Goal: Task Accomplishment & Management: Use online tool/utility

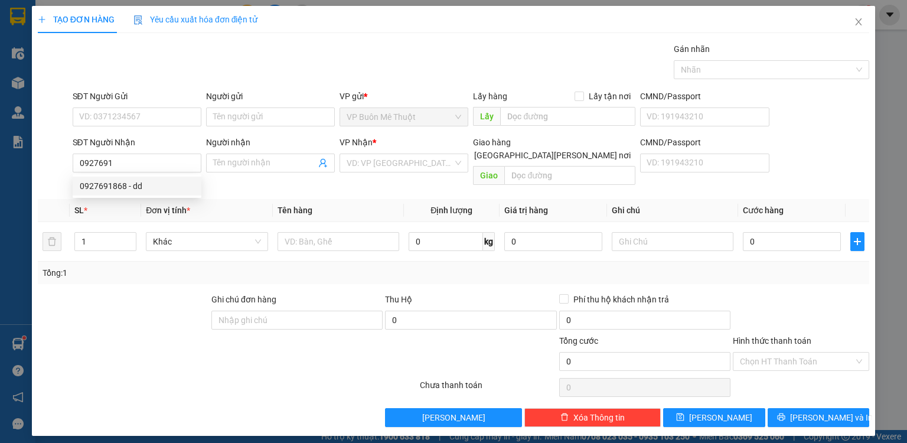
click at [153, 182] on div "0927691868 - dd" at bounding box center [137, 186] width 115 height 13
type input "0927691868"
type input "dd"
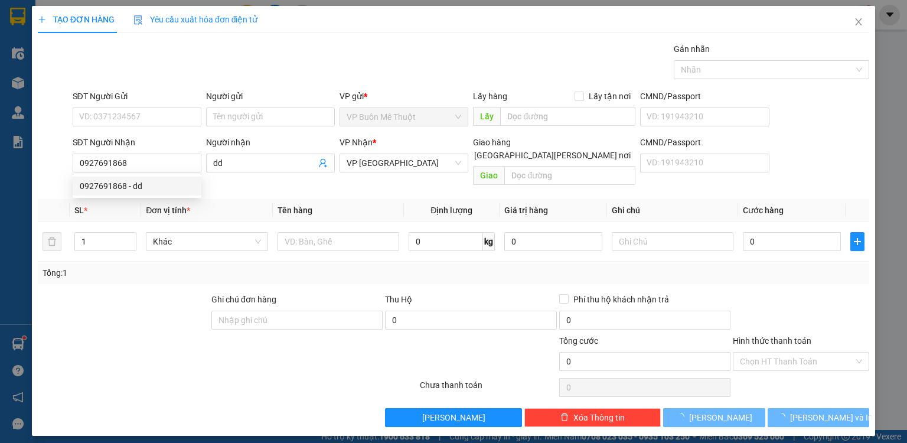
type input "90.000"
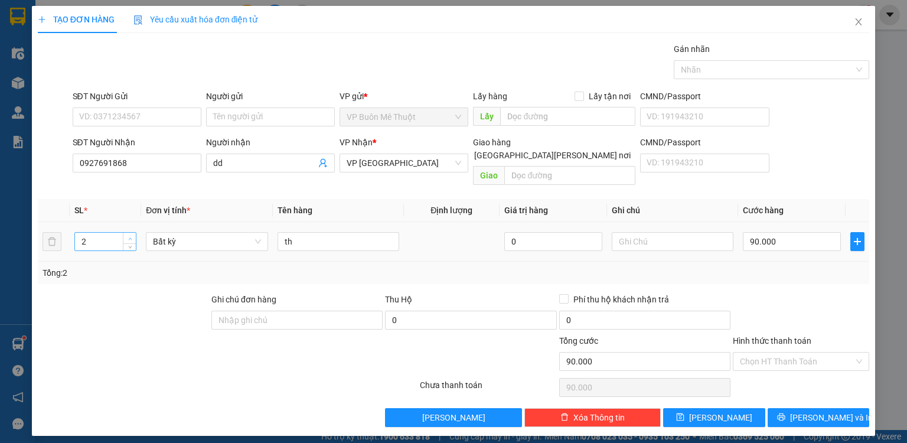
type input "0927691868"
type input "3"
click at [128, 235] on span "up" at bounding box center [129, 238] width 7 height 7
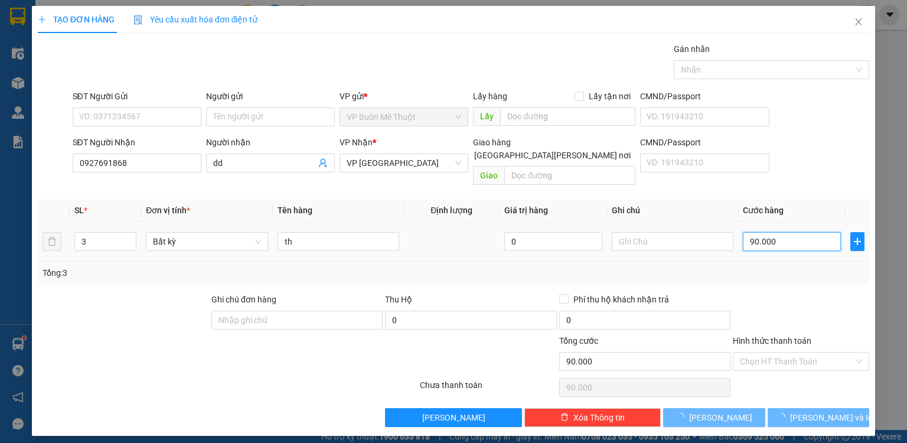
click at [794, 232] on input "90.000" at bounding box center [792, 241] width 98 height 19
type input "02"
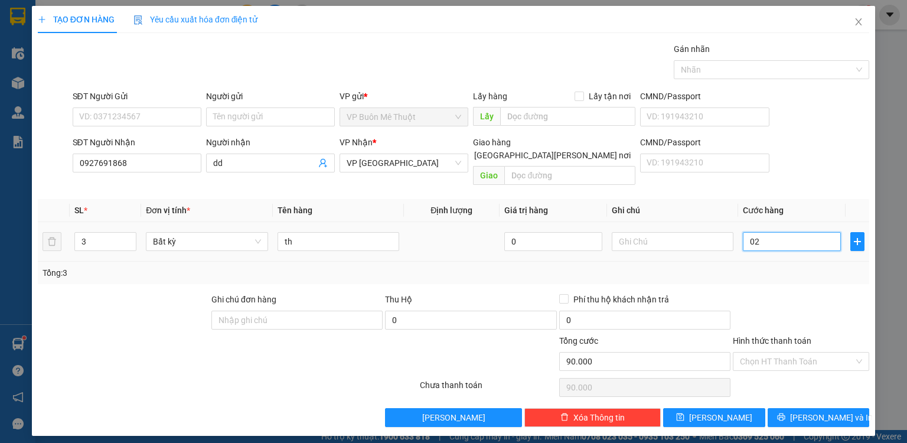
type input "25"
type input "025"
type input "250"
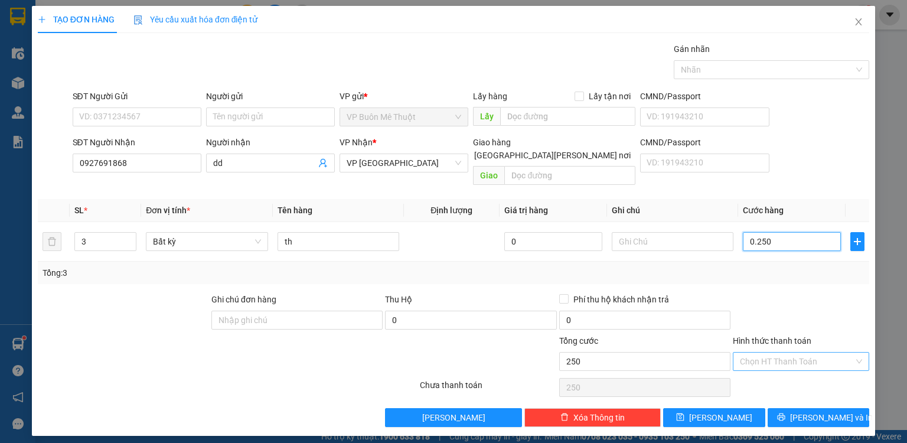
type input "0.250"
type input "250.000"
click at [771, 353] on input "Hình thức thanh toán" at bounding box center [797, 362] width 114 height 18
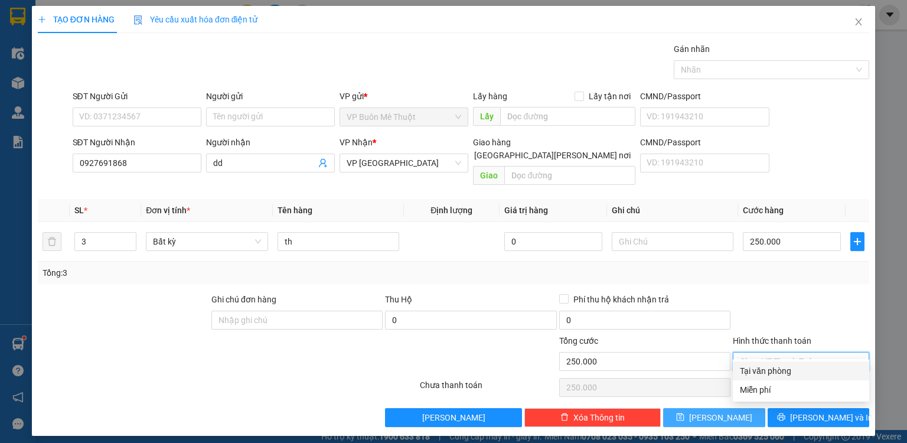
drag, startPoint x: 769, startPoint y: 369, endPoint x: 754, endPoint y: 401, distance: 35.9
click at [769, 369] on div "Tại văn phòng" at bounding box center [801, 370] width 122 height 13
type input "0"
click at [745, 408] on button "[PERSON_NAME]" at bounding box center [714, 417] width 102 height 19
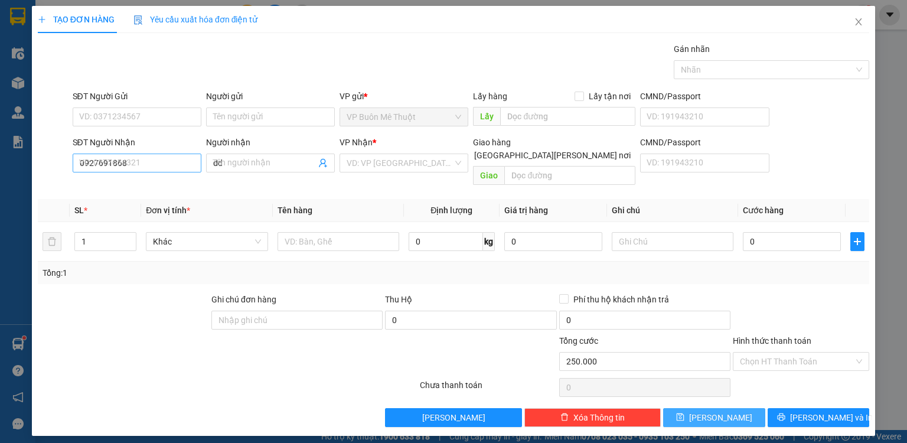
type input "0"
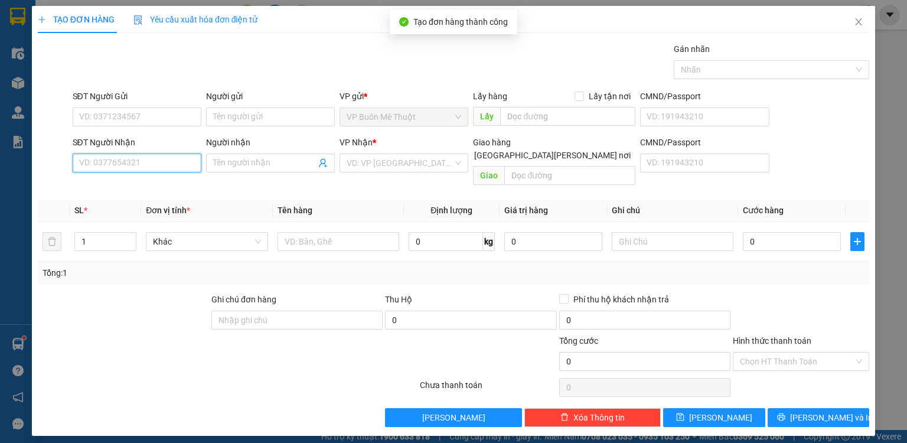
click at [155, 162] on input "SĐT Người Nhận" at bounding box center [137, 163] width 129 height 19
click at [178, 161] on input "SĐT Người Nhận" at bounding box center [137, 163] width 129 height 19
type input "0948100047"
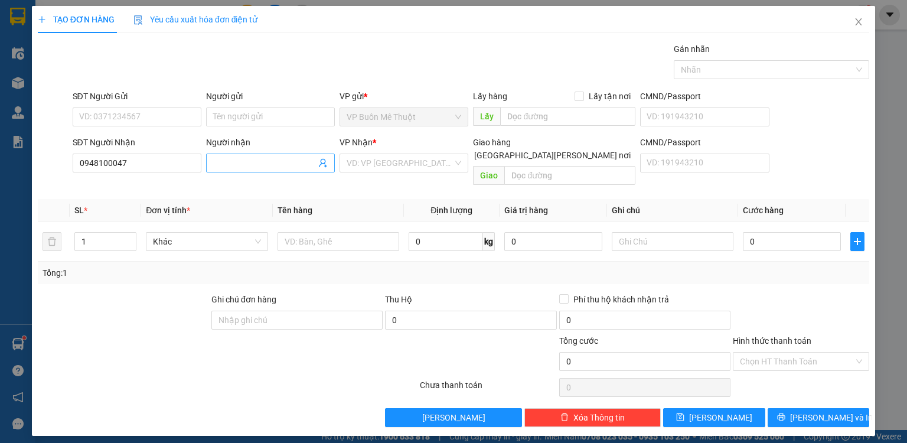
click at [292, 163] on input "Người nhận" at bounding box center [264, 163] width 103 height 13
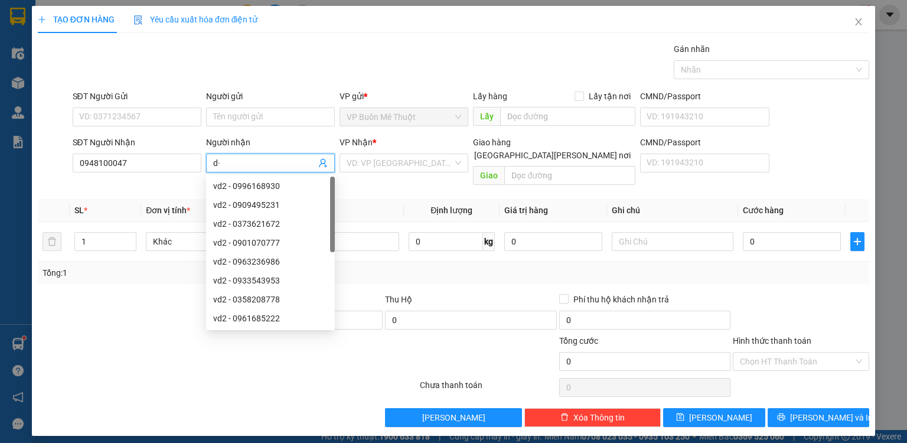
type input "d"
type input "đ"
type input "dd"
click at [371, 167] on input "search" at bounding box center [400, 163] width 106 height 18
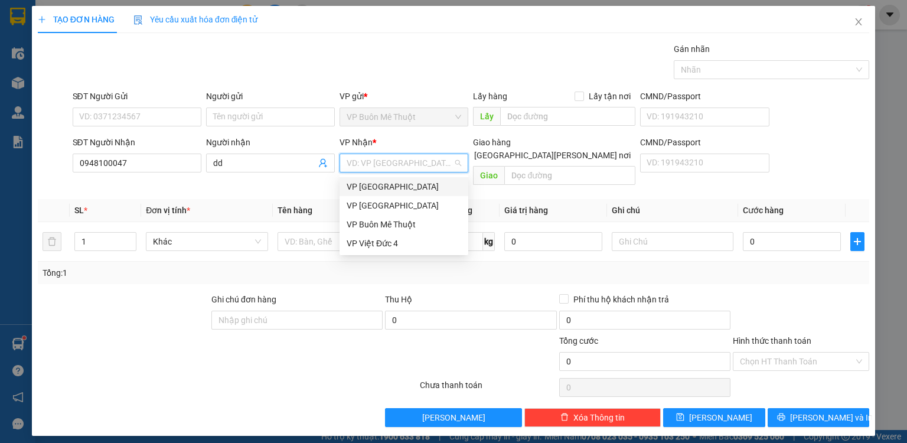
click at [399, 189] on div "VP [GEOGRAPHIC_DATA]" at bounding box center [404, 186] width 115 height 13
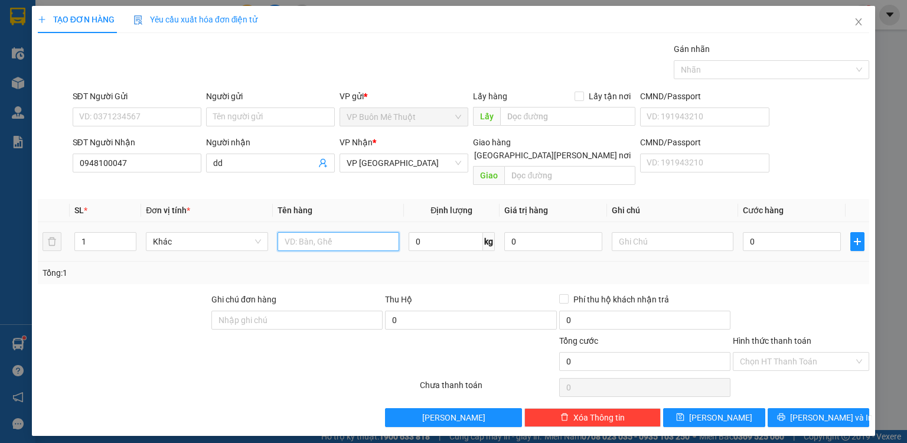
click at [317, 232] on input "text" at bounding box center [339, 241] width 122 height 19
type input "b"
click at [791, 232] on input "0" at bounding box center [792, 241] width 98 height 19
type input "1"
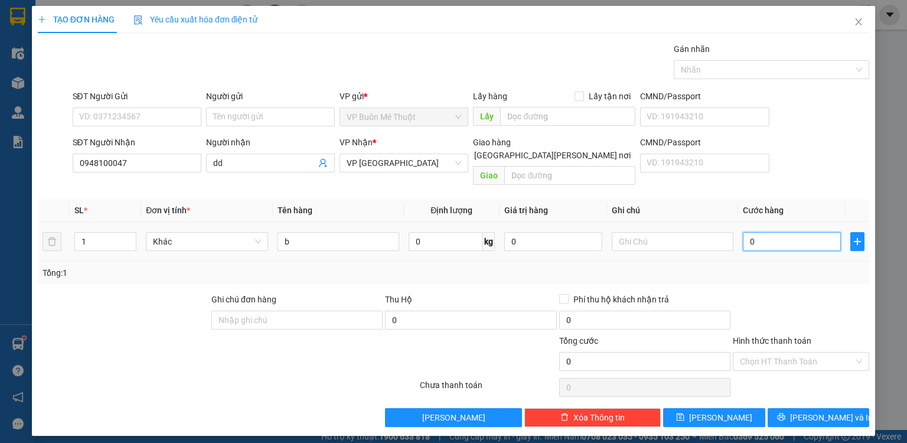
type input "1"
type input "10"
type input "100"
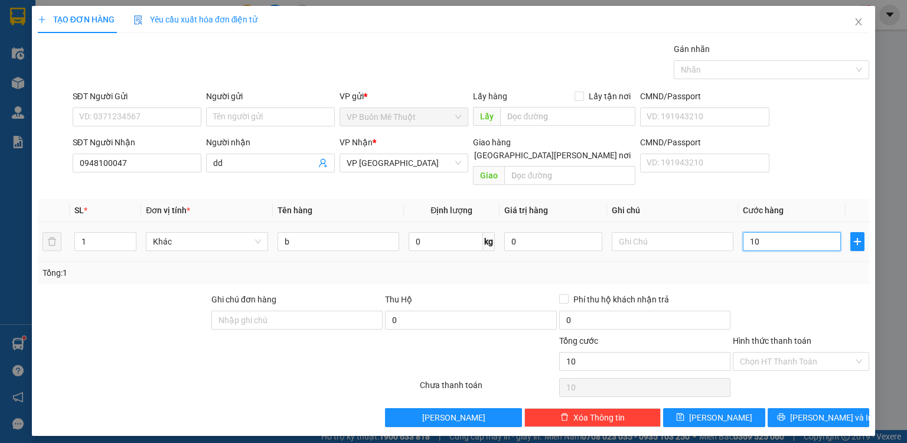
type input "100"
type input "100.000"
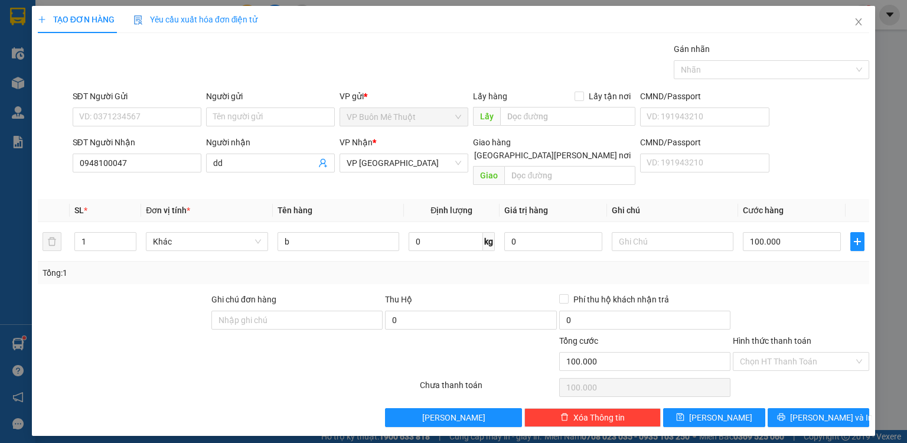
click at [786, 275] on div "Transit Pickup Surcharge Ids Transit Deliver Surcharge Ids Transit Deliver Surc…" at bounding box center [454, 235] width 832 height 384
click at [721, 411] on span "[PERSON_NAME]" at bounding box center [720, 417] width 63 height 13
type input "0"
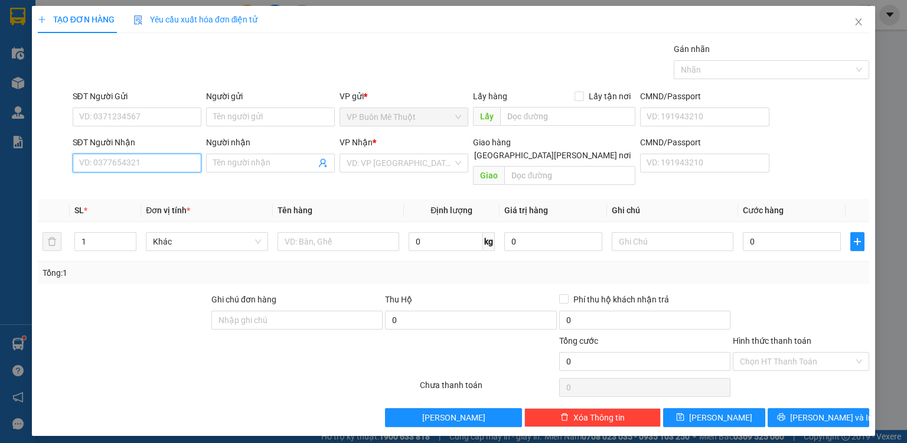
click at [159, 165] on input "SĐT Người Nhận" at bounding box center [137, 163] width 129 height 19
click at [137, 189] on div "0367267339 - dd" at bounding box center [137, 186] width 115 height 13
type input "0367267339"
type input "dd"
type input "cau t luong"
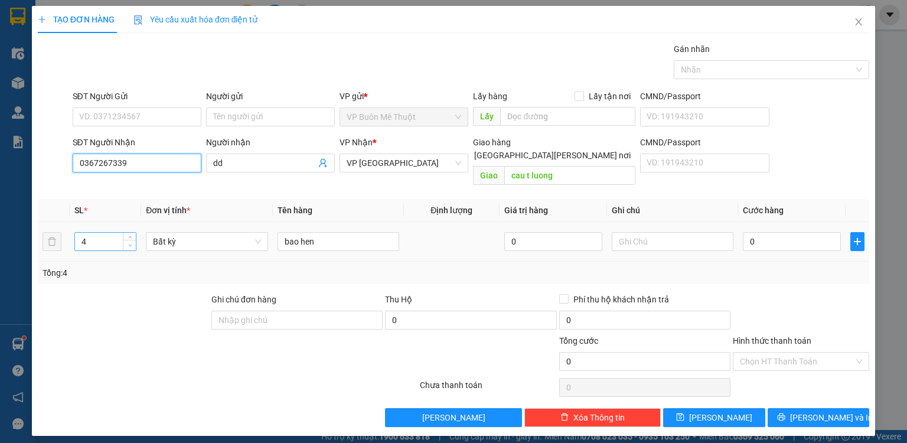
type input "0367267339"
type input "3"
click at [131, 243] on icon "down" at bounding box center [130, 245] width 4 height 4
click at [781, 233] on input "0" at bounding box center [792, 241] width 98 height 19
type input "2"
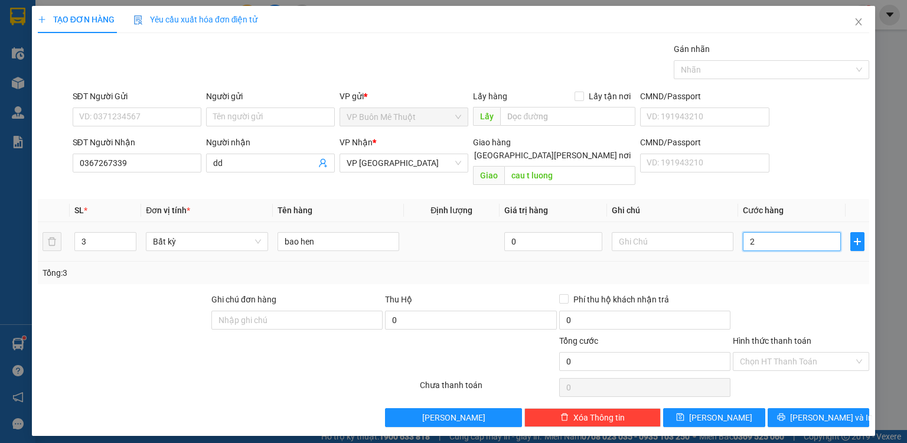
type input "2"
type input "22"
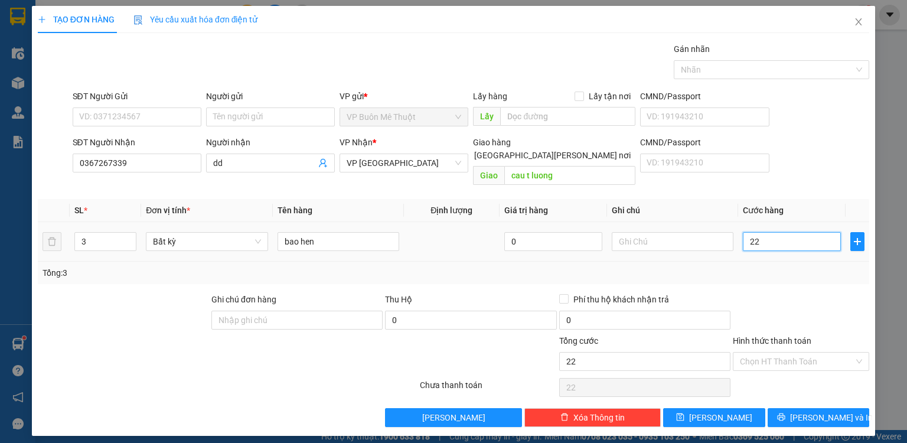
type input "220"
type input "220.000"
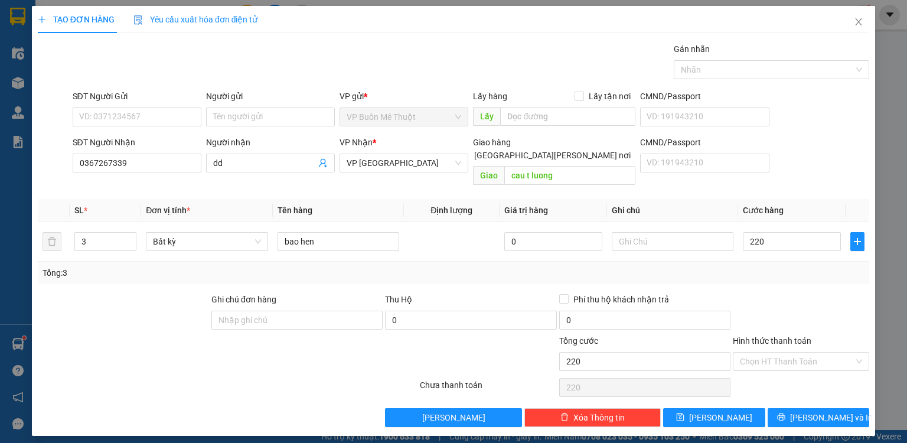
type input "220.000"
drag, startPoint x: 777, startPoint y: 348, endPoint x: 778, endPoint y: 369, distance: 21.3
click at [777, 353] on input "Hình thức thanh toán" at bounding box center [797, 362] width 114 height 18
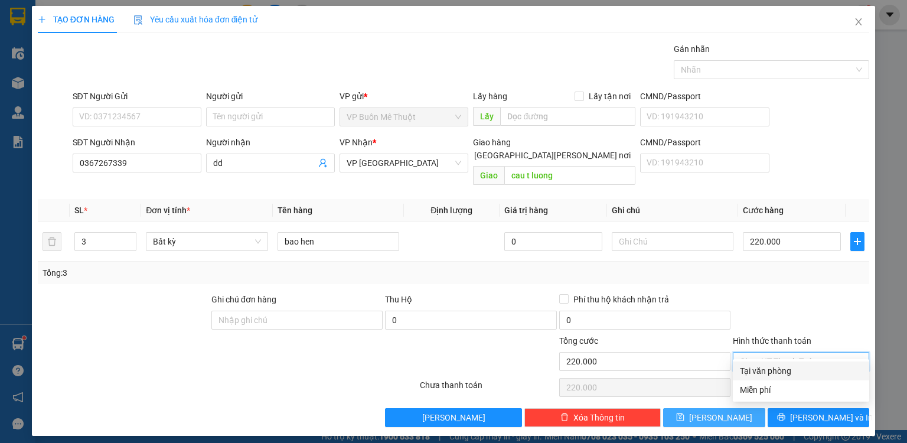
drag, startPoint x: 775, startPoint y: 373, endPoint x: 730, endPoint y: 397, distance: 50.7
click at [768, 377] on div "Tại văn phòng" at bounding box center [801, 370] width 122 height 13
type input "0"
drag, startPoint x: 721, startPoint y: 406, endPoint x: 597, endPoint y: 357, distance: 133.9
click at [719, 411] on span "[PERSON_NAME]" at bounding box center [720, 417] width 63 height 13
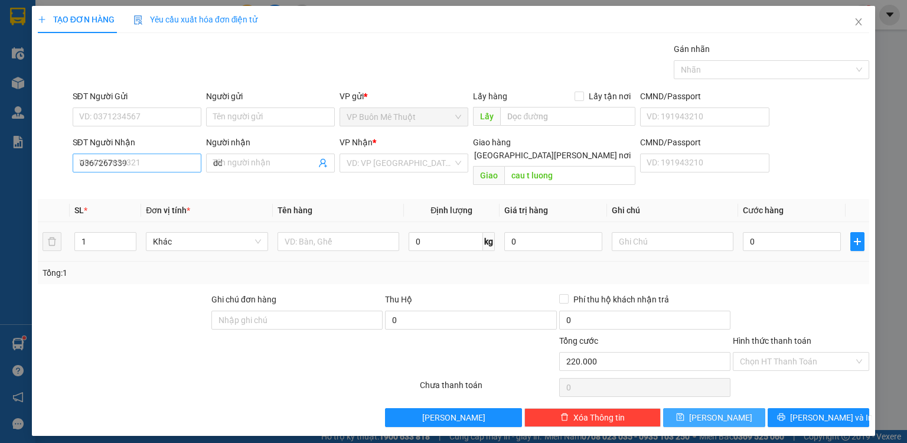
type input "0"
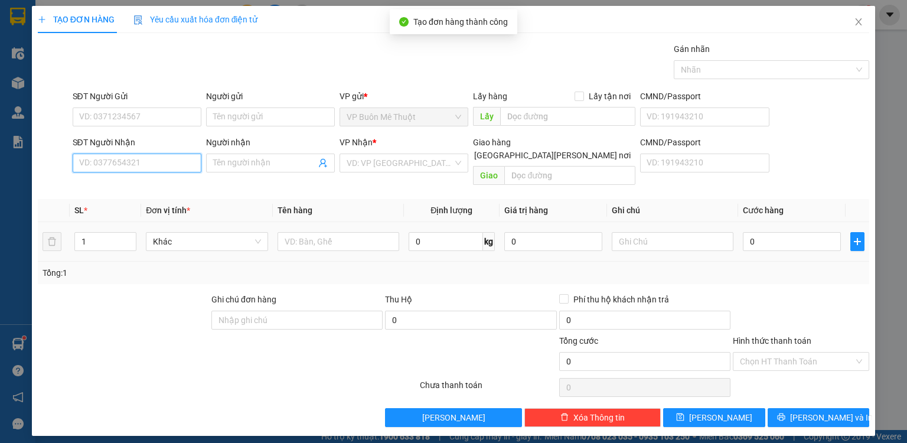
click at [156, 161] on input "SĐT Người Nhận" at bounding box center [137, 163] width 129 height 19
click at [152, 163] on input "995" at bounding box center [137, 163] width 129 height 19
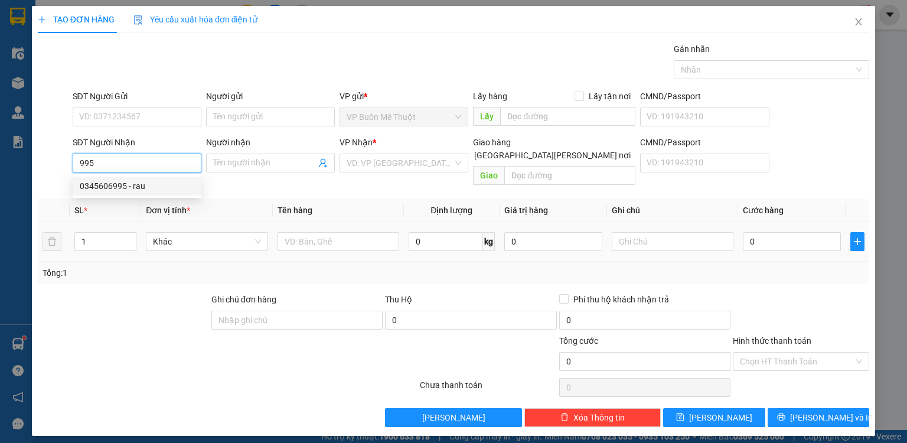
click at [138, 187] on div "0345606995 - rau" at bounding box center [137, 186] width 115 height 13
type input "0345606995"
type input "rau"
type input "mp1"
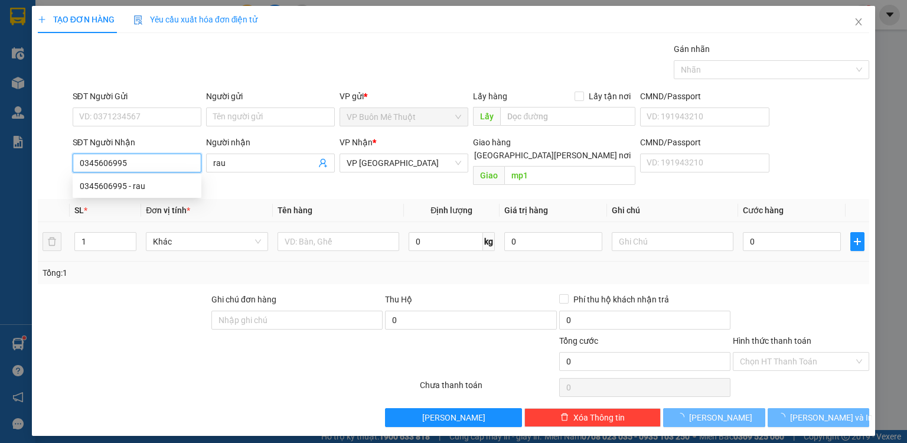
type input "300.000"
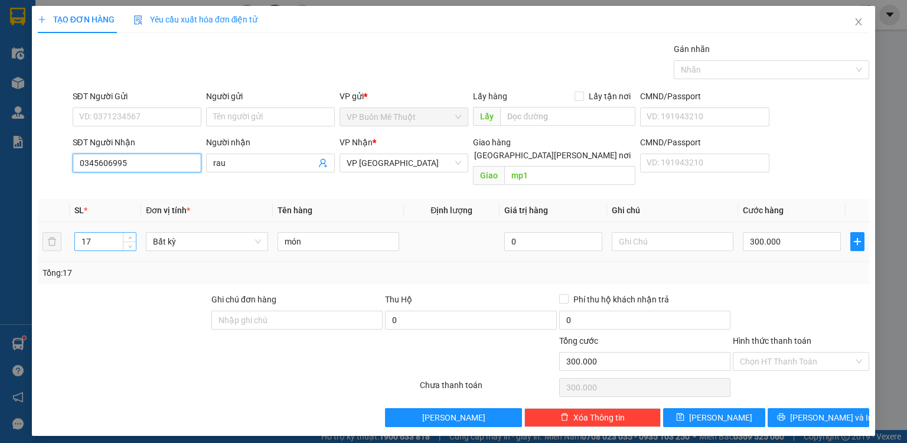
type input "0345606995"
click at [113, 233] on input "17" at bounding box center [105, 242] width 61 height 18
type input "1"
type input "29"
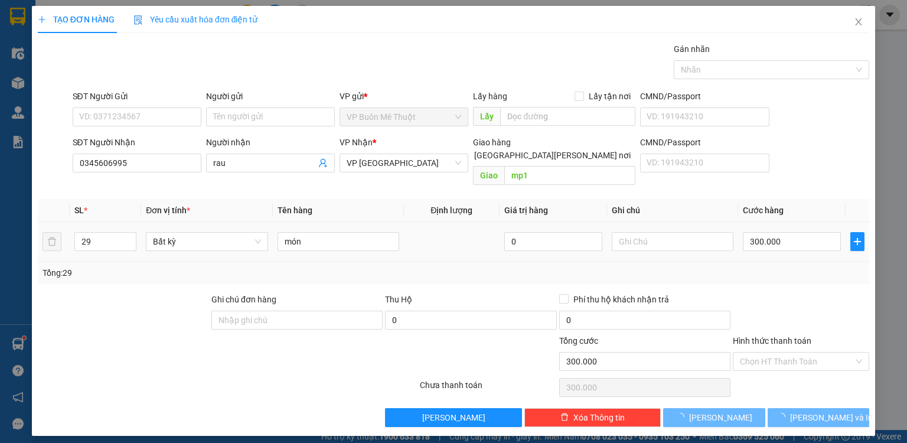
click at [788, 222] on td "300.000" at bounding box center [791, 242] width 107 height 40
type input "0"
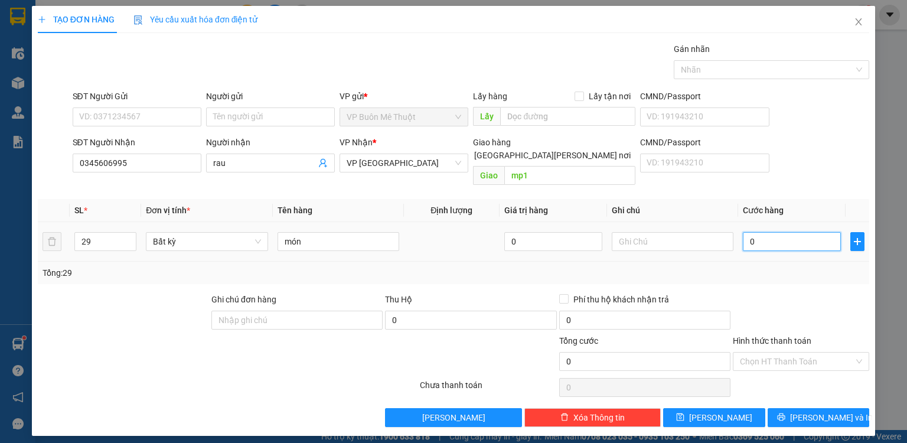
click at [791, 232] on input "0" at bounding box center [792, 241] width 98 height 19
type input "6"
type input "60"
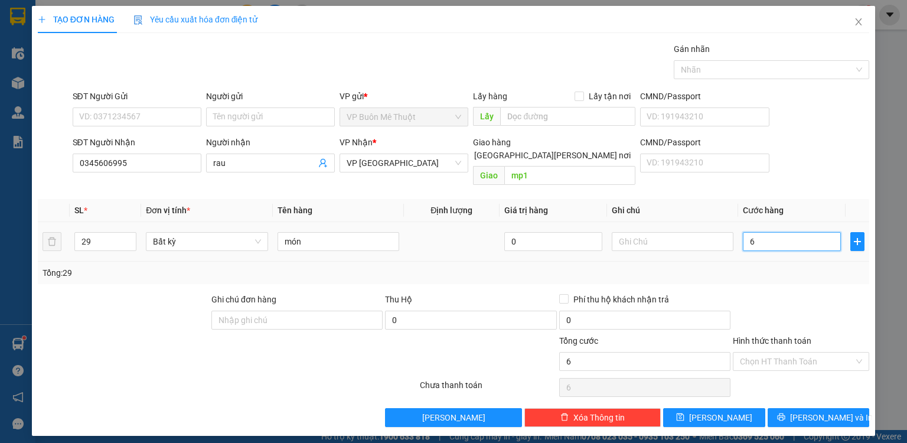
type input "60"
type input "600"
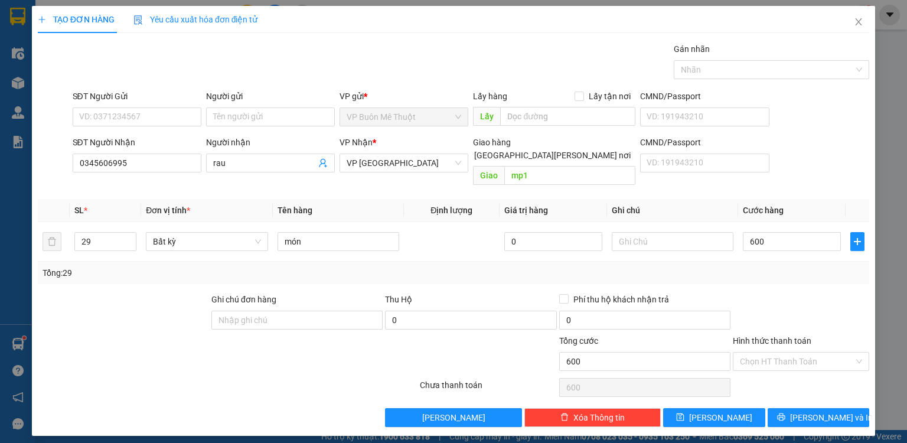
type input "600.000"
drag, startPoint x: 788, startPoint y: 267, endPoint x: 782, endPoint y: 360, distance: 92.9
click at [788, 270] on div "Transit Pickup Surcharge Ids Transit Deliver Surcharge Ids Transit Deliver Surc…" at bounding box center [454, 235] width 832 height 384
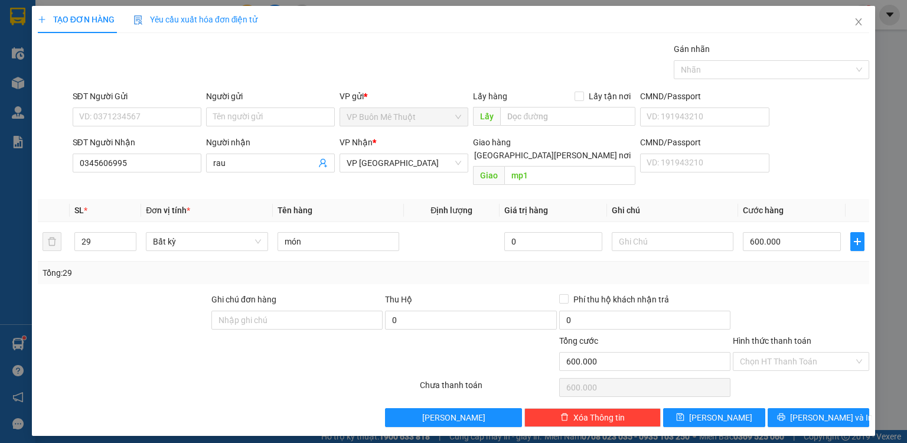
drag, startPoint x: 781, startPoint y: 351, endPoint x: 779, endPoint y: 371, distance: 20.2
click at [781, 353] on input "Hình thức thanh toán" at bounding box center [797, 362] width 114 height 18
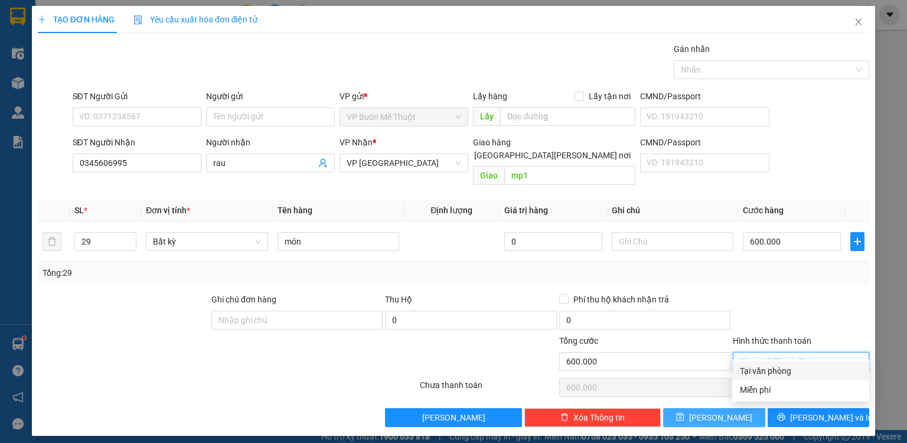
drag, startPoint x: 778, startPoint y: 374, endPoint x: 744, endPoint y: 395, distance: 39.8
click at [776, 375] on div "Tại văn phòng" at bounding box center [801, 370] width 122 height 13
type input "0"
click at [736, 408] on button "[PERSON_NAME]" at bounding box center [714, 417] width 102 height 19
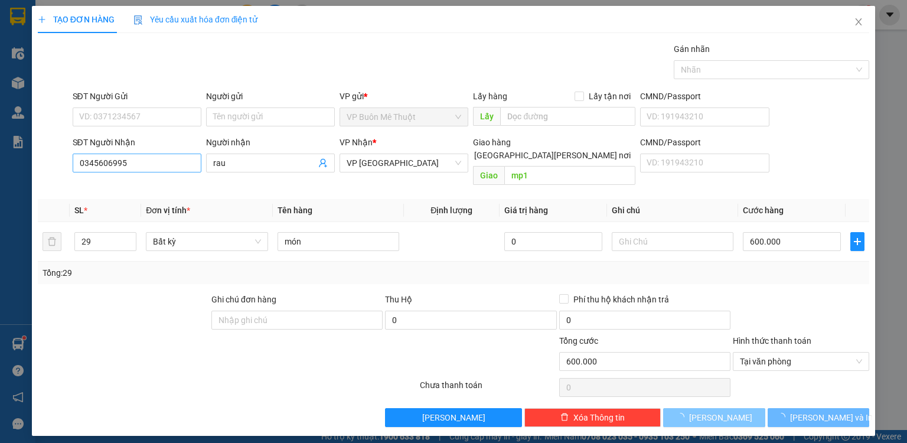
type input "0"
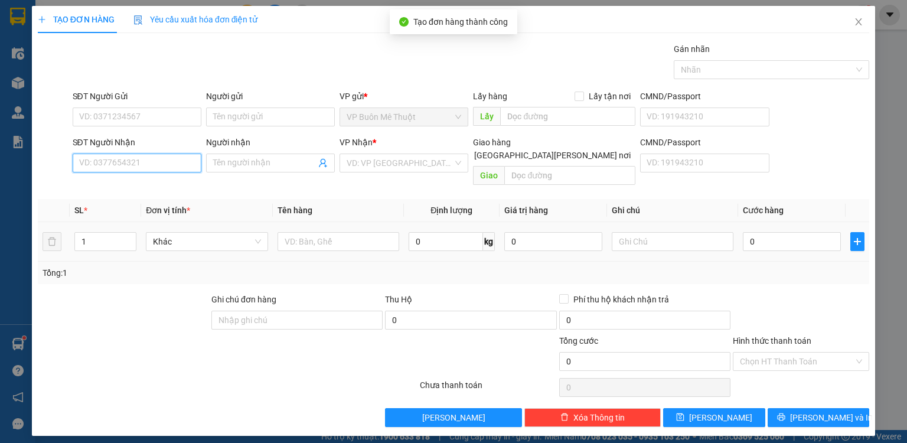
click at [170, 163] on input "SĐT Người Nhận" at bounding box center [137, 163] width 129 height 19
click at [154, 163] on input "0913176" at bounding box center [137, 163] width 129 height 19
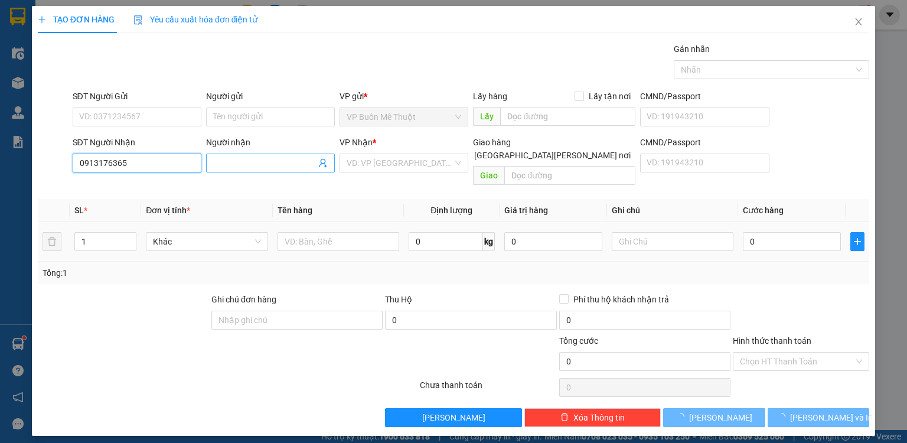
type input "0913176365"
click at [251, 163] on input "Người nhận" at bounding box center [264, 163] width 103 height 13
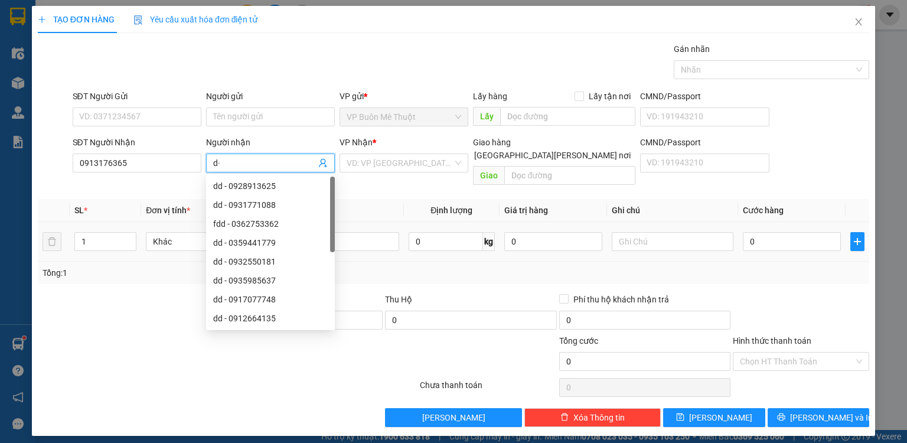
type input "d"
type input "đ"
type input "dd"
click at [402, 169] on input "search" at bounding box center [400, 163] width 106 height 18
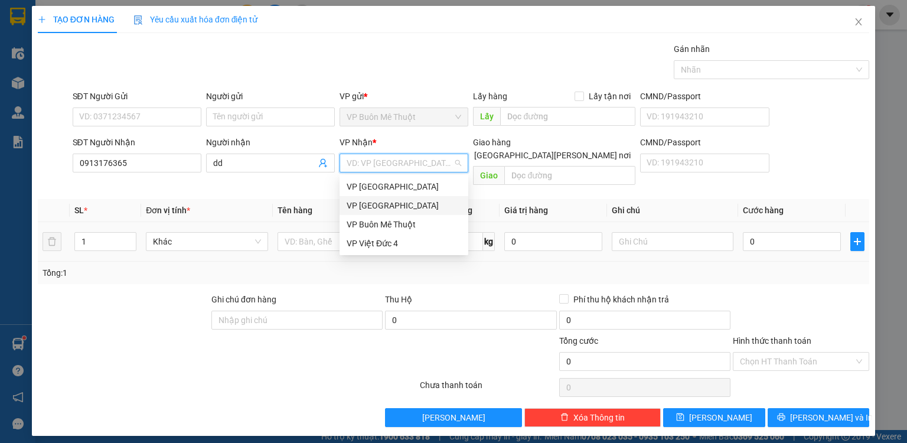
click at [380, 206] on div "VP [GEOGRAPHIC_DATA]" at bounding box center [404, 205] width 115 height 13
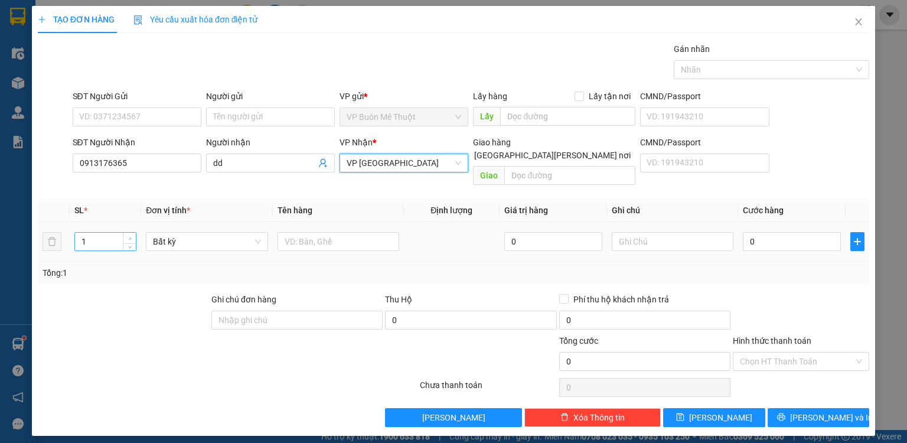
type input "2"
drag, startPoint x: 130, startPoint y: 222, endPoint x: 142, endPoint y: 222, distance: 12.4
click at [130, 236] on icon "up" at bounding box center [130, 238] width 4 height 4
click at [305, 232] on input "text" at bounding box center [339, 241] width 122 height 19
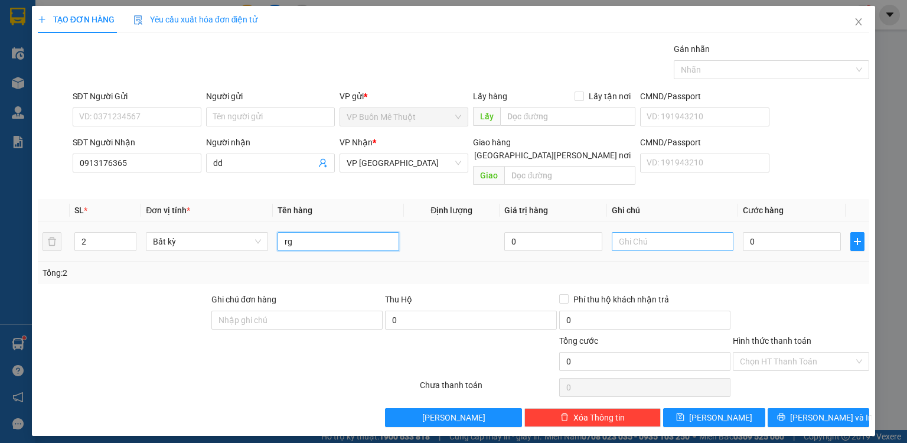
type input "r"
type input "th"
click at [779, 232] on input "0" at bounding box center [792, 241] width 98 height 19
type input "1"
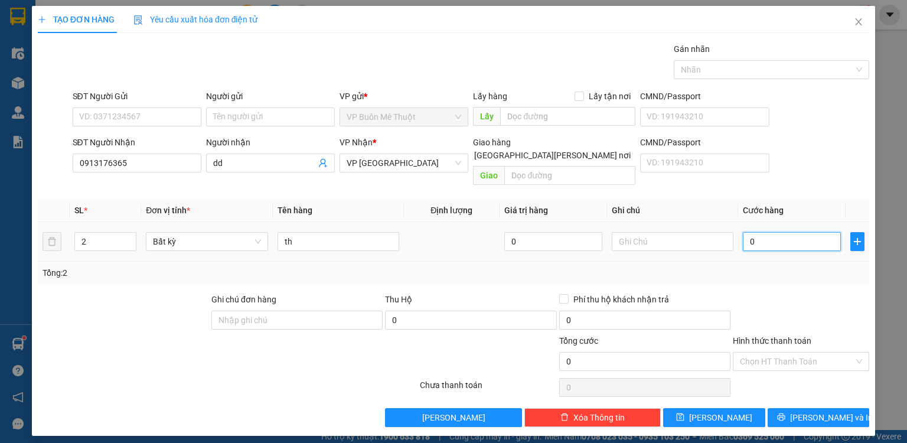
type input "1"
type input "13"
type input "130"
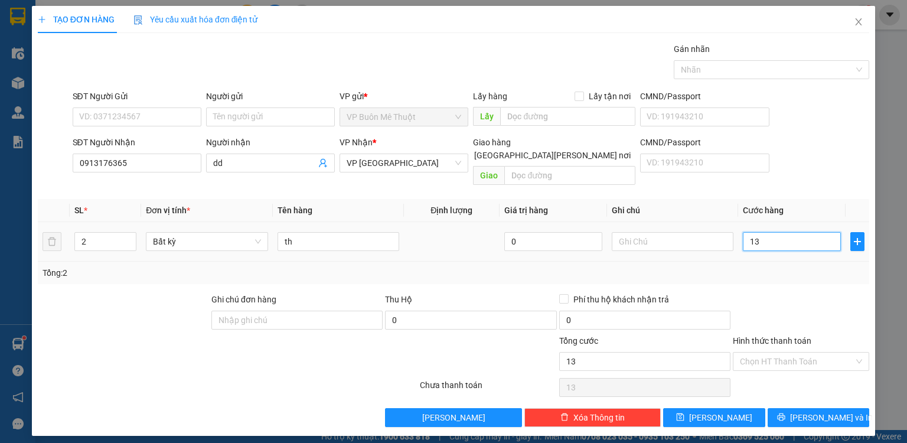
type input "130"
type input "130.000"
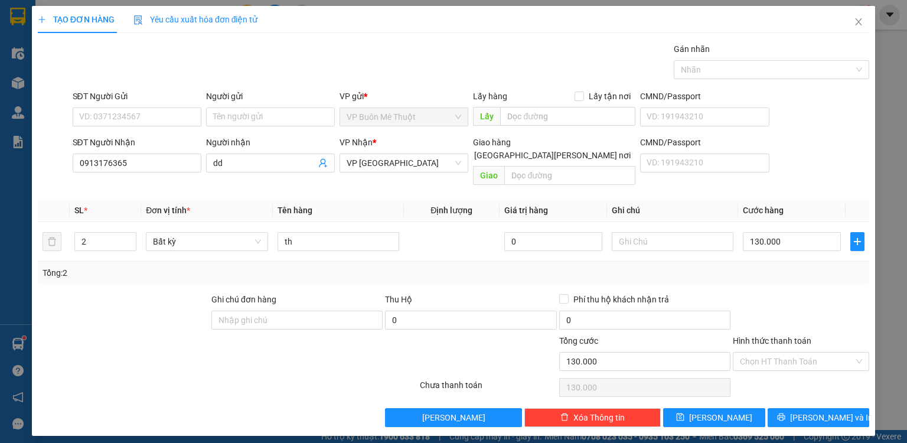
drag, startPoint x: 770, startPoint y: 263, endPoint x: 761, endPoint y: 324, distance: 61.4
click at [770, 274] on div "Transit Pickup Surcharge Ids Transit Deliver Surcharge Ids Transit Deliver Surc…" at bounding box center [454, 235] width 832 height 384
click at [757, 353] on input "Hình thức thanh toán" at bounding box center [797, 362] width 114 height 18
click at [756, 373] on div "Tại văn phòng" at bounding box center [801, 370] width 122 height 13
type input "0"
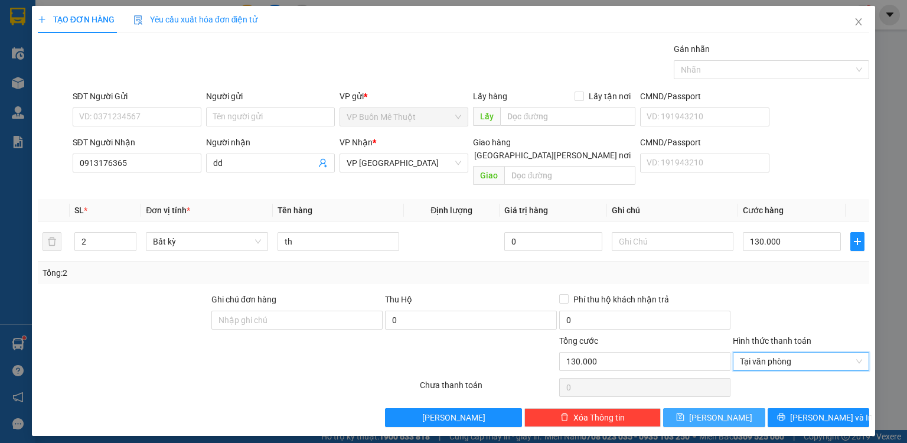
click at [712, 408] on button "[PERSON_NAME]" at bounding box center [714, 417] width 102 height 19
type input "0"
type input "1"
type input "0"
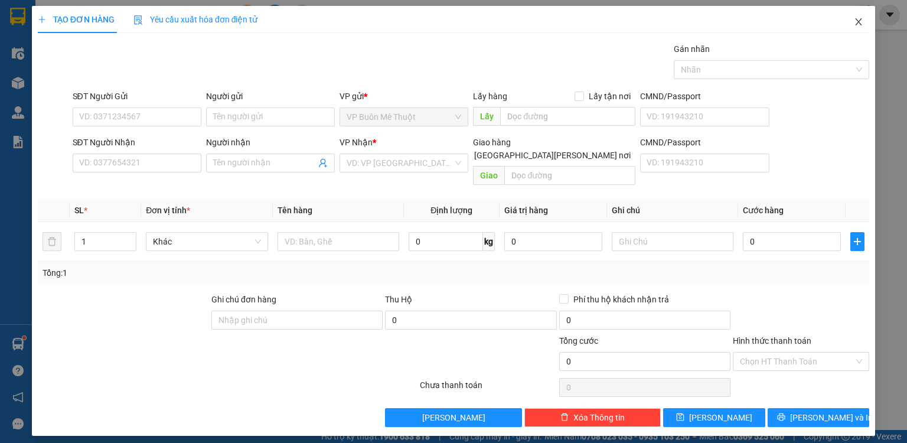
click at [860, 23] on icon "close" at bounding box center [858, 21] width 9 height 9
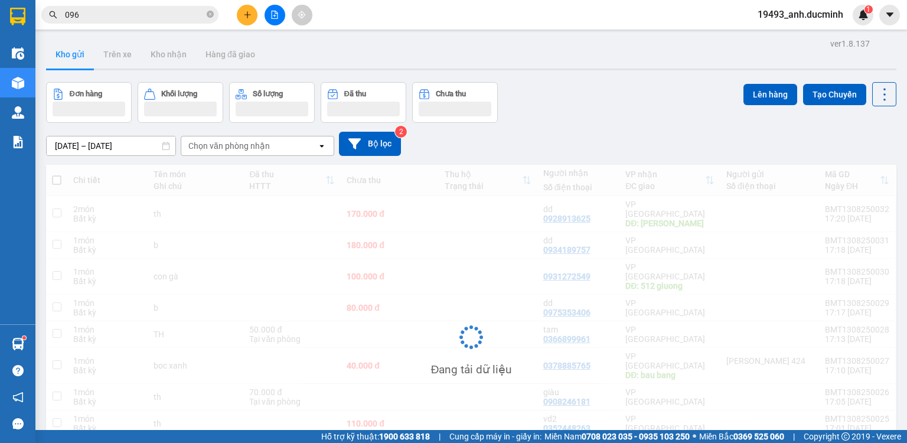
click at [208, 14] on icon "close-circle" at bounding box center [210, 14] width 7 height 7
click at [184, 15] on input "096" at bounding box center [134, 14] width 139 height 13
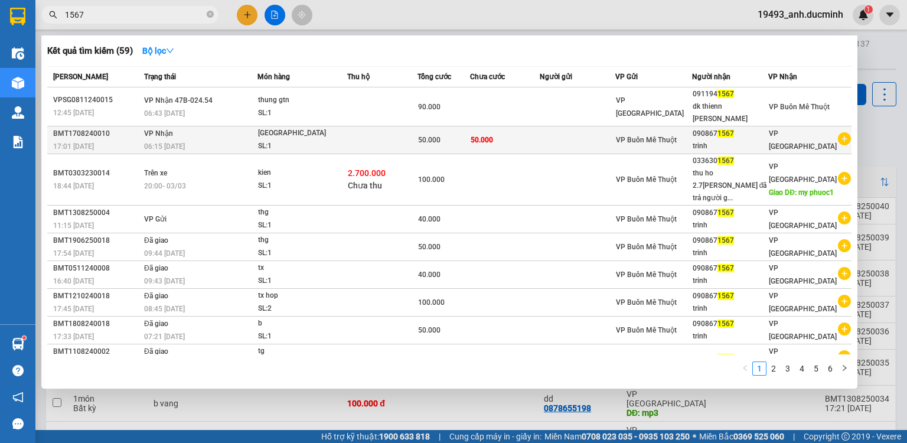
type input "1567"
click at [406, 126] on td at bounding box center [382, 140] width 70 height 28
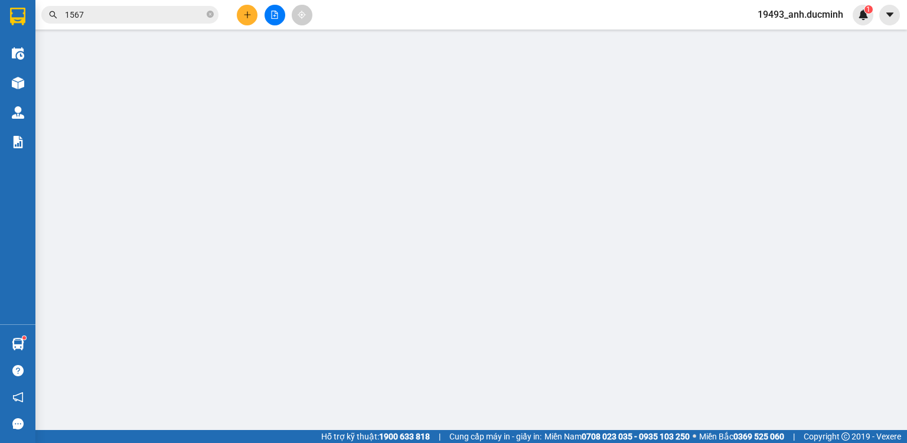
type input "0908671567"
type input "trinh"
type input "50.000"
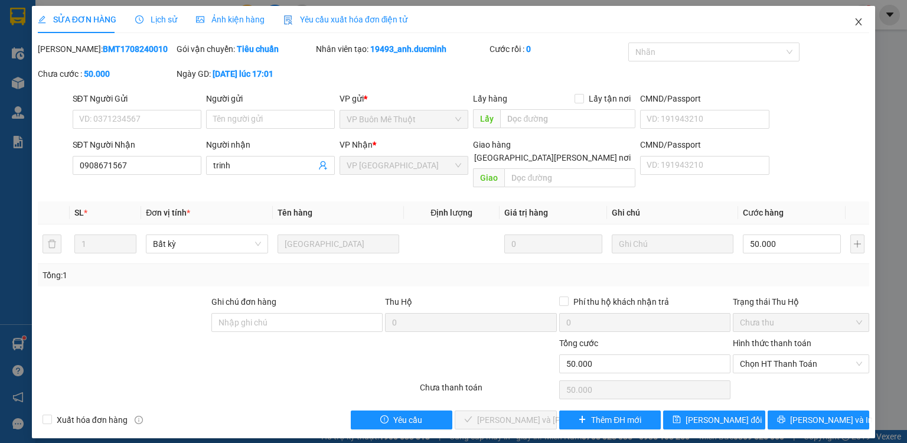
click at [858, 22] on icon "close" at bounding box center [858, 21] width 9 height 9
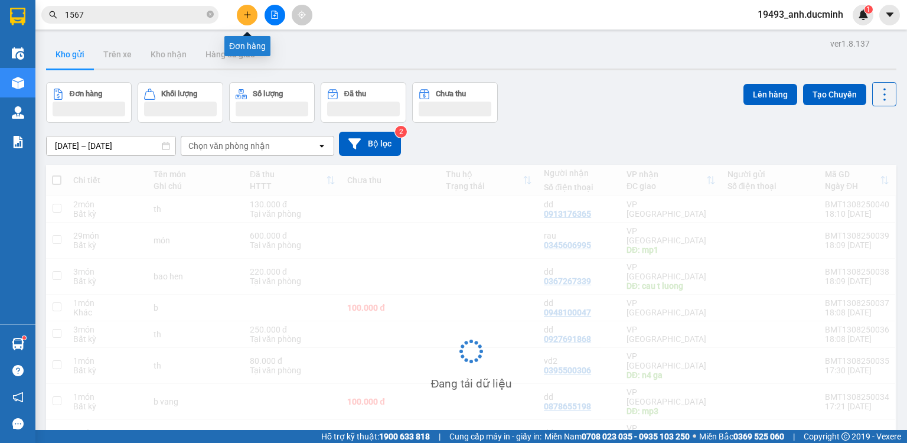
click at [245, 17] on icon "plus" at bounding box center [247, 15] width 8 height 8
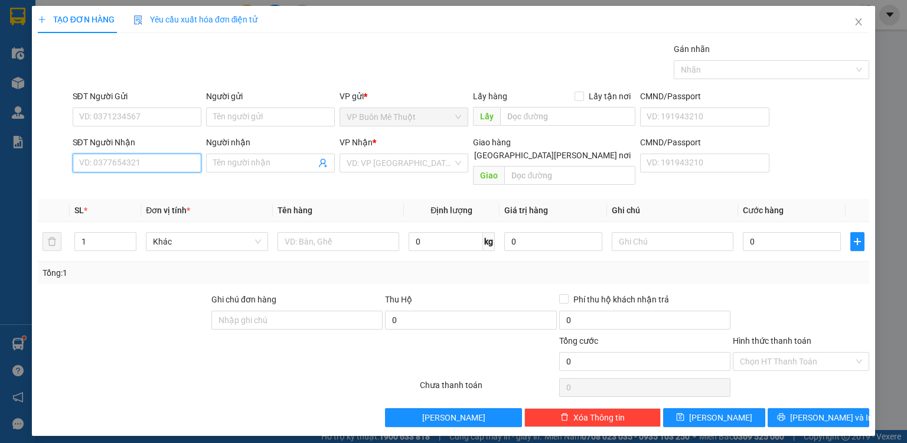
drag, startPoint x: 157, startPoint y: 160, endPoint x: 174, endPoint y: 149, distance: 20.2
click at [160, 157] on input "SĐT Người Nhận" at bounding box center [137, 163] width 129 height 19
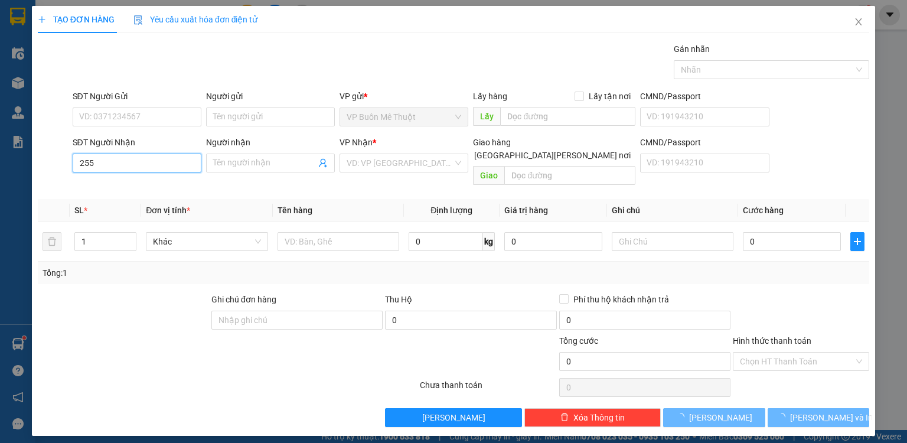
click at [158, 156] on input "255" at bounding box center [137, 163] width 129 height 19
click at [151, 162] on input "255" at bounding box center [137, 163] width 129 height 19
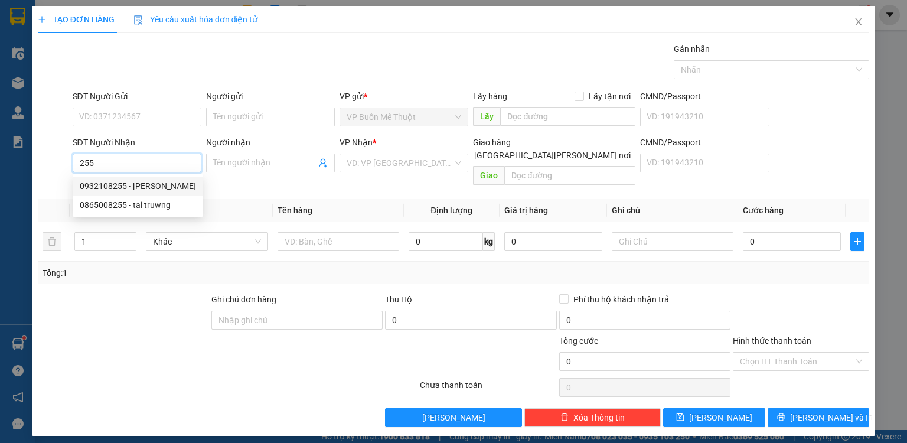
drag, startPoint x: 138, startPoint y: 189, endPoint x: 206, endPoint y: 144, distance: 81.7
click at [141, 182] on div "0932108255 - [PERSON_NAME]" at bounding box center [138, 186] width 116 height 13
type input "0932108255"
type input "tuấn trứng"
type input "cv [PERSON_NAME]"
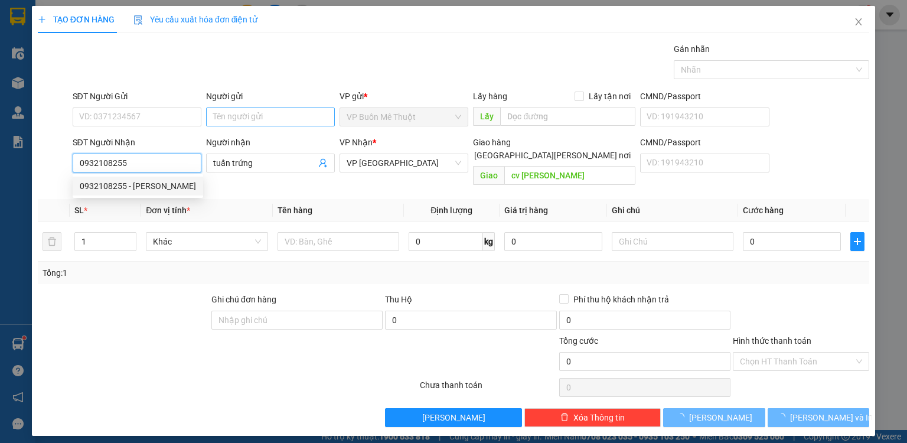
type input "22.000"
type input "0932108255"
click at [259, 117] on input "Người gửi" at bounding box center [270, 116] width 129 height 19
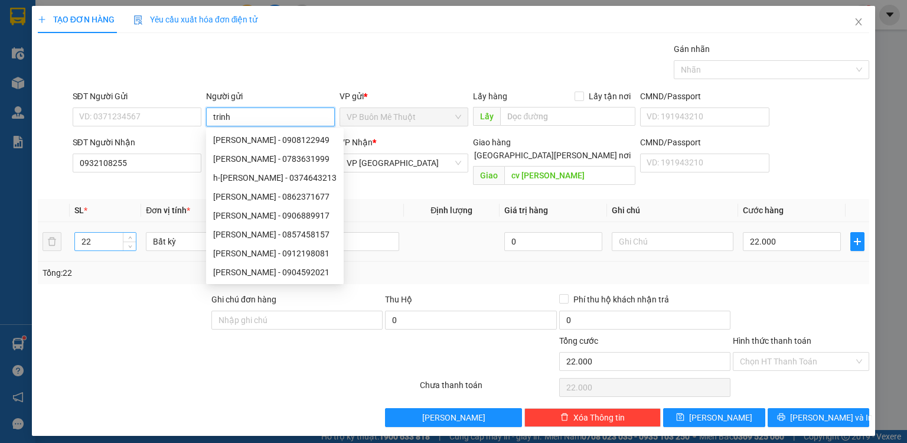
type input "trinh"
click at [100, 233] on input "22" at bounding box center [105, 242] width 61 height 18
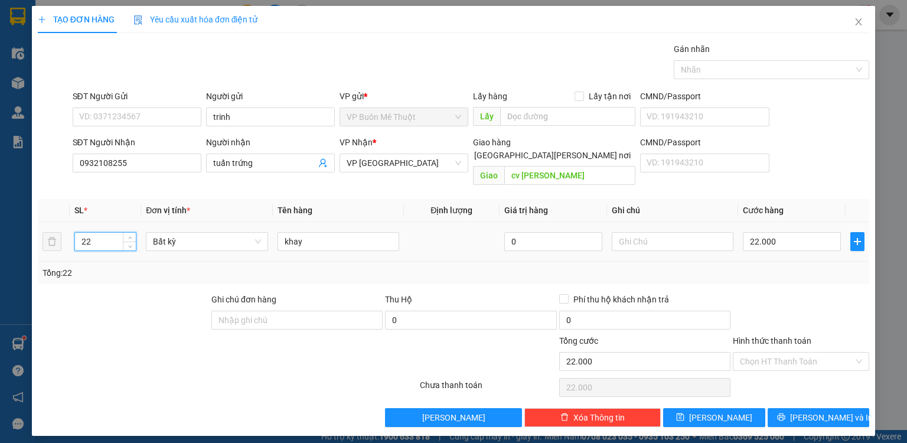
type input "2"
type input "33"
click at [782, 232] on input "22.000" at bounding box center [792, 241] width 98 height 19
type input "033"
type input "33"
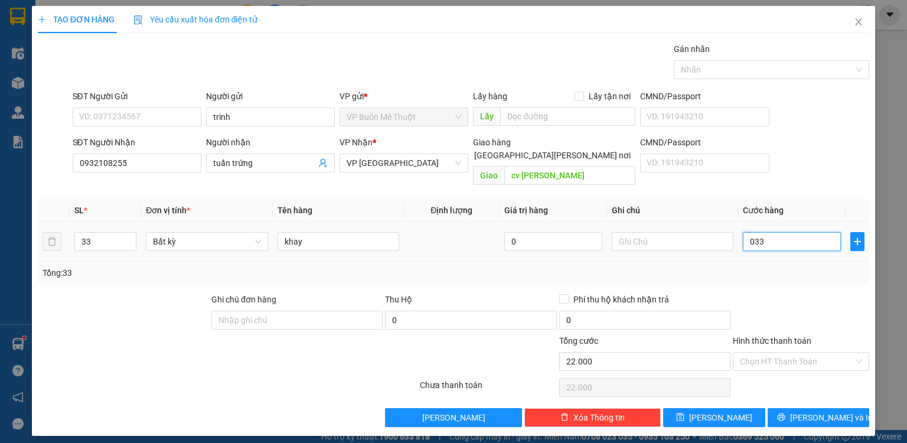
type input "33"
type input "033"
type input "33.000"
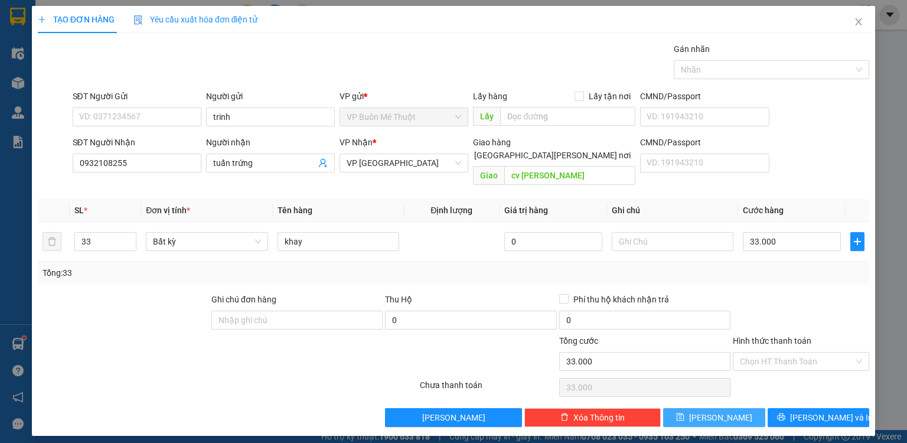
click at [736, 408] on button "[PERSON_NAME]" at bounding box center [714, 417] width 102 height 19
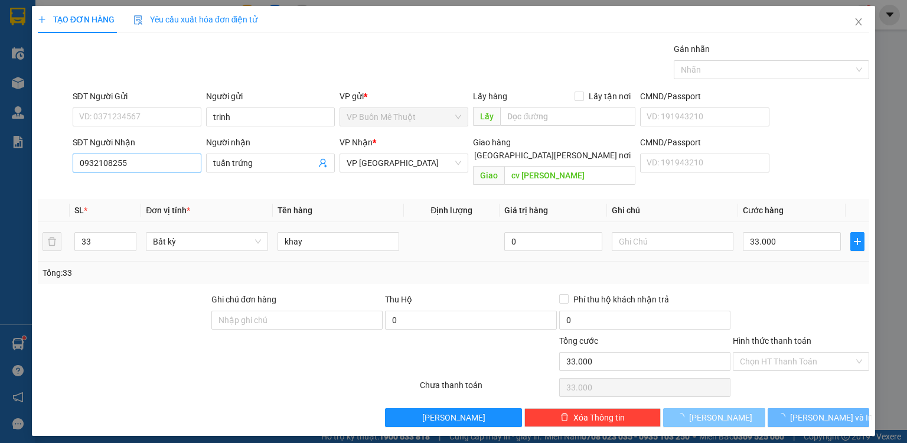
type input "0"
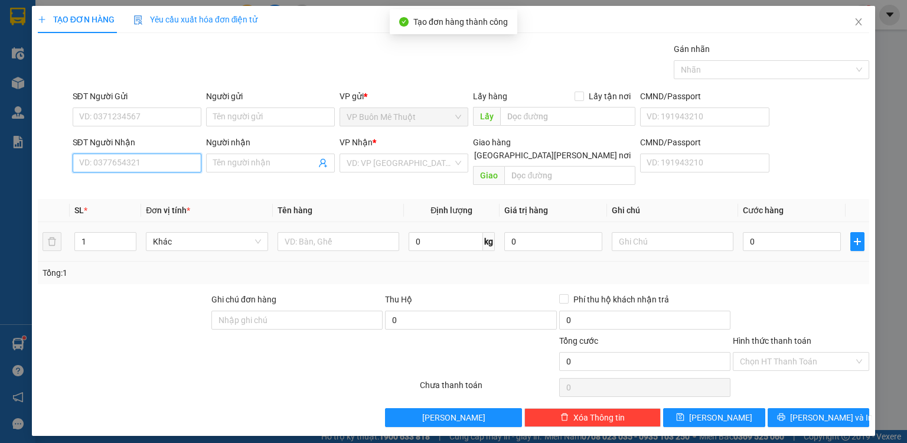
click at [163, 161] on input "SĐT Người Nhận" at bounding box center [137, 163] width 129 height 19
click at [163, 161] on input "888" at bounding box center [137, 163] width 129 height 19
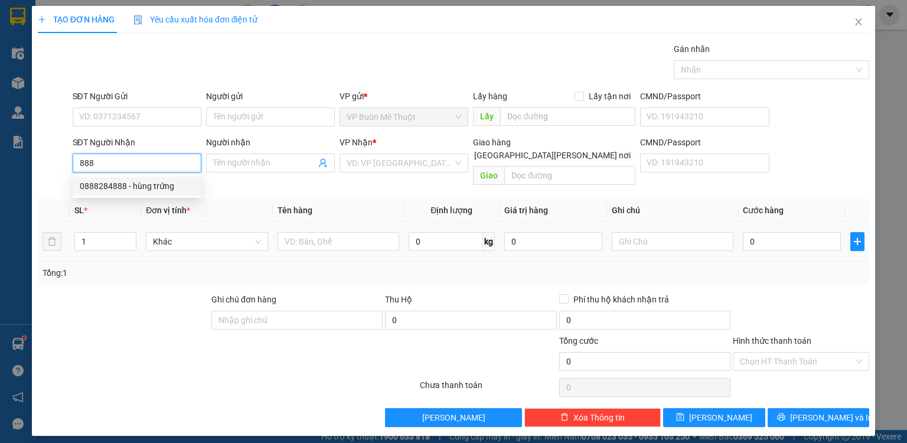
drag, startPoint x: 143, startPoint y: 188, endPoint x: 213, endPoint y: 130, distance: 91.0
click at [148, 184] on div "0888284888 - hùng trứng" at bounding box center [137, 186] width 115 height 13
type input "0888284888"
type input "hùng trứng"
type input "hoc mon"
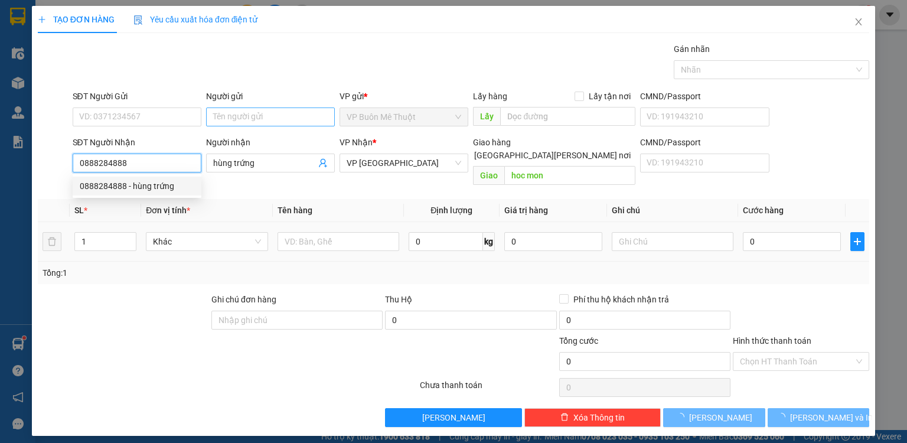
type input "0888284888"
click at [234, 119] on input "Người gửi" at bounding box center [270, 116] width 129 height 19
type input "16.000"
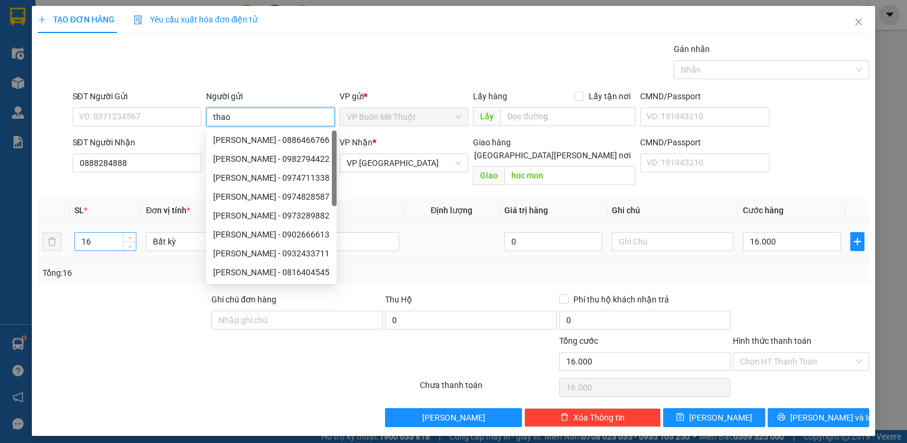
type input "thao"
click at [113, 233] on input "16" at bounding box center [105, 242] width 61 height 18
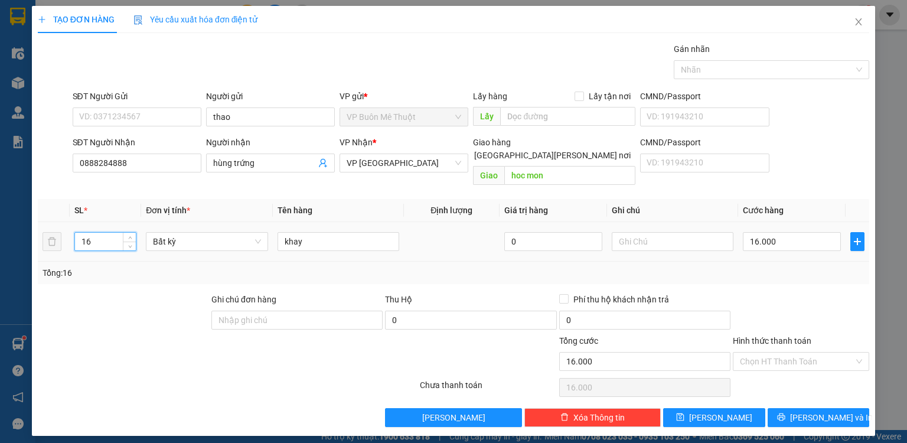
type input "1"
type input "8"
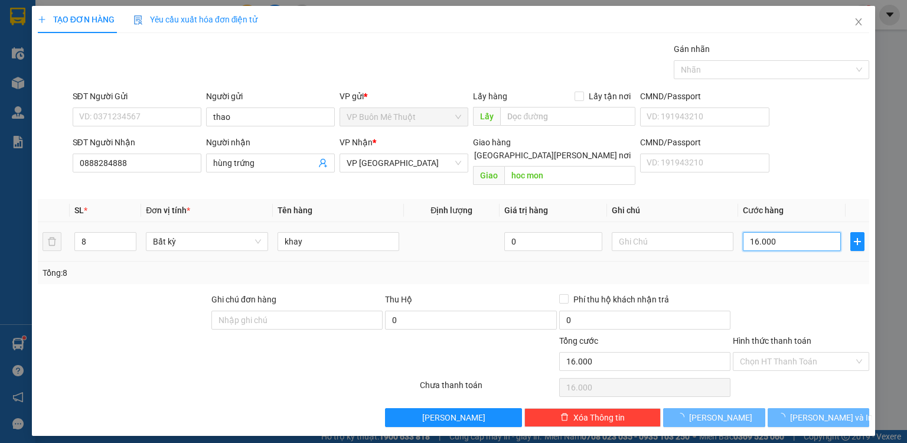
click at [785, 232] on input "16.000" at bounding box center [792, 241] width 98 height 19
type input "08"
type input "8"
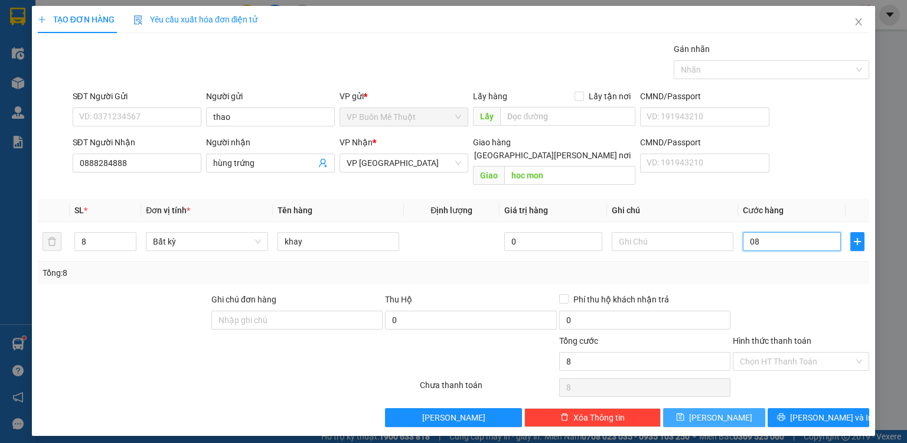
type input "08"
type input "8.000"
click at [741, 408] on button "[PERSON_NAME]" at bounding box center [714, 417] width 102 height 19
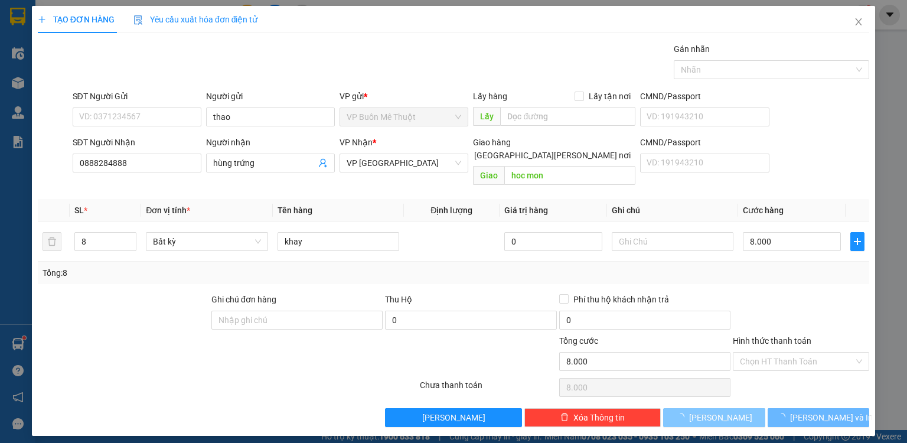
type input "0"
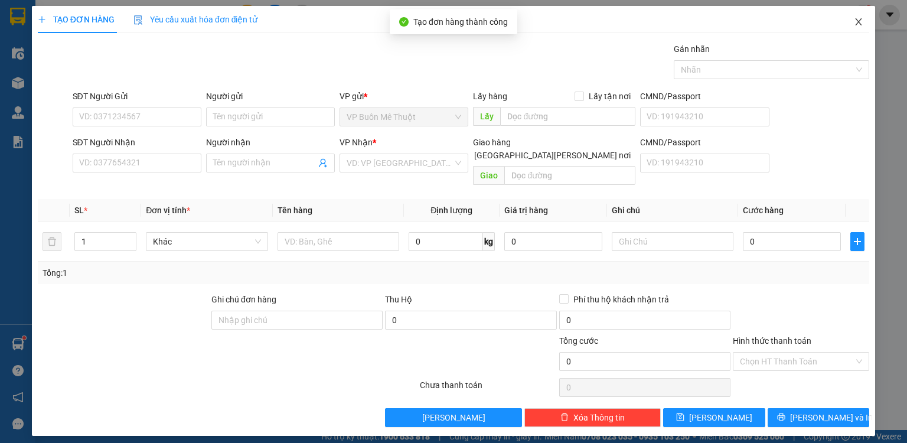
click at [856, 25] on icon "close" at bounding box center [859, 21] width 6 height 7
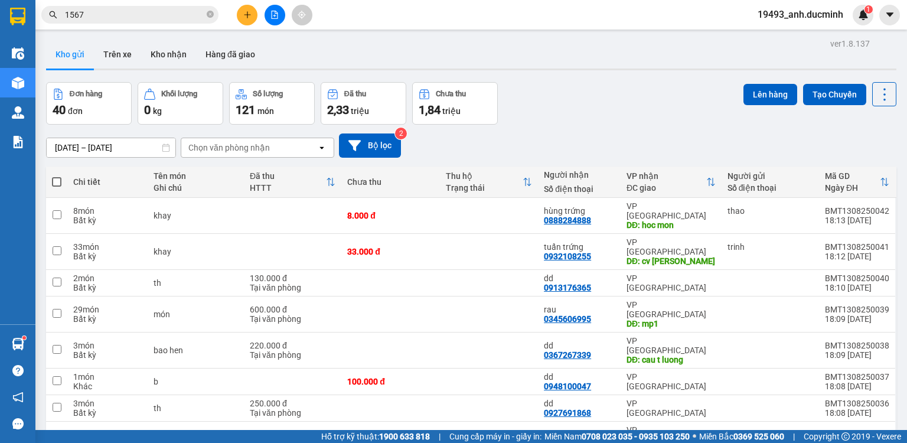
scroll to position [47, 0]
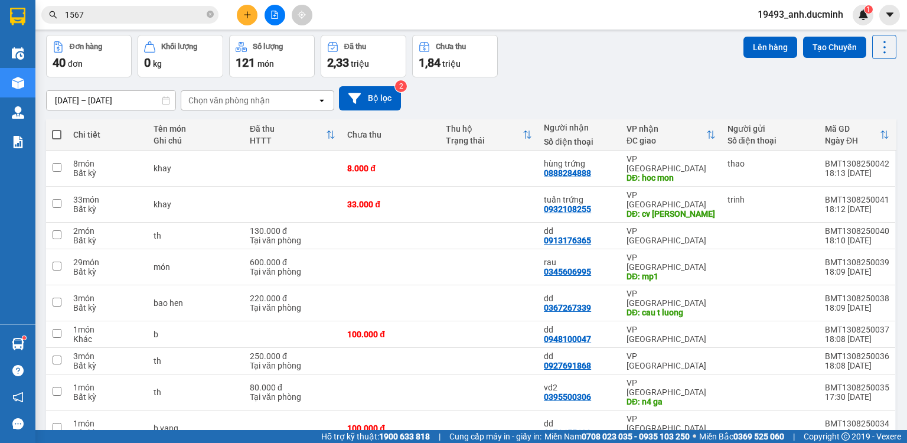
drag, startPoint x: 54, startPoint y: 135, endPoint x: 163, endPoint y: 92, distance: 116.7
click at [57, 134] on span at bounding box center [56, 134] width 9 height 9
click at [57, 129] on input "checkbox" at bounding box center [57, 129] width 0 height 0
checkbox input "true"
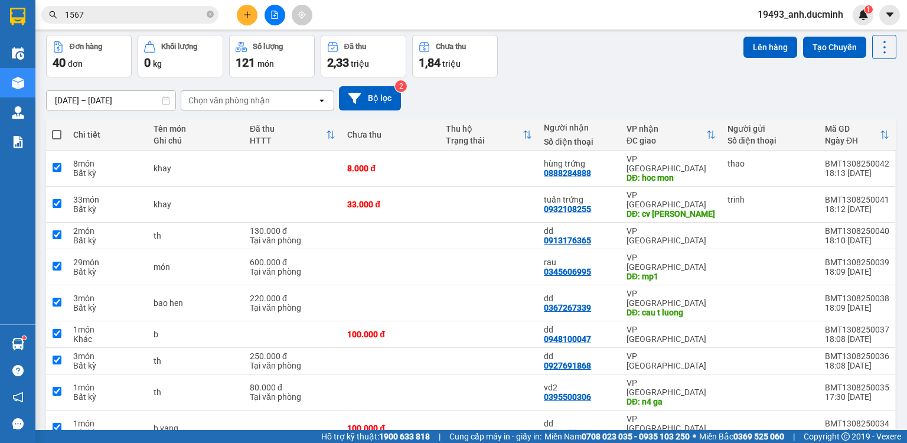
checkbox input "true"
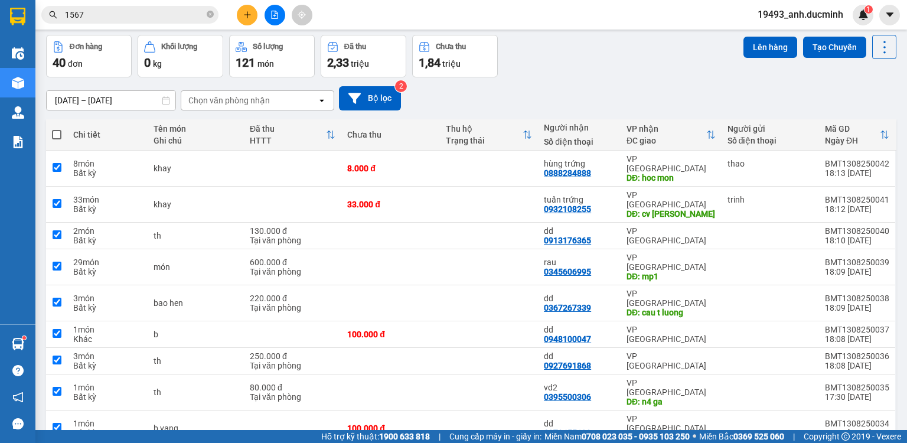
checkbox input "true"
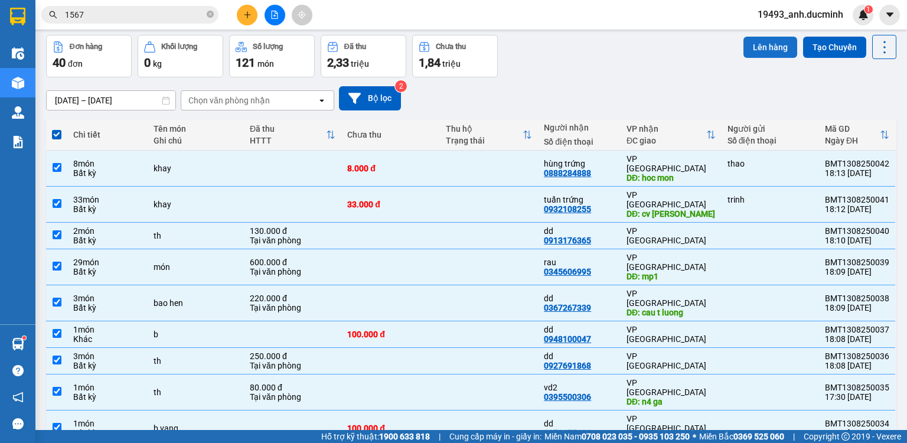
click at [744, 46] on button "Lên hàng" at bounding box center [771, 47] width 54 height 21
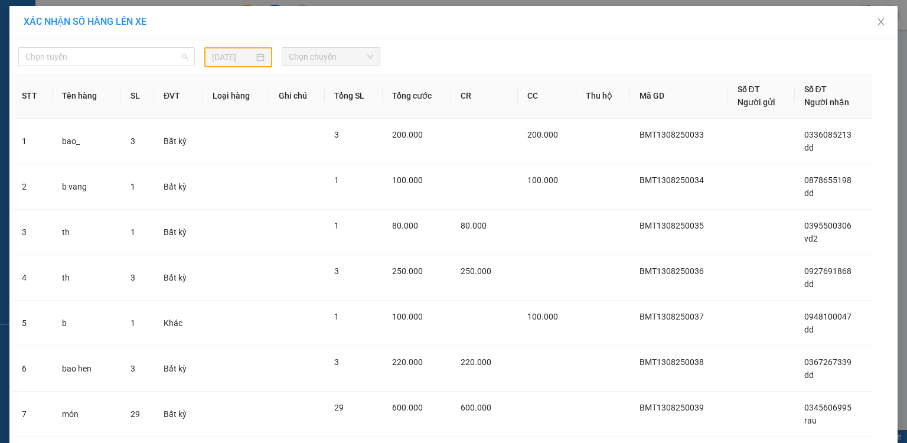
drag, startPoint x: 121, startPoint y: 58, endPoint x: 117, endPoint y: 79, distance: 21.1
click at [122, 58] on span "Chọn tuyến" at bounding box center [106, 57] width 162 height 18
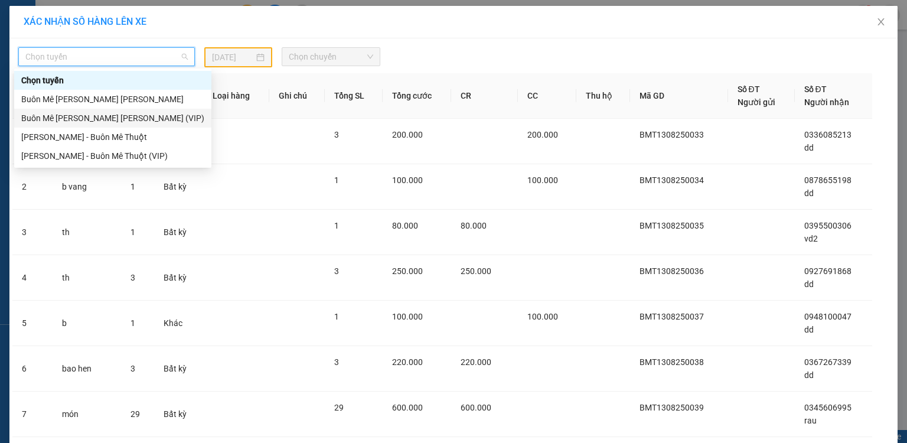
click at [106, 118] on div "Buôn Mê [PERSON_NAME] [PERSON_NAME] (VIP)" at bounding box center [112, 118] width 183 height 13
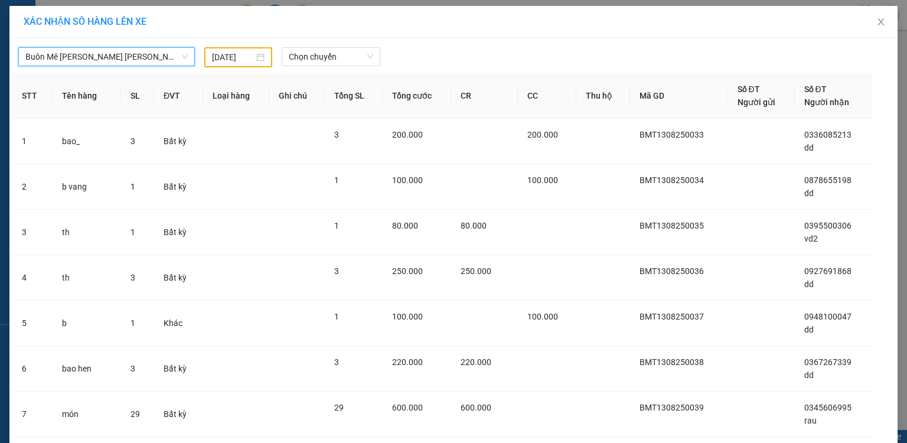
click at [222, 59] on input "[DATE]" at bounding box center [233, 57] width 42 height 13
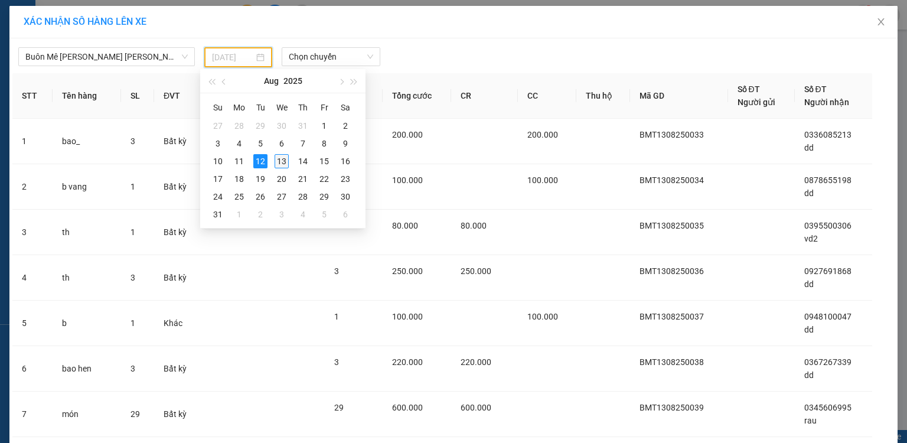
click at [281, 158] on div "13" at bounding box center [282, 161] width 14 height 14
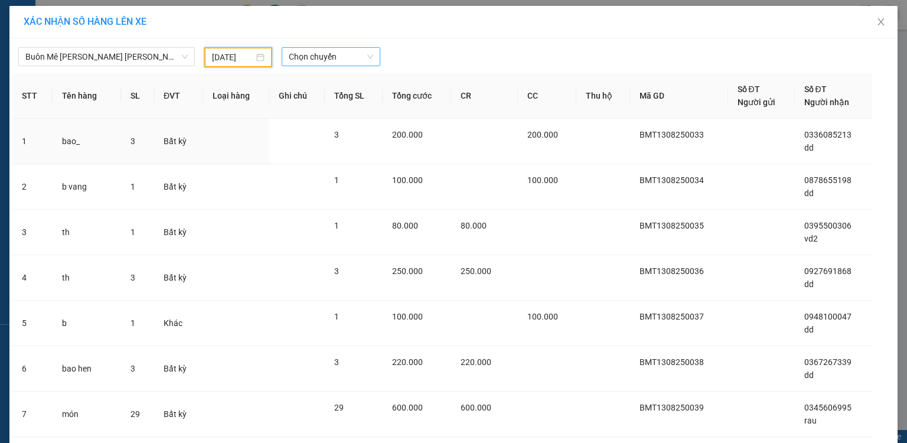
type input "[DATE]"
drag, startPoint x: 301, startPoint y: 52, endPoint x: 300, endPoint y: 63, distance: 11.2
click at [301, 53] on span "Chọn chuyến" at bounding box center [331, 57] width 85 height 18
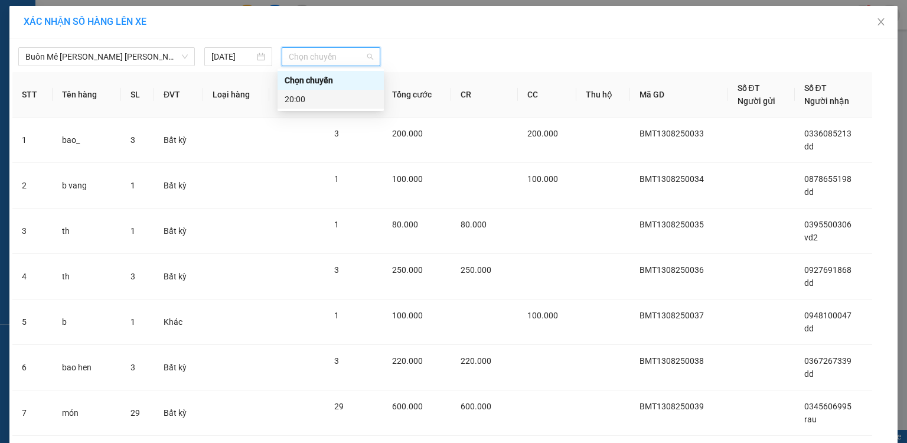
click at [294, 100] on div "20:00" at bounding box center [331, 99] width 92 height 13
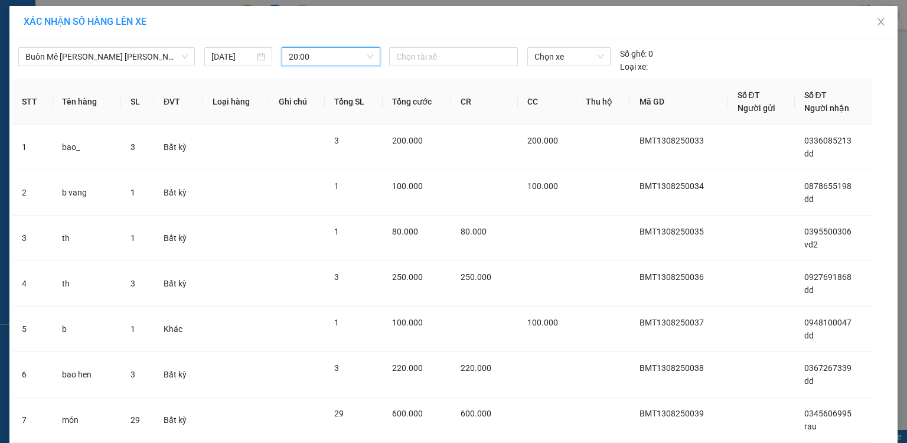
scroll to position [221, 0]
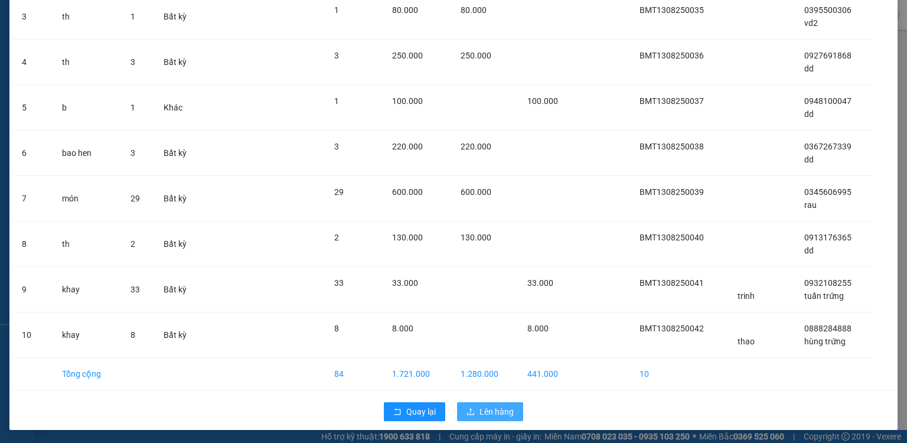
click at [480, 405] on span "Lên hàng" at bounding box center [497, 411] width 34 height 13
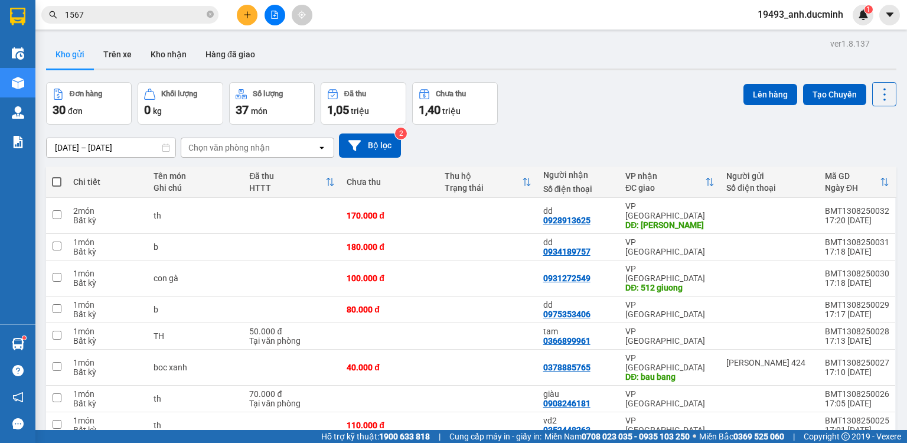
click at [57, 176] on label at bounding box center [56, 182] width 9 height 12
click at [57, 176] on input "checkbox" at bounding box center [57, 176] width 0 height 0
checkbox input "true"
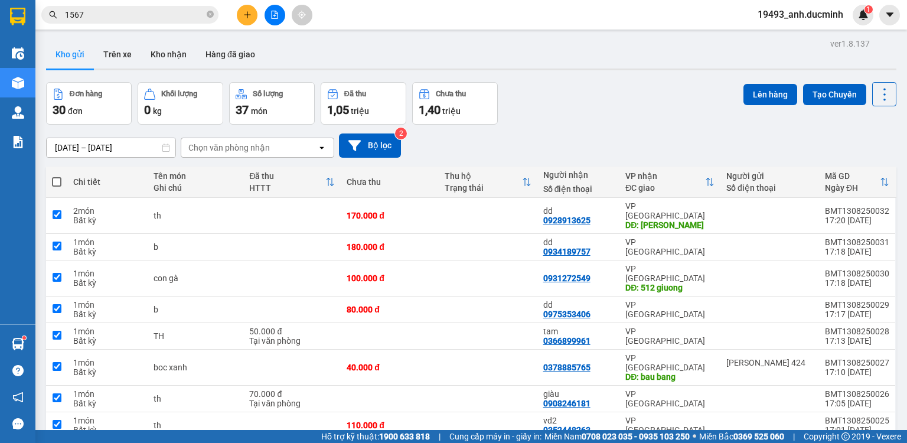
checkbox input "true"
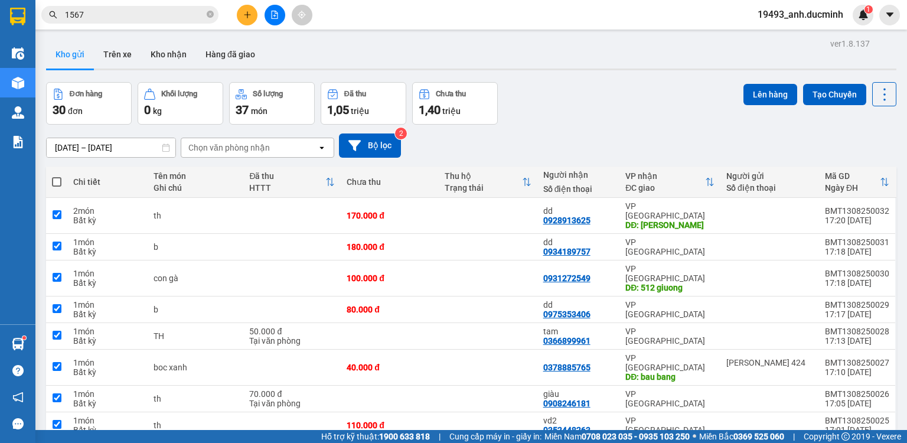
checkbox input "true"
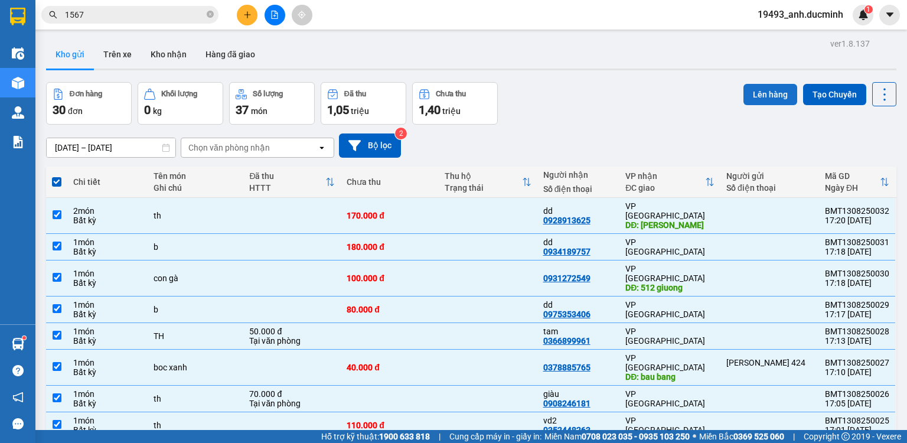
click at [746, 94] on button "Lên hàng" at bounding box center [771, 94] width 54 height 21
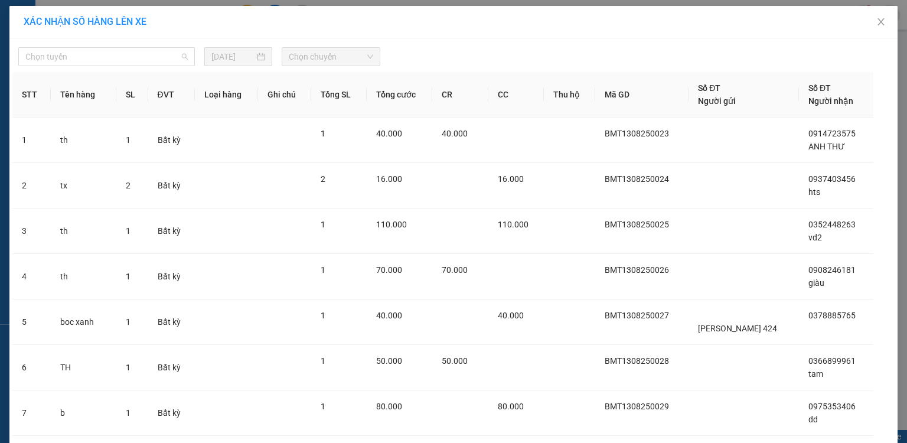
drag, startPoint x: 120, startPoint y: 52, endPoint x: 118, endPoint y: 94, distance: 42.6
click at [120, 53] on span "Chọn tuyến" at bounding box center [106, 57] width 162 height 18
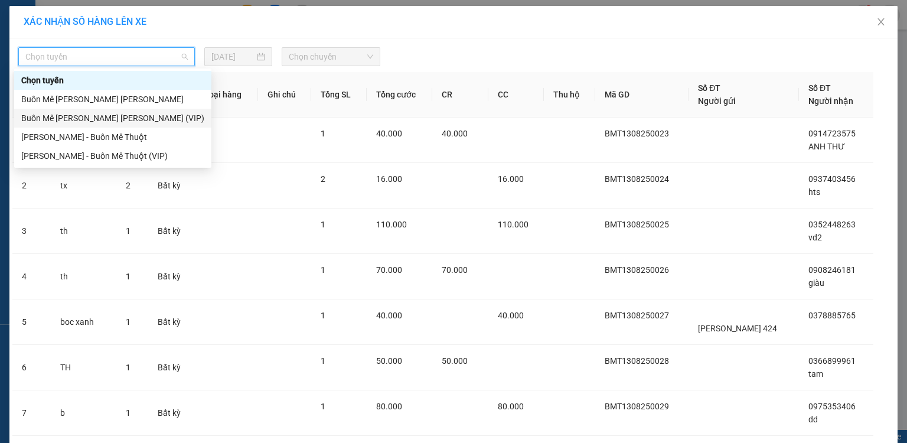
drag, startPoint x: 116, startPoint y: 116, endPoint x: 194, endPoint y: 82, distance: 85.2
click at [116, 116] on div "Buôn Mê [PERSON_NAME] [PERSON_NAME] (VIP)" at bounding box center [112, 118] width 183 height 13
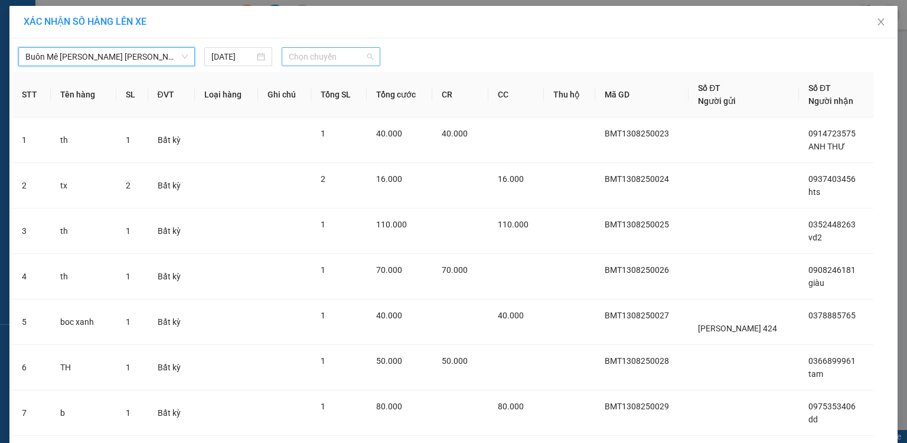
click at [305, 64] on span "Chọn chuyến" at bounding box center [331, 57] width 85 height 18
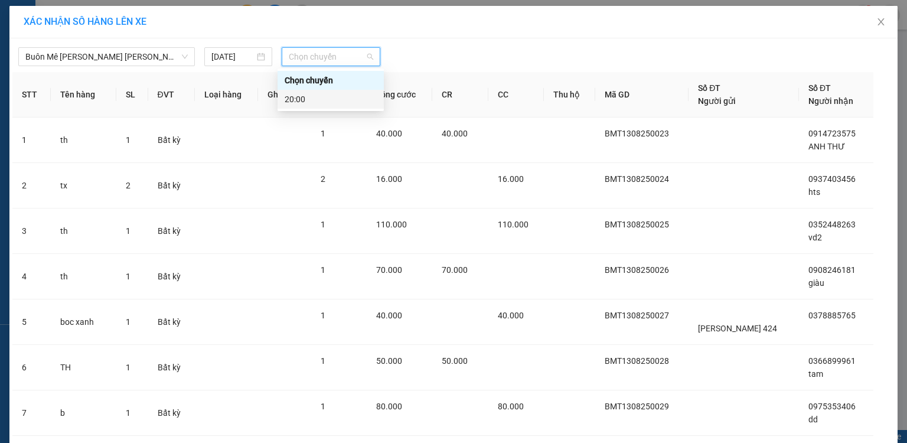
drag, startPoint x: 302, startPoint y: 99, endPoint x: 318, endPoint y: 109, distance: 18.3
click at [302, 101] on div "20:00" at bounding box center [331, 99] width 92 height 13
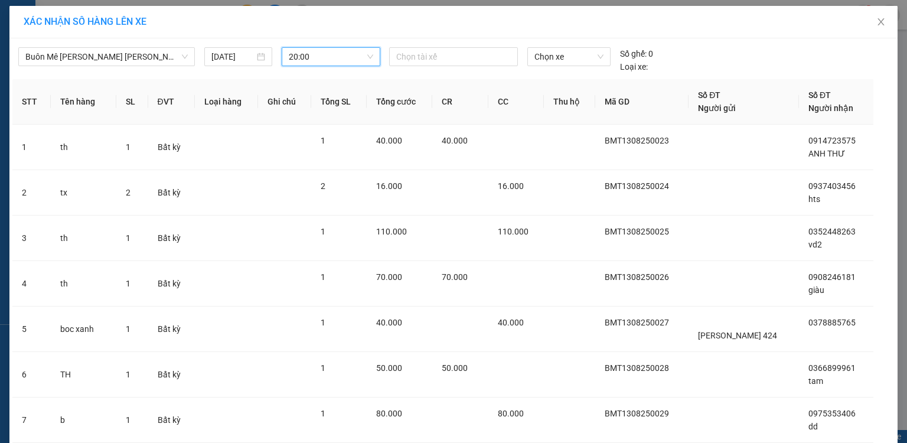
scroll to position [208, 0]
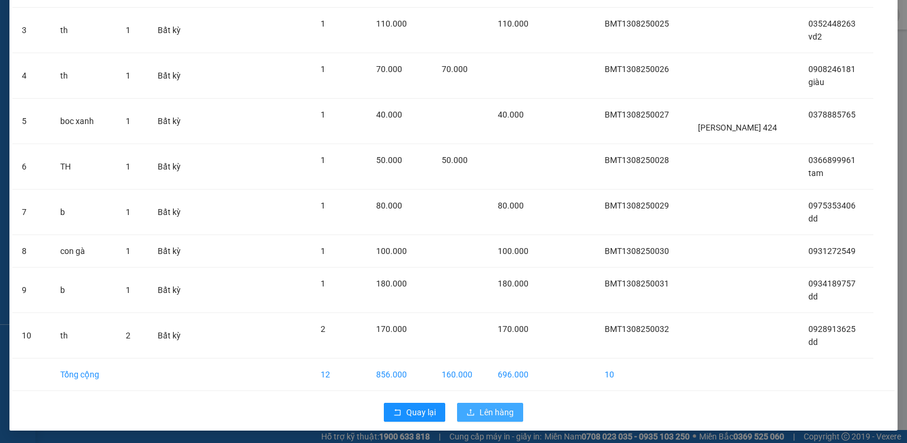
click at [504, 416] on span "Lên hàng" at bounding box center [497, 412] width 34 height 13
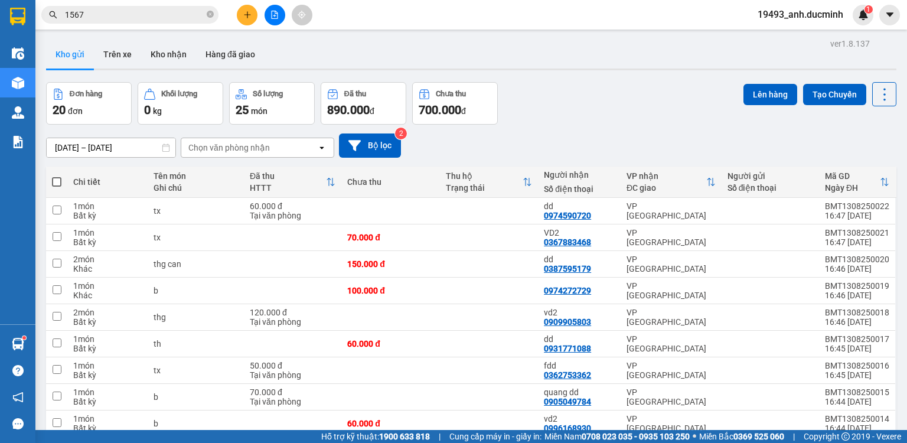
click at [54, 183] on span at bounding box center [56, 181] width 9 height 9
click at [57, 176] on input "checkbox" at bounding box center [57, 176] width 0 height 0
checkbox input "true"
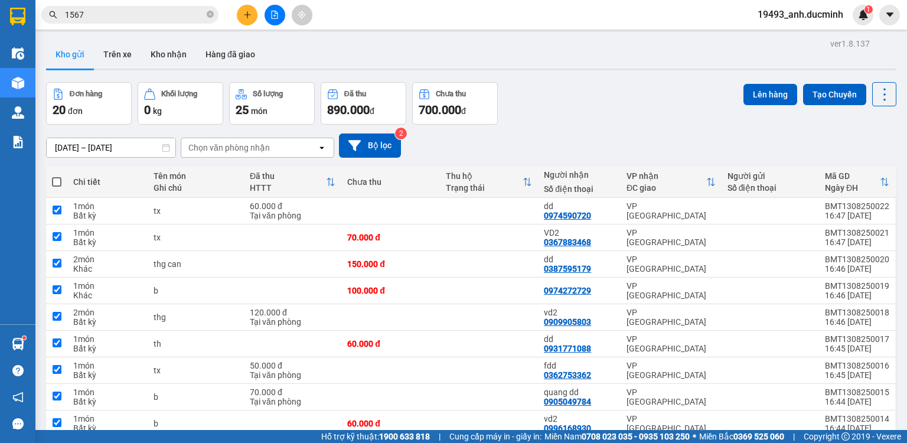
checkbox input "true"
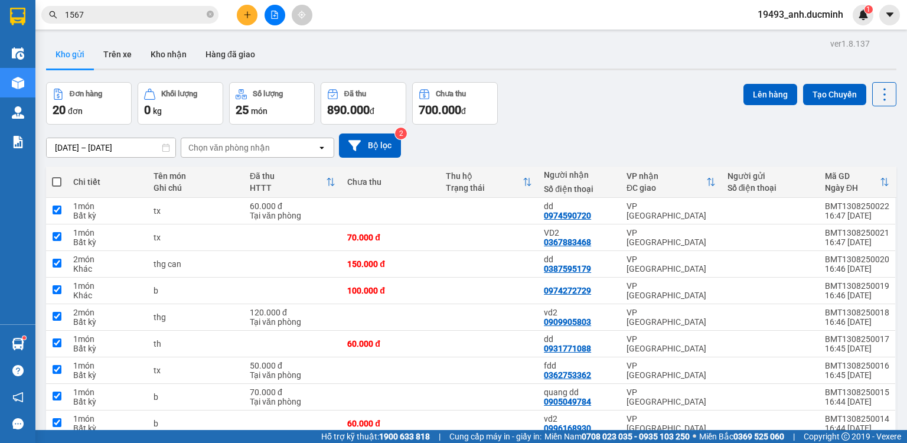
checkbox input "true"
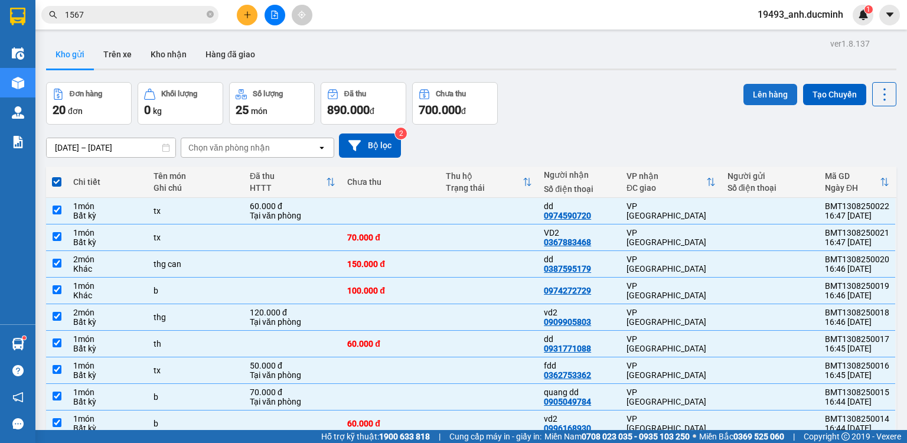
click at [765, 89] on button "Lên hàng" at bounding box center [771, 94] width 54 height 21
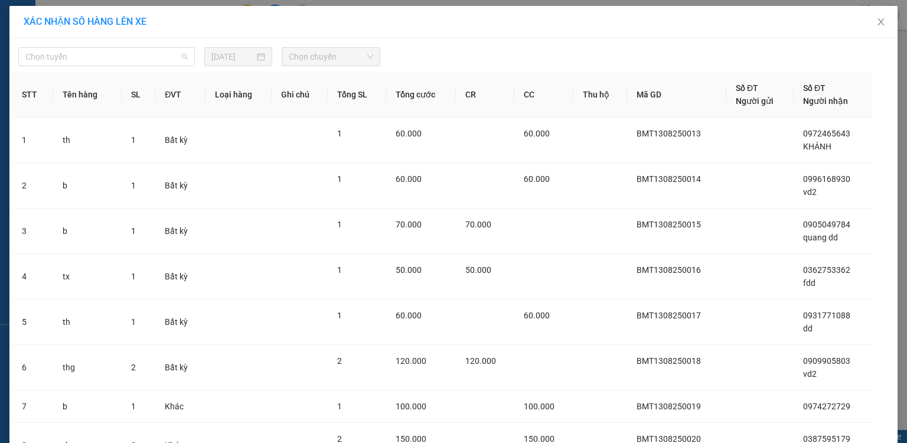
drag, startPoint x: 69, startPoint y: 61, endPoint x: 64, endPoint y: 85, distance: 24.1
click at [69, 61] on span "Chọn tuyến" at bounding box center [106, 57] width 162 height 18
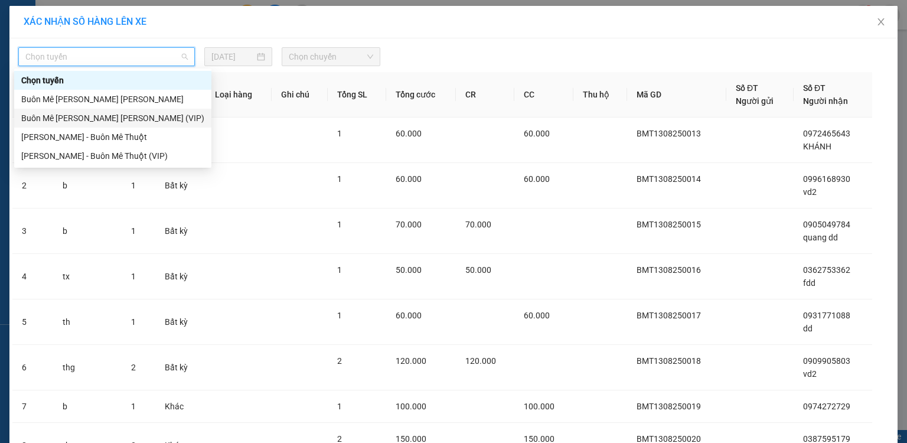
click at [61, 113] on div "Buôn Mê [PERSON_NAME] [PERSON_NAME] (VIP)" at bounding box center [112, 118] width 183 height 13
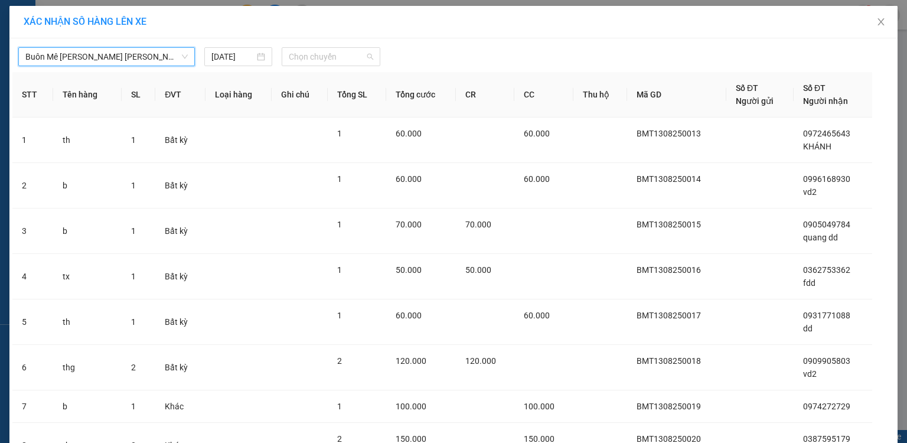
drag, startPoint x: 286, startPoint y: 56, endPoint x: 294, endPoint y: 86, distance: 30.7
click at [289, 59] on span "Chọn chuyến" at bounding box center [331, 57] width 85 height 18
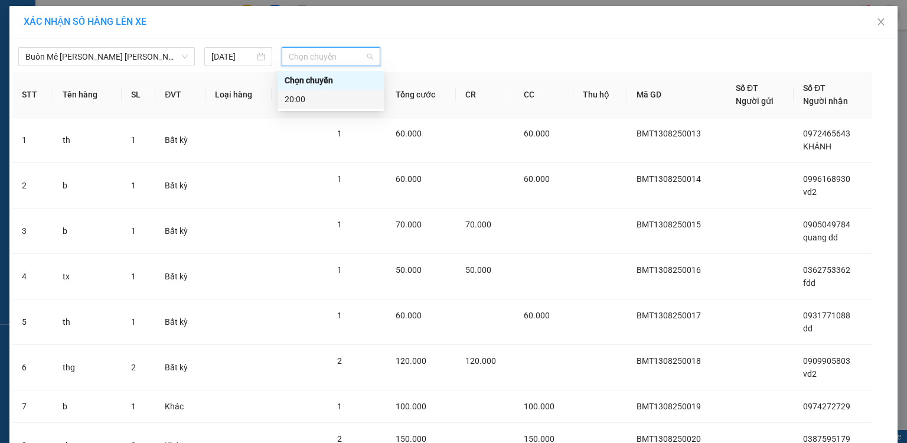
click at [294, 97] on div "20:00" at bounding box center [331, 99] width 92 height 13
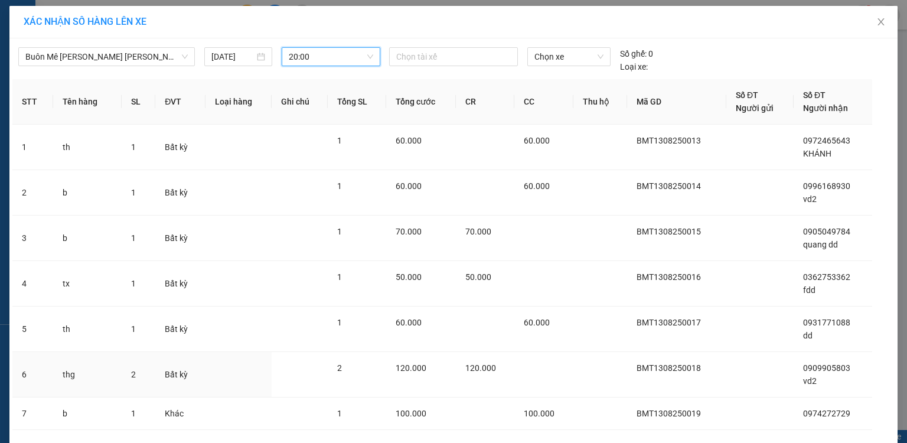
scroll to position [208, 0]
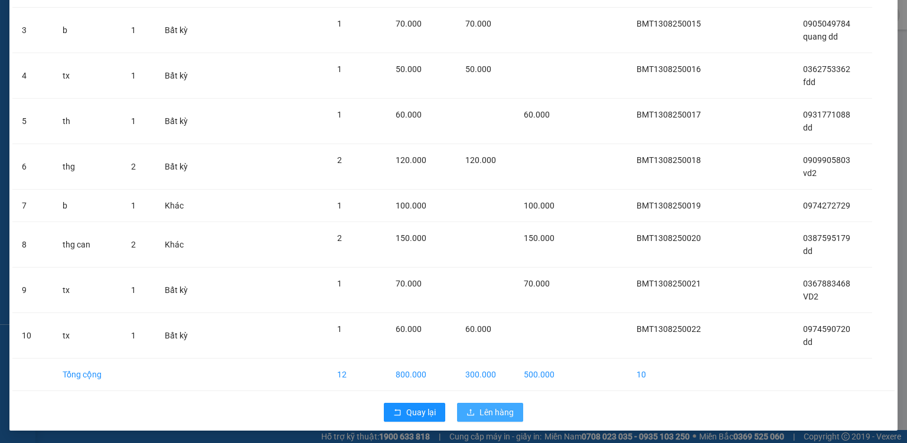
click at [496, 410] on span "Lên hàng" at bounding box center [497, 412] width 34 height 13
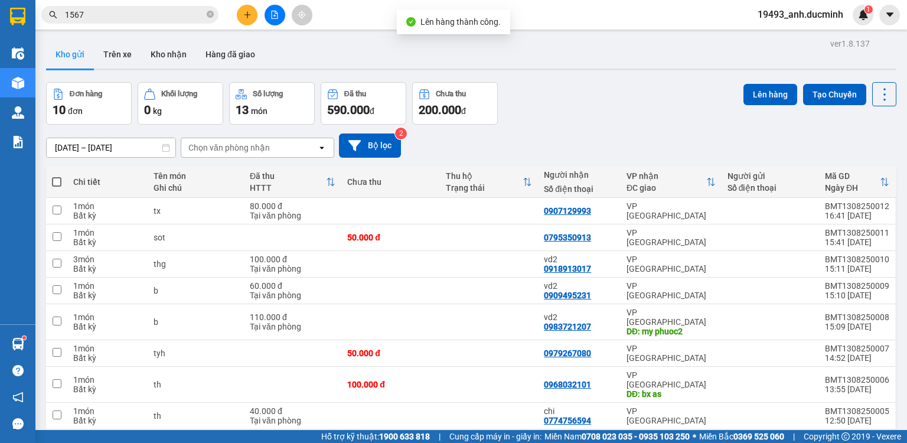
click at [57, 183] on span at bounding box center [56, 181] width 9 height 9
click at [57, 176] on input "checkbox" at bounding box center [57, 176] width 0 height 0
checkbox input "true"
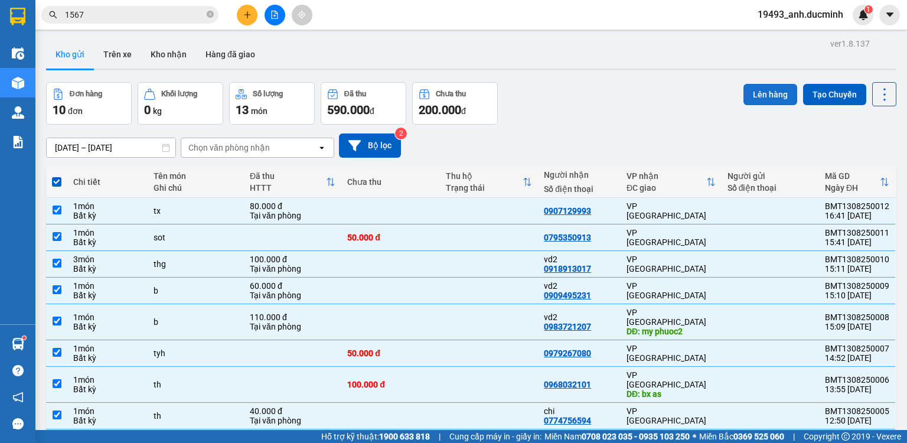
click at [744, 97] on button "Lên hàng" at bounding box center [771, 94] width 54 height 21
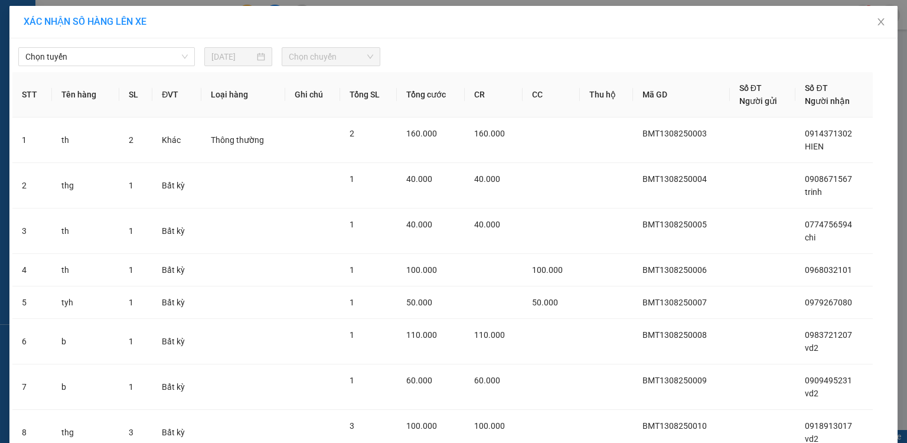
click at [146, 61] on div "XÁC [PERSON_NAME] SỐ HÀNG LÊN XE [PERSON_NAME] [DATE] [PERSON_NAME] STT Tên hàn…" at bounding box center [453, 221] width 907 height 443
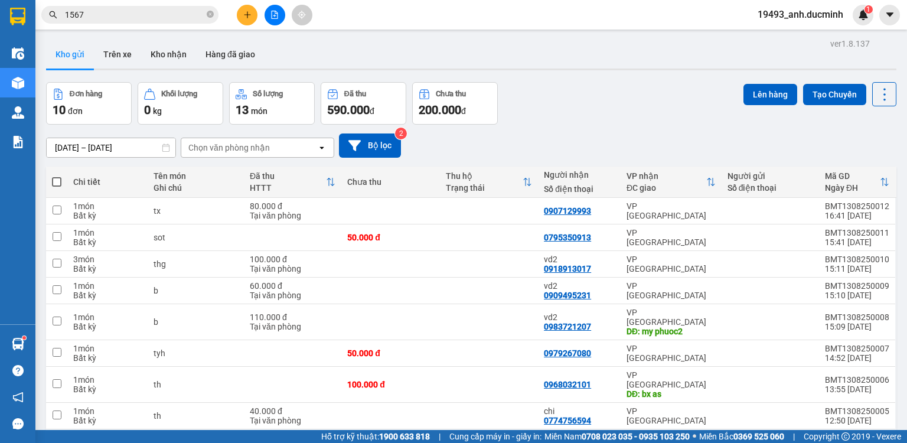
drag, startPoint x: 56, startPoint y: 181, endPoint x: 287, endPoint y: 118, distance: 239.3
click at [62, 178] on th at bounding box center [56, 182] width 21 height 31
click at [59, 180] on span at bounding box center [56, 181] width 9 height 9
click at [57, 176] on input "checkbox" at bounding box center [57, 176] width 0 height 0
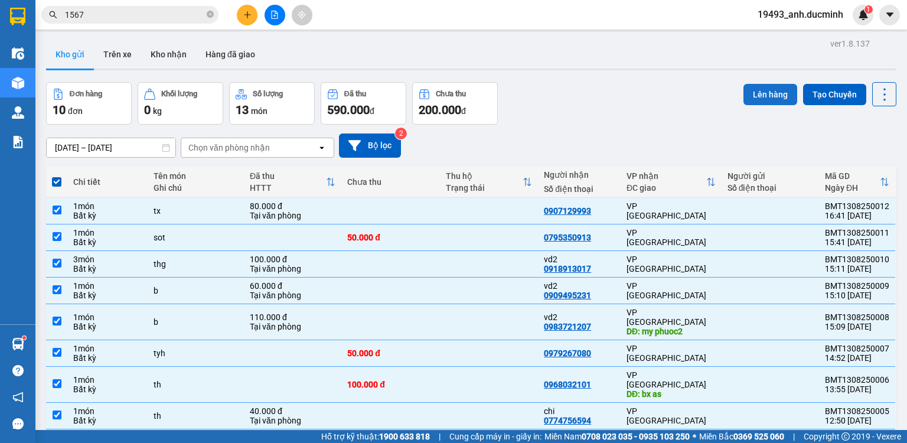
drag, startPoint x: 760, startPoint y: 89, endPoint x: 751, endPoint y: 90, distance: 8.4
click at [758, 89] on button "Lên hàng" at bounding box center [771, 94] width 54 height 21
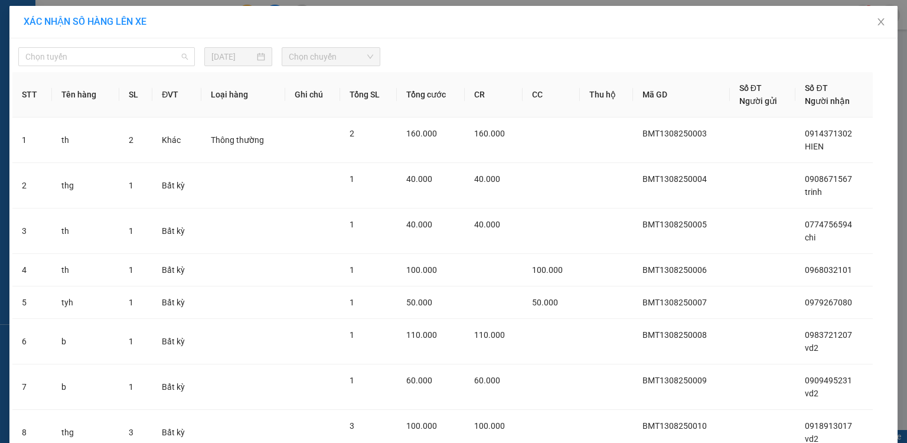
drag, startPoint x: 113, startPoint y: 54, endPoint x: 100, endPoint y: 74, distance: 23.9
click at [112, 54] on span "Chọn tuyến" at bounding box center [106, 57] width 162 height 18
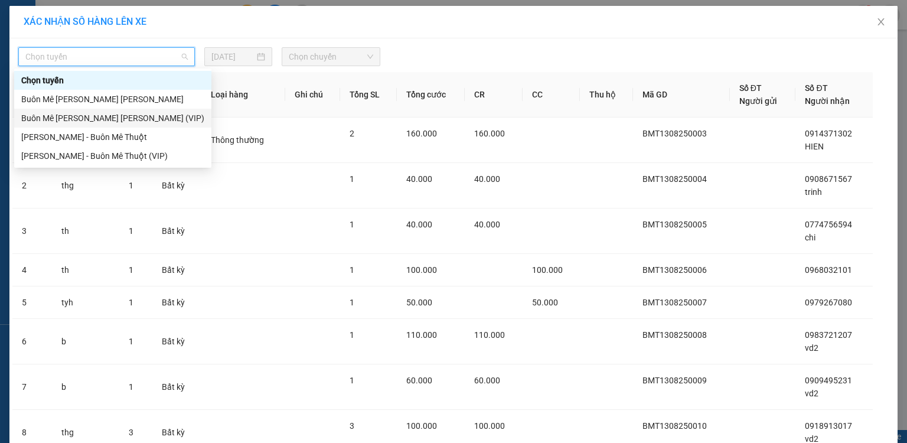
drag, startPoint x: 92, startPoint y: 118, endPoint x: 200, endPoint y: 71, distance: 117.5
click at [92, 118] on div "Buôn Mê [PERSON_NAME] [PERSON_NAME] (VIP)" at bounding box center [112, 118] width 183 height 13
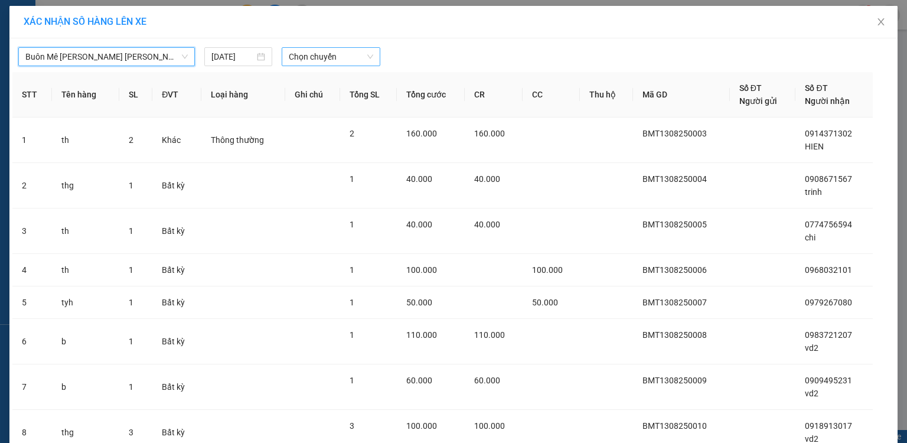
click at [305, 54] on span "Chọn chuyến" at bounding box center [331, 57] width 85 height 18
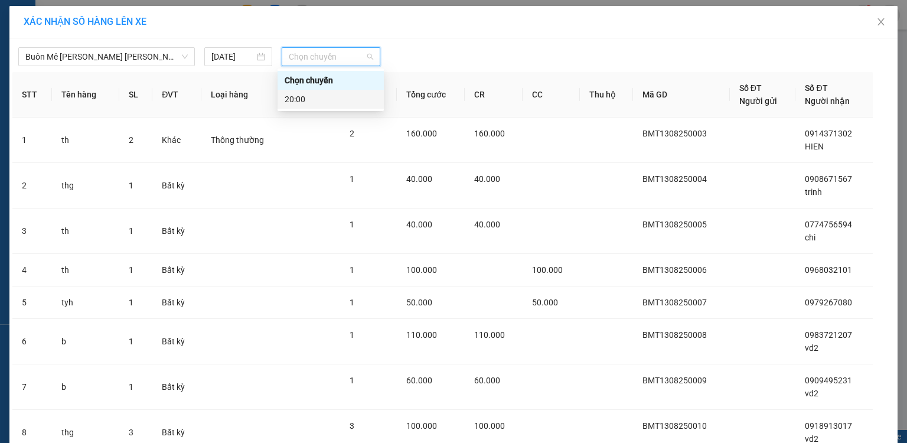
click at [296, 105] on div "20:00" at bounding box center [331, 99] width 92 height 13
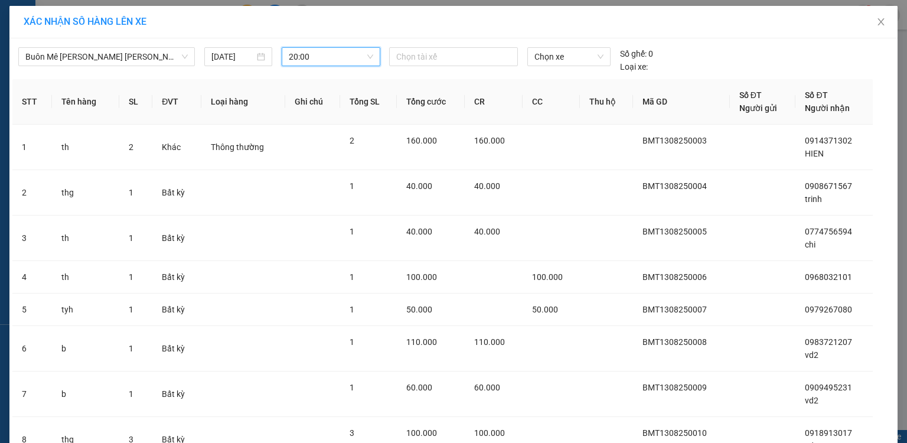
scroll to position [170, 0]
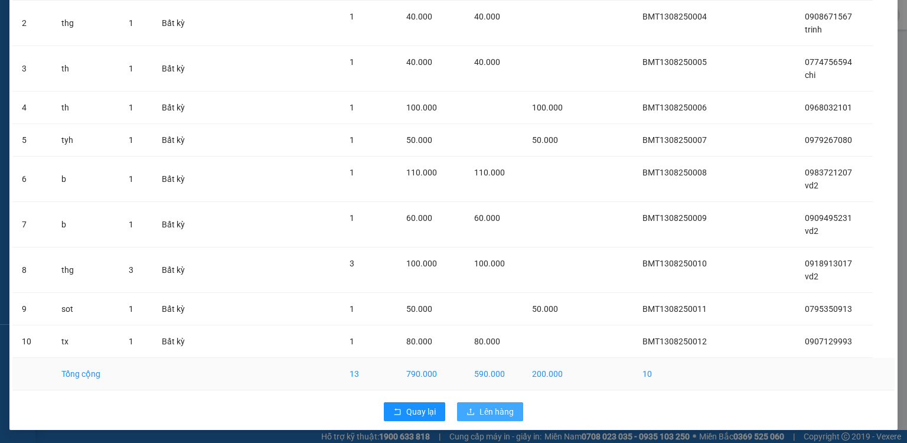
drag, startPoint x: 499, startPoint y: 405, endPoint x: 543, endPoint y: 374, distance: 53.6
click at [506, 396] on div "Quay lại Lên hàng" at bounding box center [453, 411] width 882 height 31
click at [483, 411] on span "Lên hàng" at bounding box center [497, 411] width 34 height 13
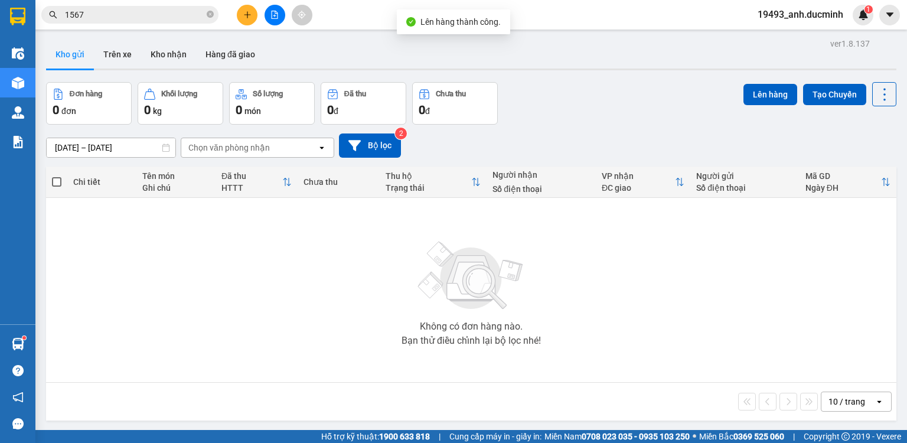
scroll to position [54, 0]
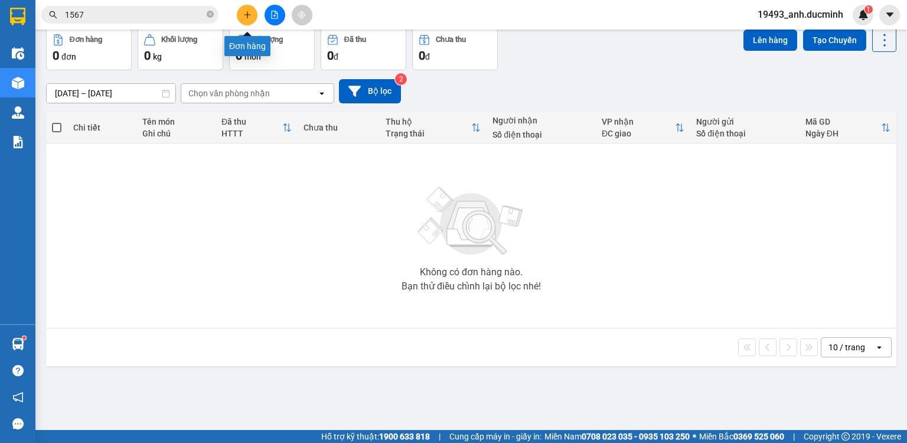
click at [244, 12] on icon "plus" at bounding box center [247, 15] width 8 height 8
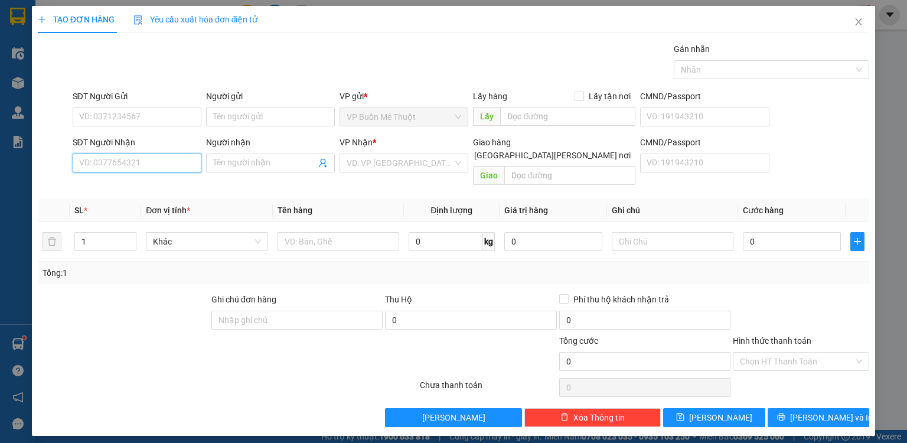
click at [175, 158] on input "SĐT Người Nhận" at bounding box center [137, 163] width 129 height 19
click at [139, 187] on div "0903419870 - dd" at bounding box center [137, 186] width 115 height 13
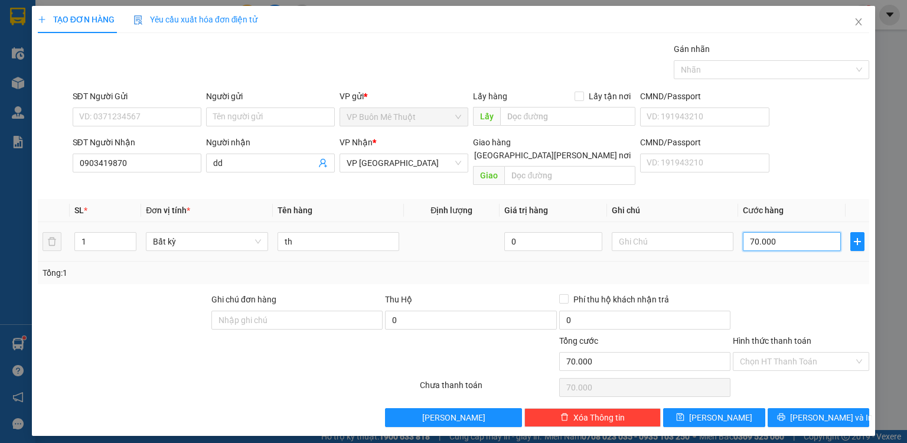
click at [781, 232] on input "70.000" at bounding box center [792, 241] width 98 height 19
click at [745, 412] on button "[PERSON_NAME]" at bounding box center [714, 417] width 102 height 19
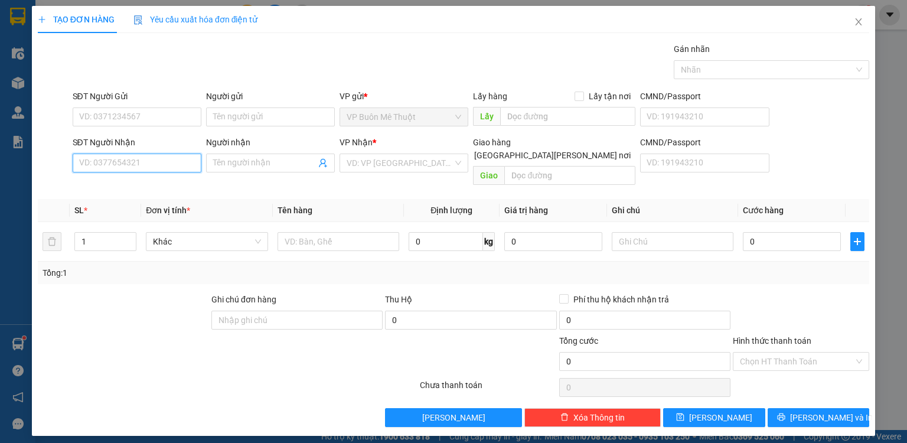
click at [174, 163] on input "SĐT Người Nhận" at bounding box center [137, 163] width 129 height 19
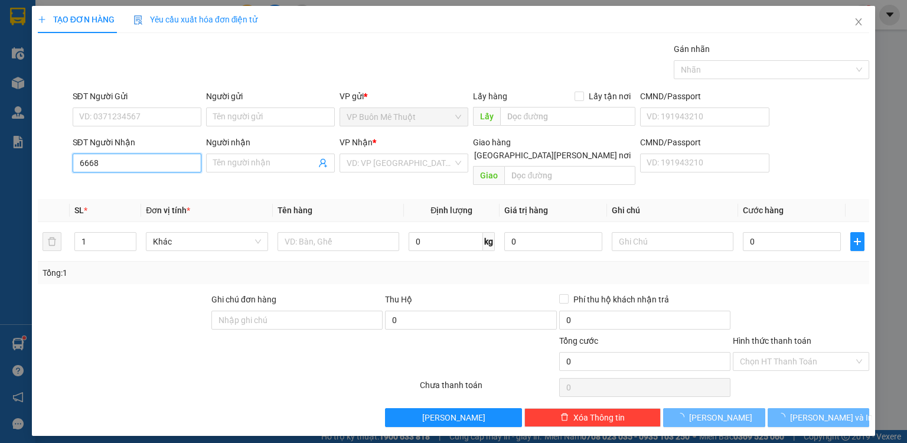
click at [161, 166] on input "6668" at bounding box center [137, 163] width 129 height 19
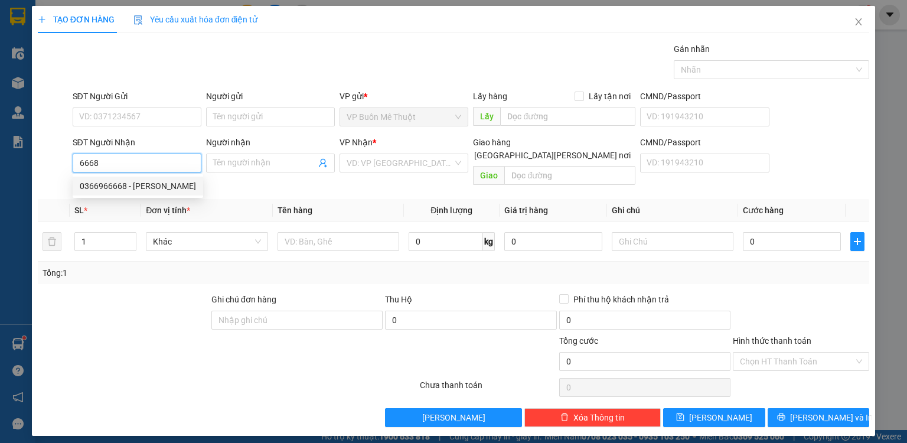
click at [143, 186] on div "0366966668 - [PERSON_NAME]" at bounding box center [138, 186] width 116 height 13
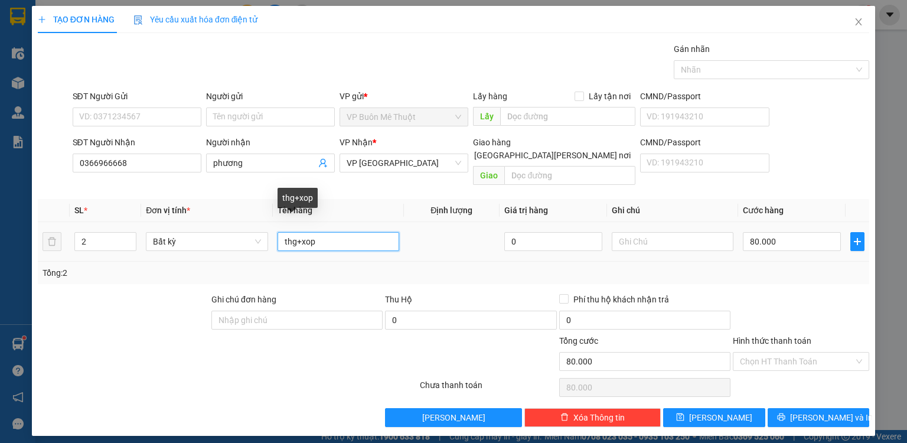
drag, startPoint x: 332, startPoint y: 234, endPoint x: 290, endPoint y: 235, distance: 41.9
click at [290, 234] on input "thg+xop" at bounding box center [339, 241] width 122 height 19
click at [131, 243] on icon "down" at bounding box center [130, 245] width 4 height 4
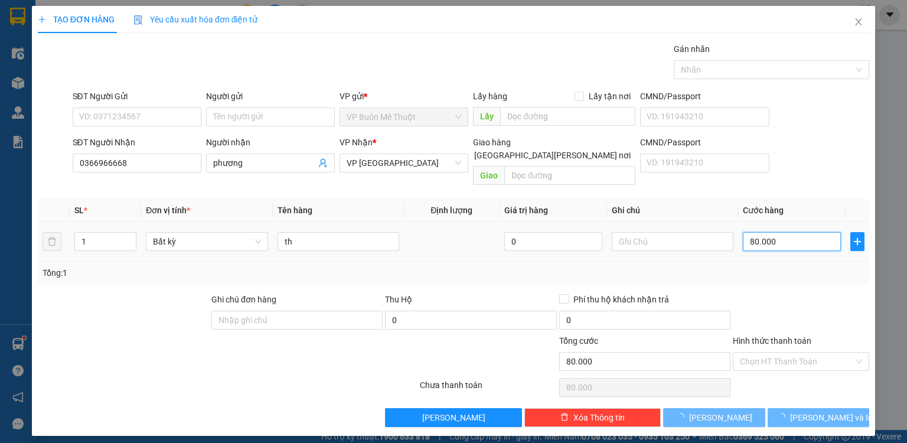
drag, startPoint x: 785, startPoint y: 224, endPoint x: 815, endPoint y: 285, distance: 67.9
click at [786, 232] on input "80.000" at bounding box center [792, 241] width 98 height 19
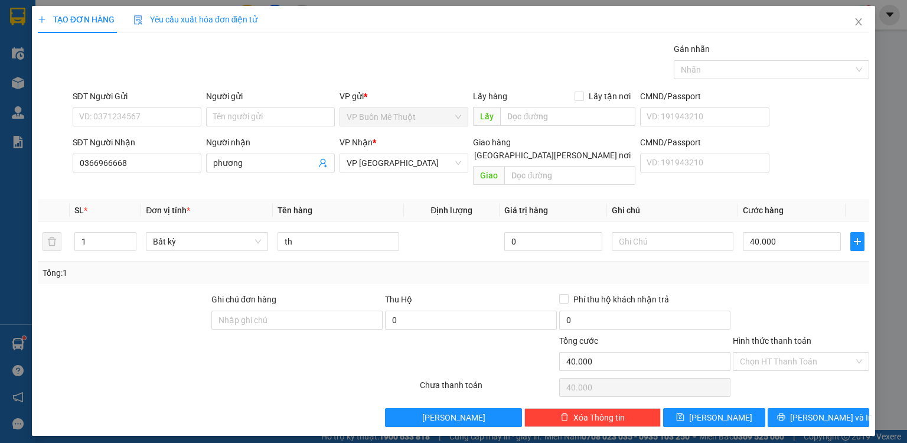
drag, startPoint x: 813, startPoint y: 288, endPoint x: 807, endPoint y: 303, distance: 16.7
click at [811, 295] on div at bounding box center [801, 313] width 139 height 41
drag, startPoint x: 741, startPoint y: 404, endPoint x: 741, endPoint y: 330, distance: 74.4
click at [741, 408] on button "[PERSON_NAME]" at bounding box center [714, 417] width 102 height 19
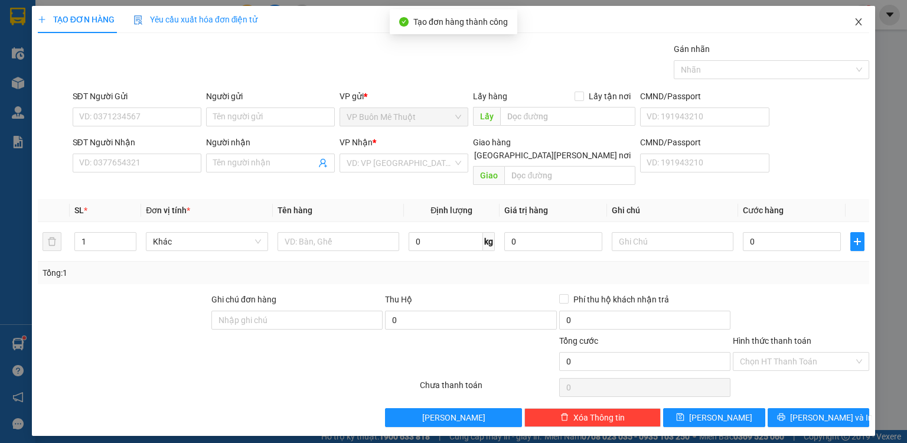
click at [859, 24] on icon "close" at bounding box center [858, 21] width 9 height 9
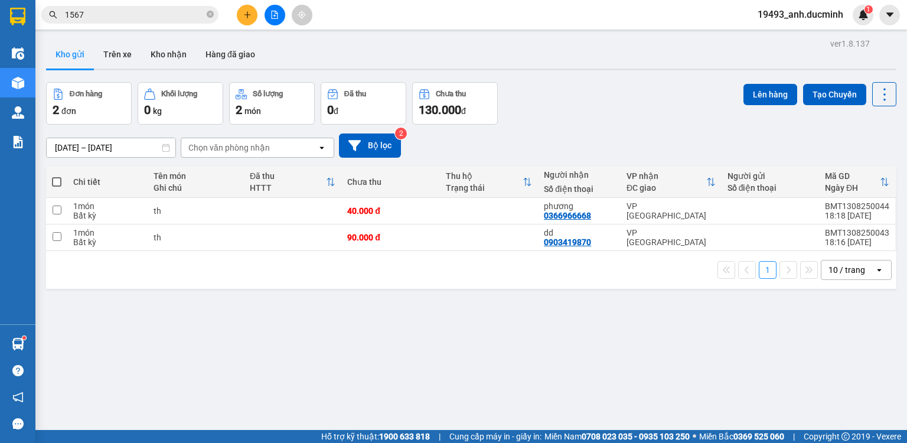
click at [239, 14] on button at bounding box center [247, 15] width 21 height 21
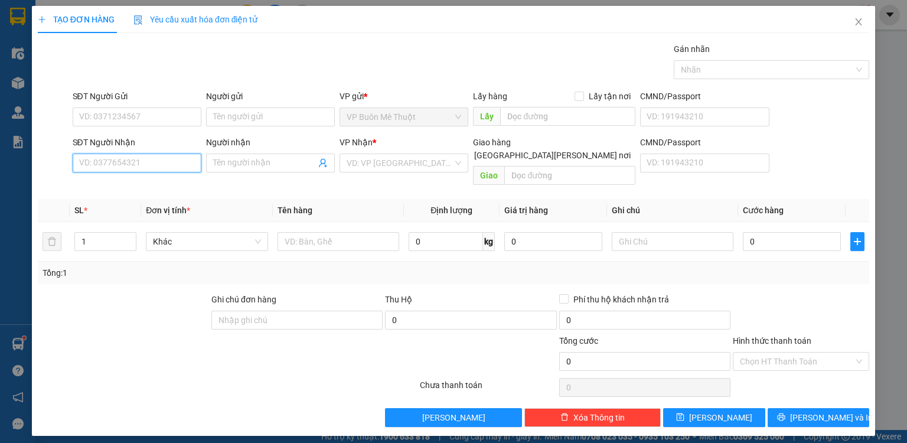
click at [178, 161] on input "SĐT Người Nhận" at bounding box center [137, 163] width 129 height 19
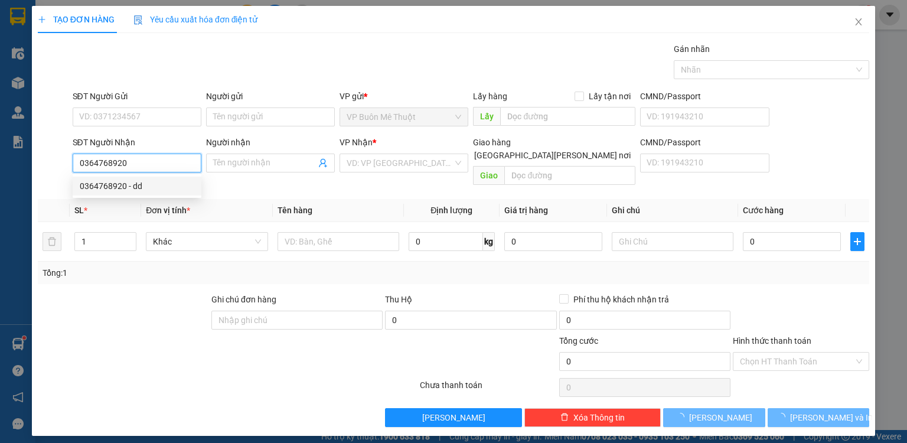
click at [161, 184] on div "0364768920 - dd" at bounding box center [137, 186] width 115 height 13
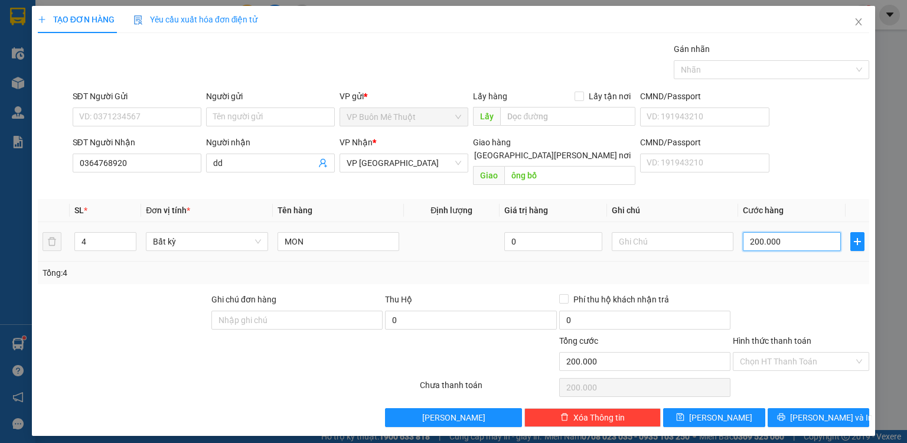
click at [810, 232] on input "200.000" at bounding box center [792, 241] width 98 height 19
click at [771, 276] on div "Transit Pickup Surcharge Ids Transit Deliver Surcharge Ids Transit Deliver Surc…" at bounding box center [454, 235] width 832 height 384
drag, startPoint x: 761, startPoint y: 347, endPoint x: 761, endPoint y: 358, distance: 10.6
click at [761, 353] on input "Hình thức thanh toán" at bounding box center [797, 362] width 114 height 18
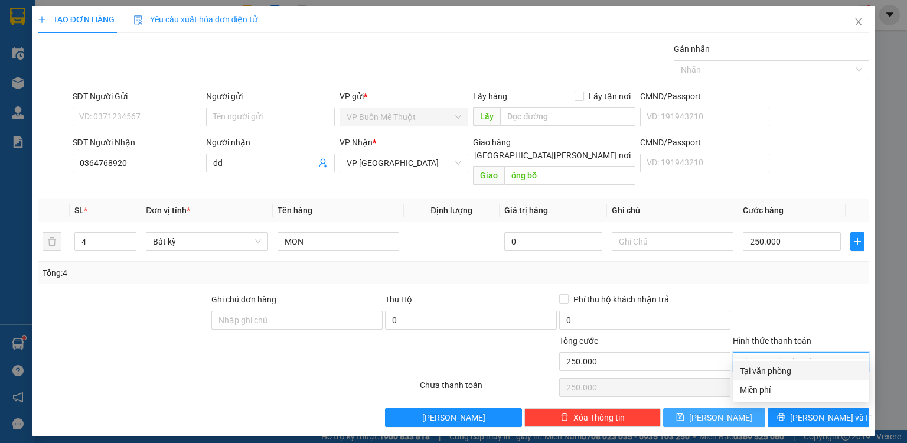
drag, startPoint x: 761, startPoint y: 358, endPoint x: 751, endPoint y: 398, distance: 41.4
click at [760, 371] on div "Tại văn phòng" at bounding box center [801, 370] width 122 height 13
click at [749, 408] on button "[PERSON_NAME]" at bounding box center [714, 417] width 102 height 19
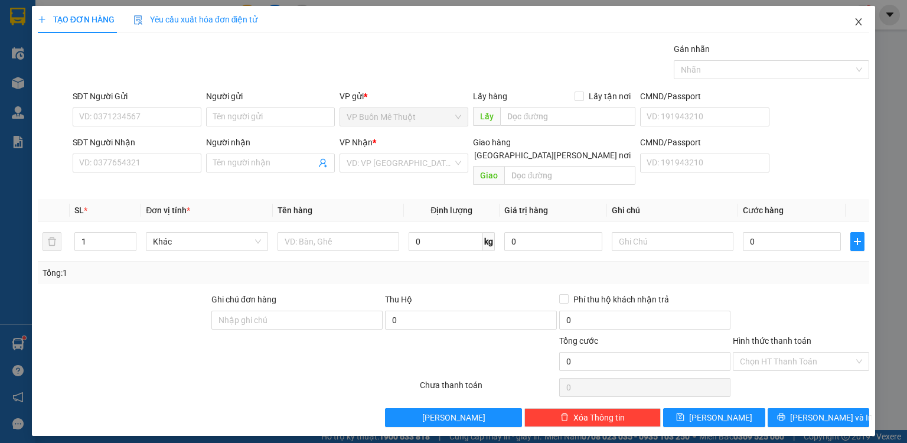
click at [858, 18] on icon "close" at bounding box center [858, 21] width 9 height 9
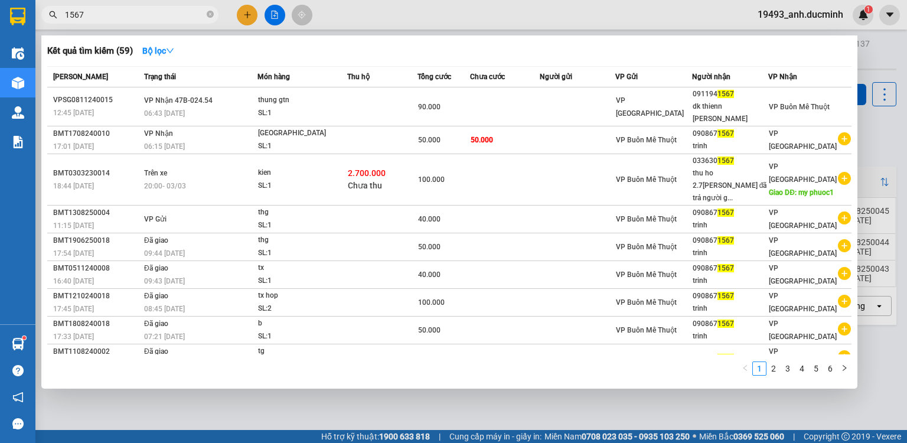
click at [203, 14] on input "1567" at bounding box center [134, 14] width 139 height 13
click at [210, 14] on icon "close-circle" at bounding box center [210, 14] width 7 height 7
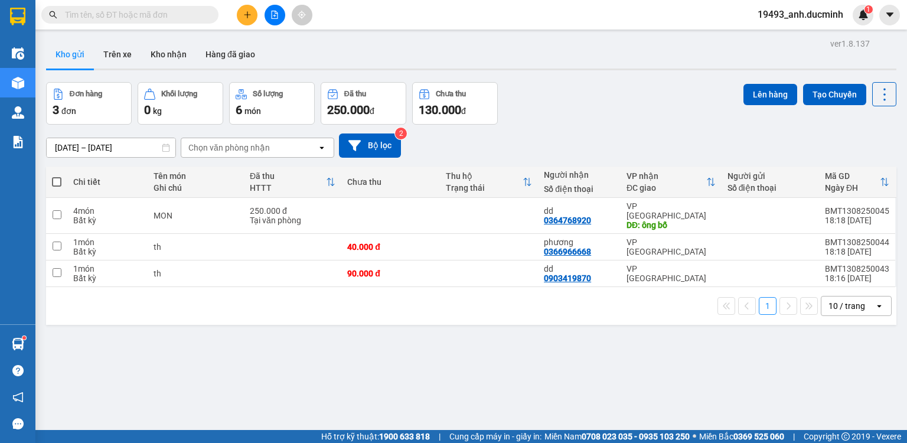
click at [177, 16] on input "text" at bounding box center [134, 14] width 139 height 13
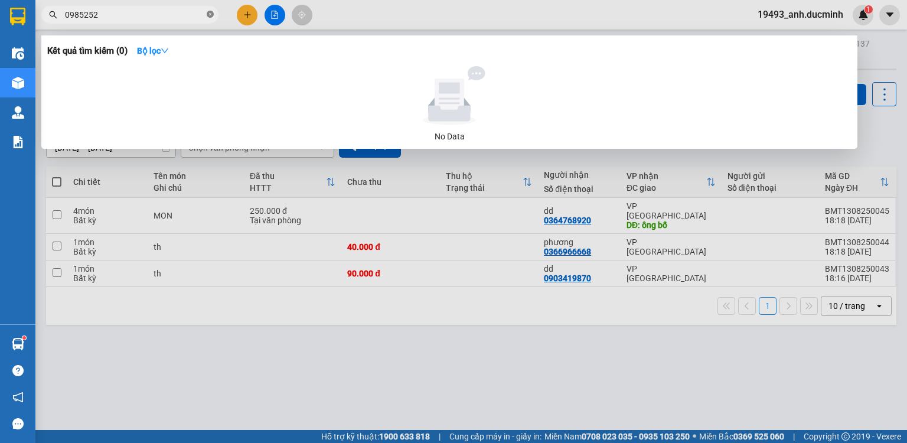
click at [207, 12] on icon "close-circle" at bounding box center [210, 14] width 7 height 7
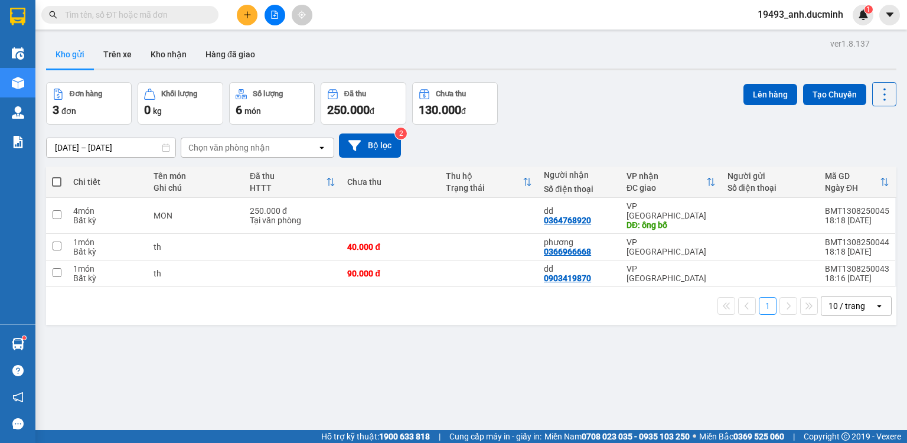
click at [187, 14] on input "text" at bounding box center [134, 14] width 139 height 13
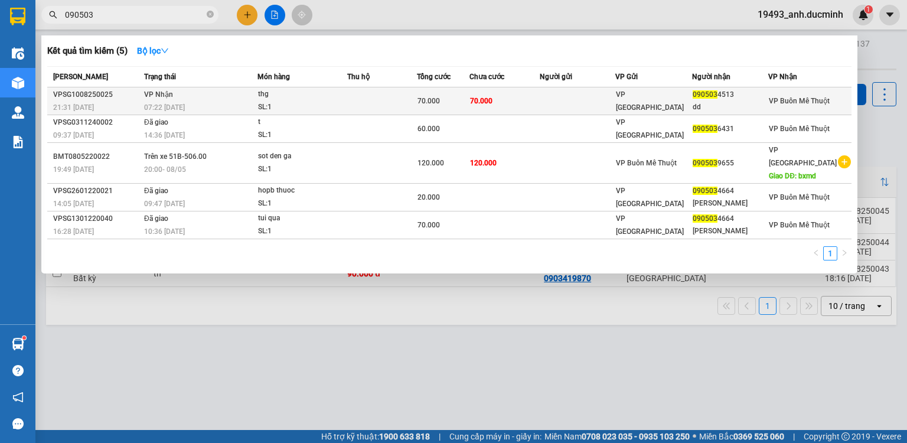
click at [375, 97] on td at bounding box center [382, 101] width 70 height 28
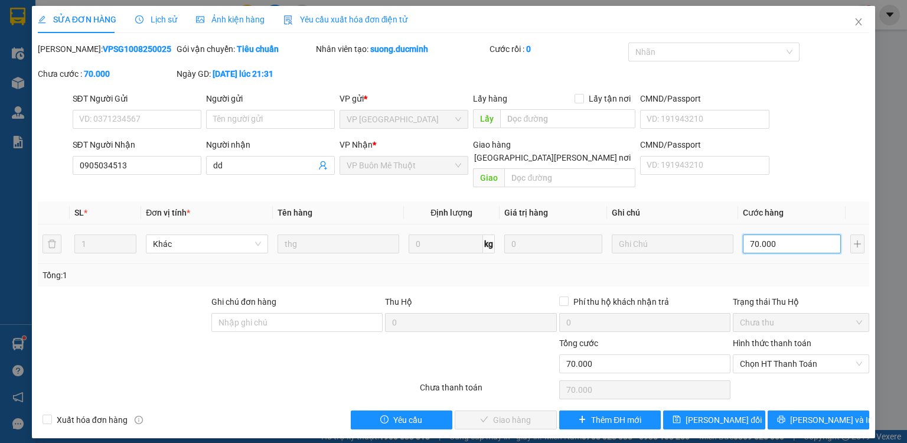
click at [798, 234] on input "70.000" at bounding box center [792, 243] width 98 height 19
click at [255, 170] on input "dd" at bounding box center [264, 165] width 103 height 13
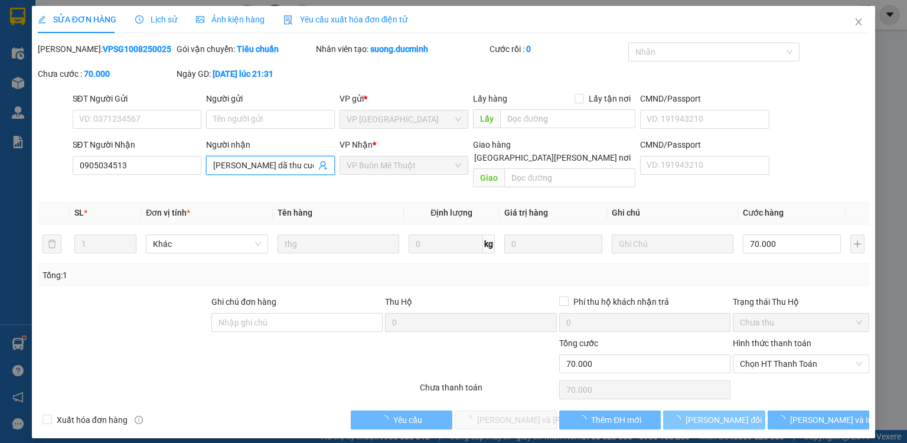
click at [699, 413] on span "[PERSON_NAME] đổi" at bounding box center [724, 419] width 76 height 13
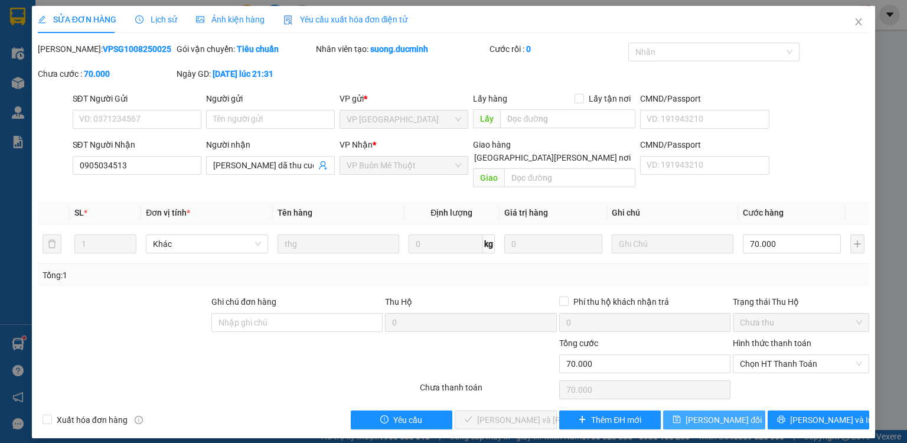
click at [732, 413] on span "[PERSON_NAME] đổi" at bounding box center [724, 419] width 76 height 13
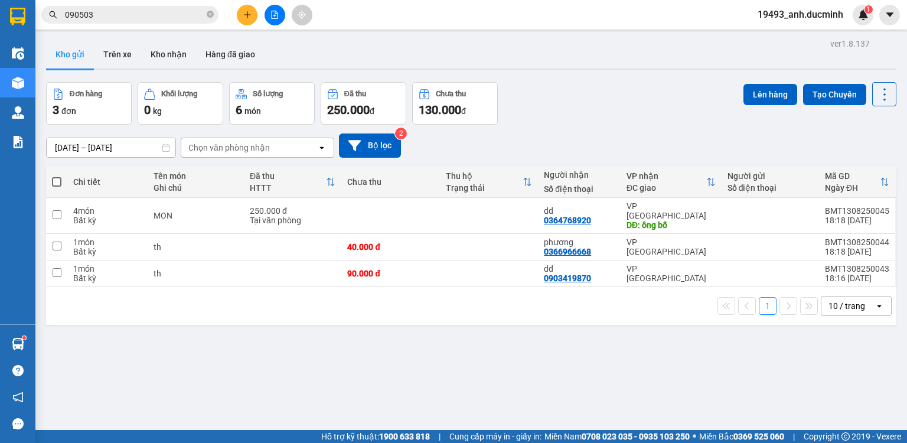
drag, startPoint x: 55, startPoint y: 178, endPoint x: 340, endPoint y: 132, distance: 289.0
click at [56, 178] on span at bounding box center [56, 181] width 9 height 9
click at [57, 176] on input "checkbox" at bounding box center [57, 176] width 0 height 0
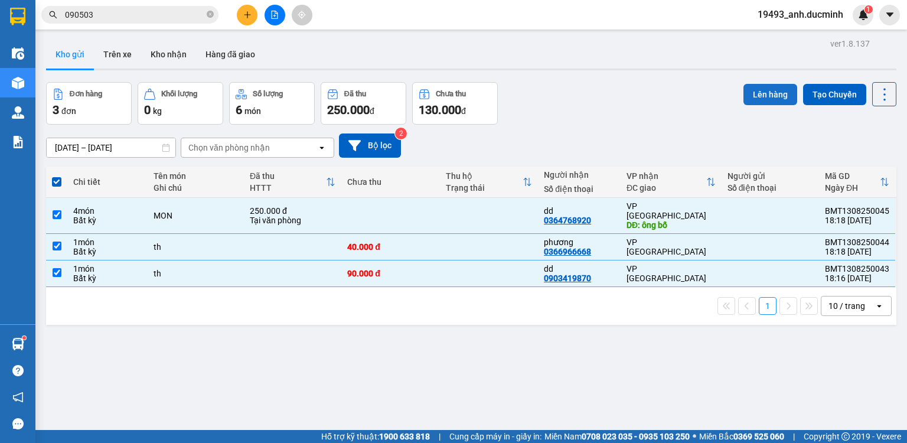
click at [754, 94] on button "Lên hàng" at bounding box center [771, 94] width 54 height 21
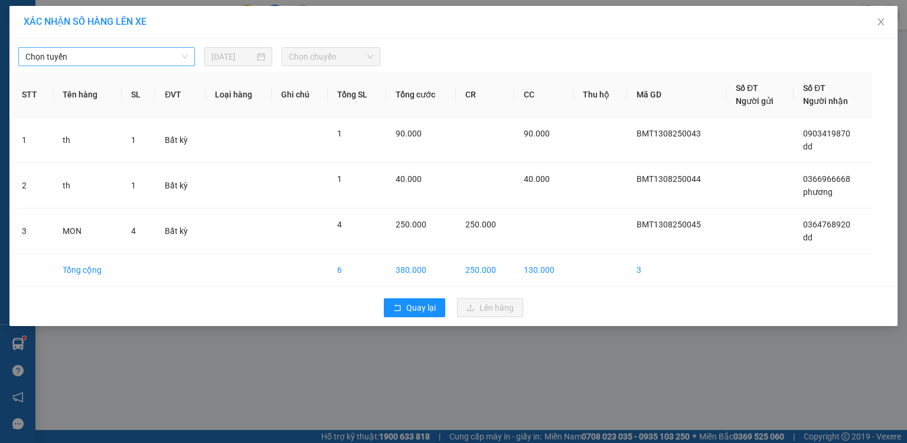
drag, startPoint x: 101, startPoint y: 56, endPoint x: 93, endPoint y: 63, distance: 10.1
click at [100, 56] on span "Chọn tuyến" at bounding box center [106, 57] width 162 height 18
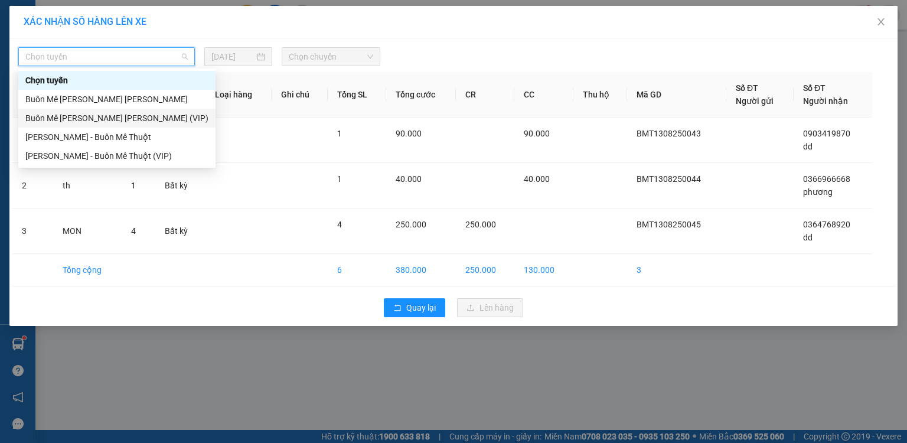
drag, startPoint x: 83, startPoint y: 118, endPoint x: 263, endPoint y: 67, distance: 186.4
click at [84, 118] on div "Buôn Mê [PERSON_NAME] [PERSON_NAME] (VIP)" at bounding box center [116, 118] width 183 height 13
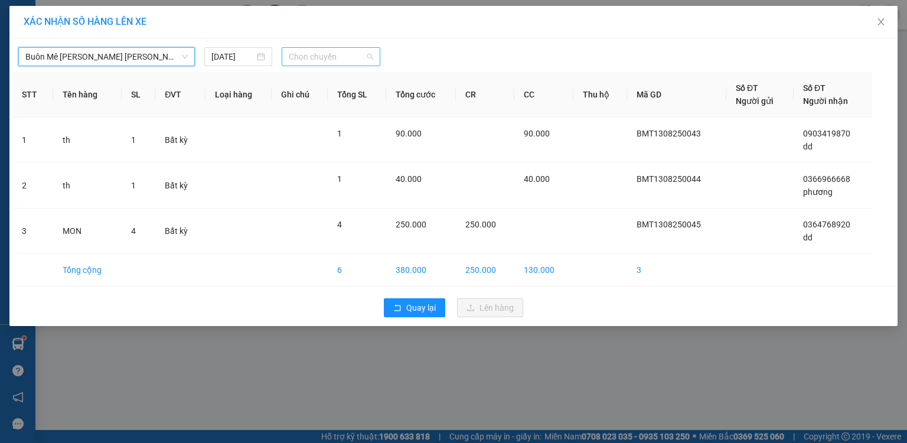
click at [300, 53] on span "Chọn chuyến" at bounding box center [331, 57] width 85 height 18
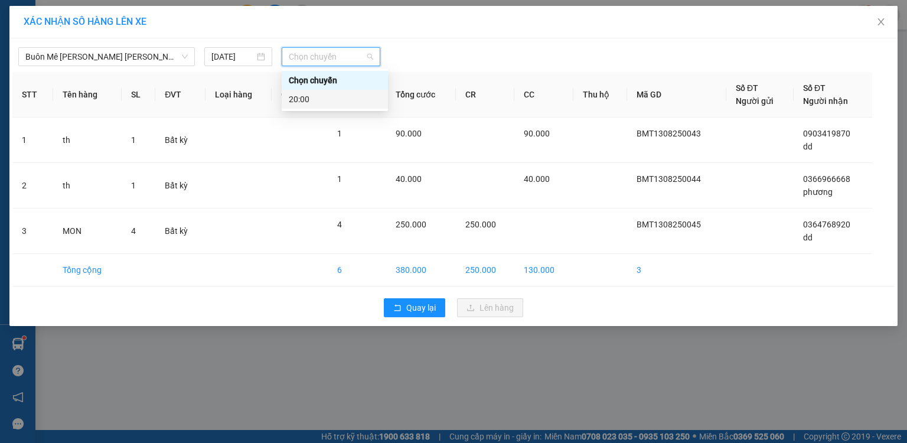
drag, startPoint x: 297, startPoint y: 97, endPoint x: 321, endPoint y: 113, distance: 29.3
click at [298, 98] on div "20:00" at bounding box center [335, 99] width 92 height 13
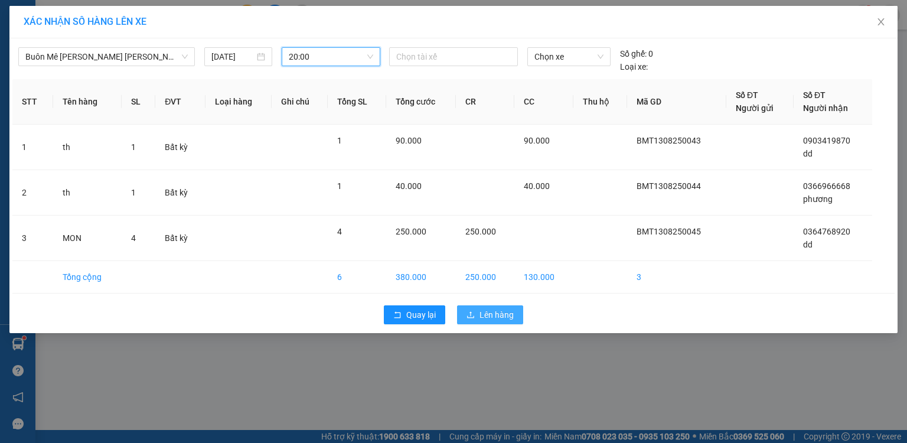
click at [486, 312] on span "Lên hàng" at bounding box center [497, 314] width 34 height 13
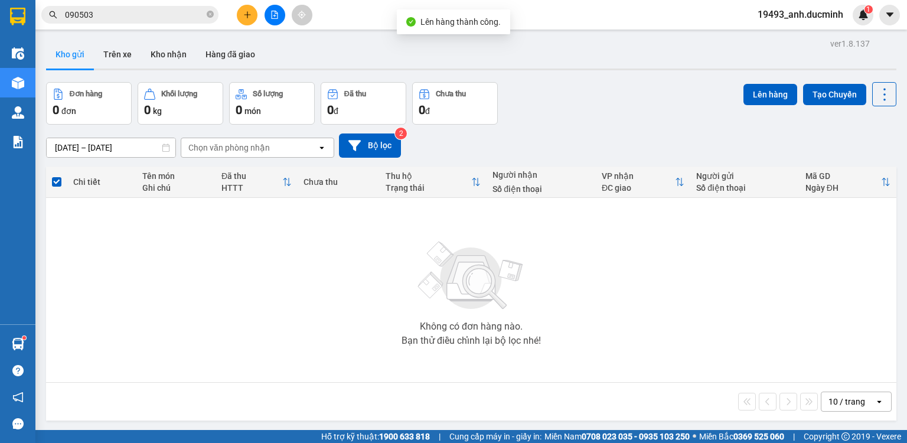
click at [272, 17] on icon "file-add" at bounding box center [274, 15] width 8 height 8
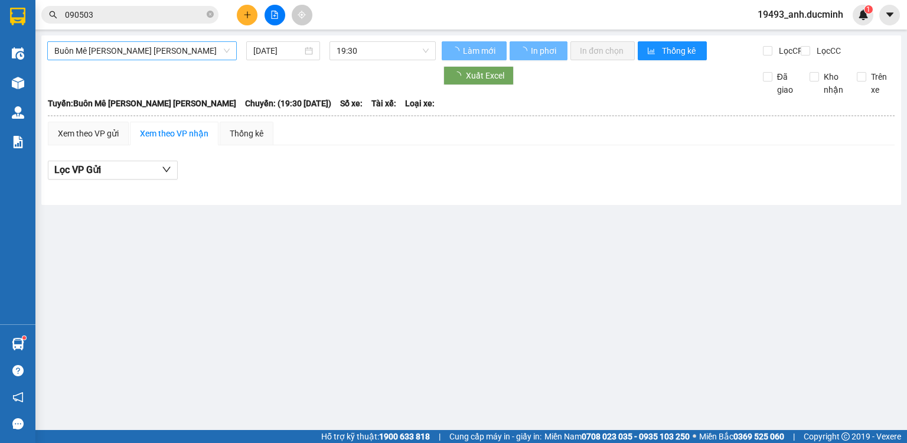
drag, startPoint x: 169, startPoint y: 56, endPoint x: 152, endPoint y: 92, distance: 40.2
click at [170, 57] on span "Buôn Mê [PERSON_NAME] [PERSON_NAME]" at bounding box center [141, 51] width 175 height 18
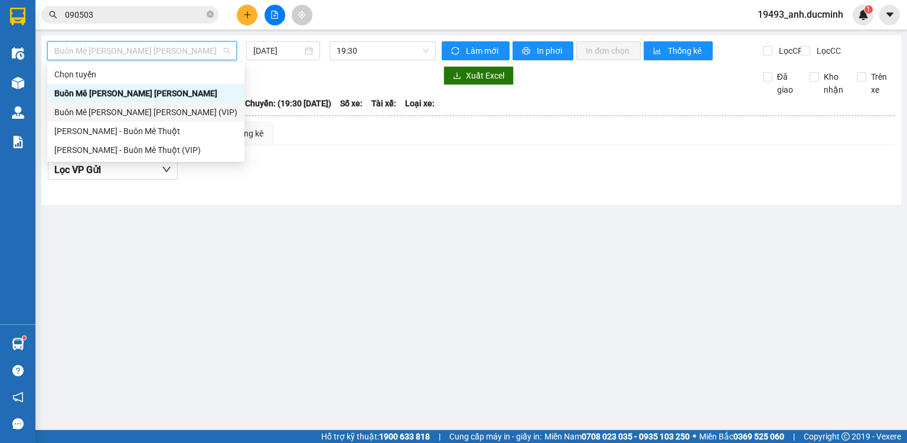
click at [145, 114] on div "Buôn Mê [PERSON_NAME] [PERSON_NAME] (VIP)" at bounding box center [145, 112] width 183 height 13
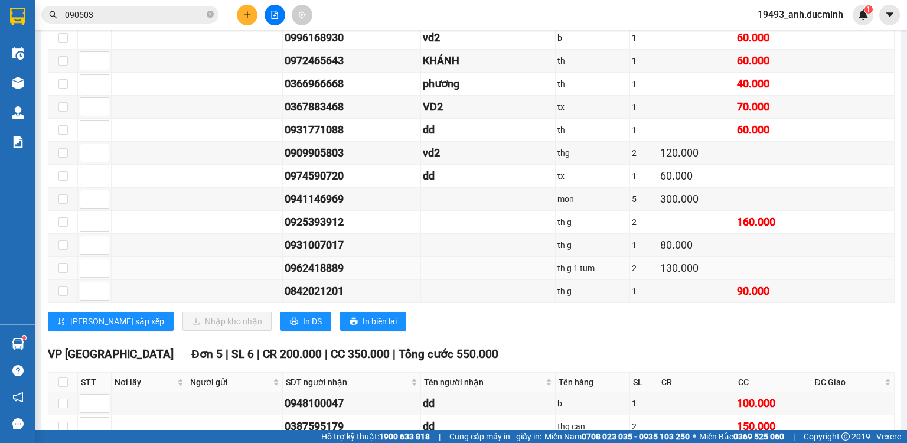
scroll to position [1294, 0]
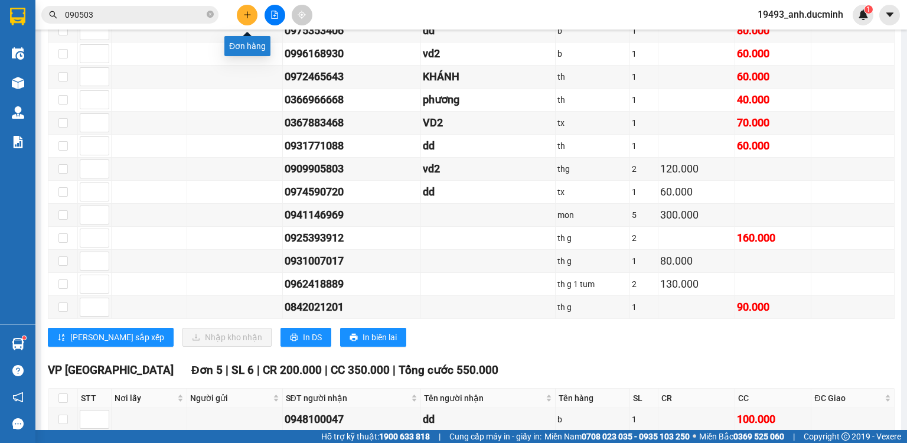
click at [250, 13] on icon "plus" at bounding box center [247, 15] width 8 height 8
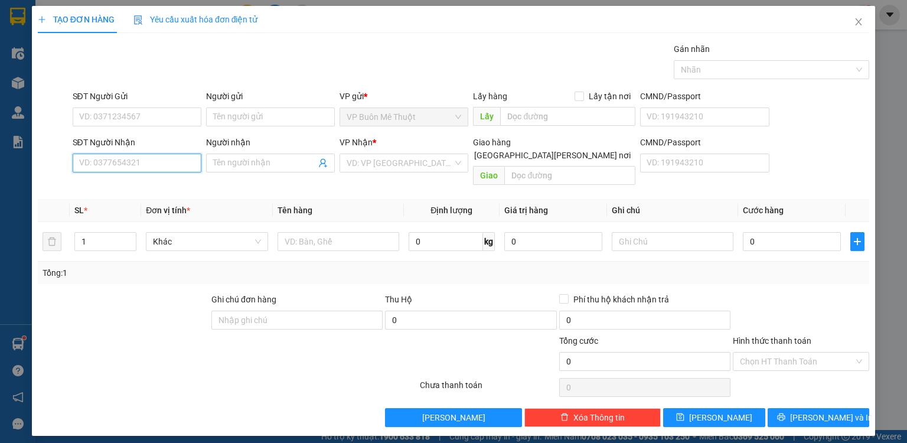
click at [143, 160] on input "SĐT Người Nhận" at bounding box center [137, 163] width 129 height 19
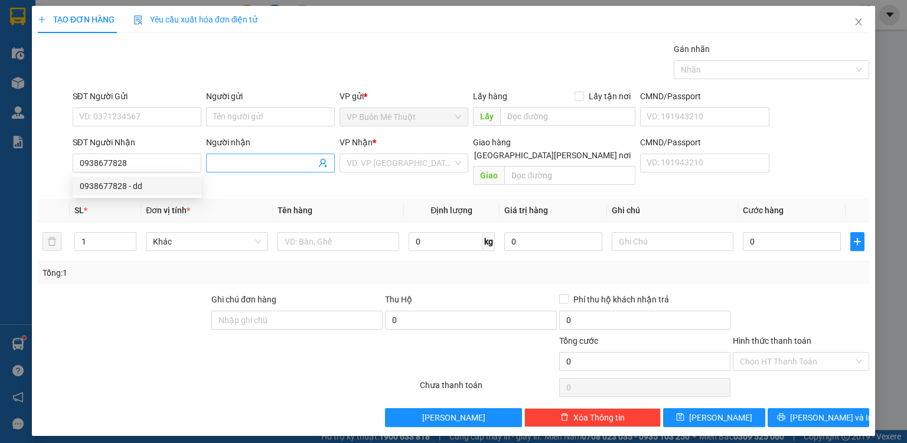
click at [265, 163] on input "Người nhận" at bounding box center [264, 163] width 103 height 13
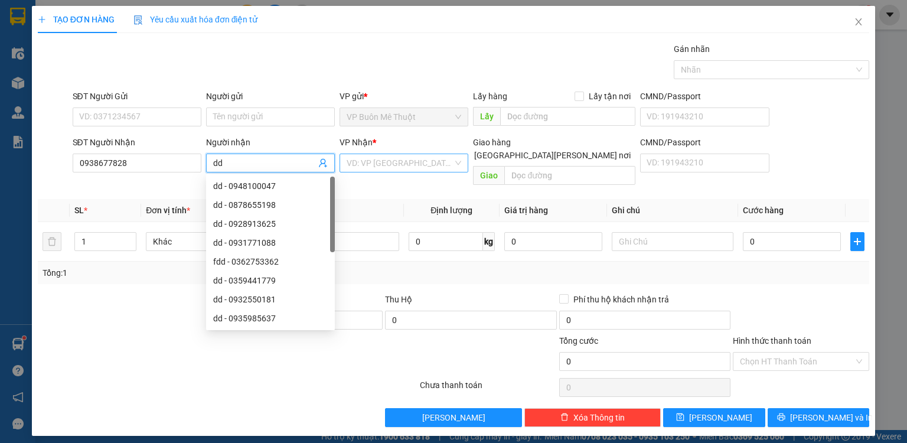
click at [396, 168] on input "search" at bounding box center [400, 163] width 106 height 18
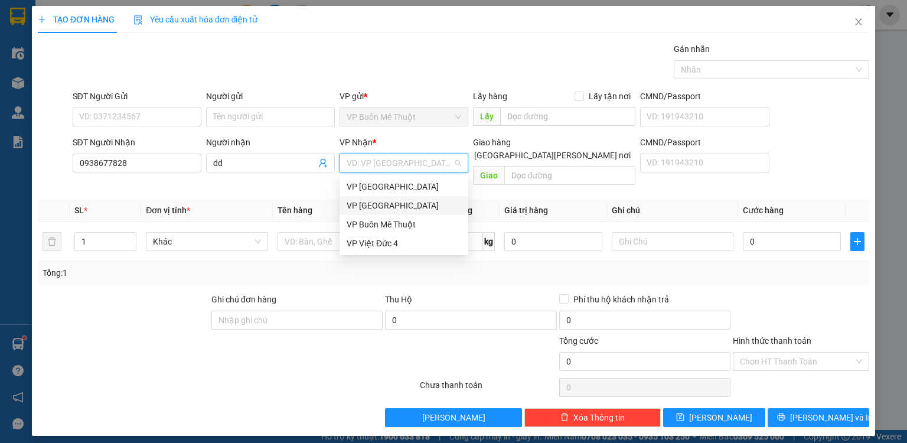
click at [374, 208] on div "VP [GEOGRAPHIC_DATA]" at bounding box center [404, 205] width 115 height 13
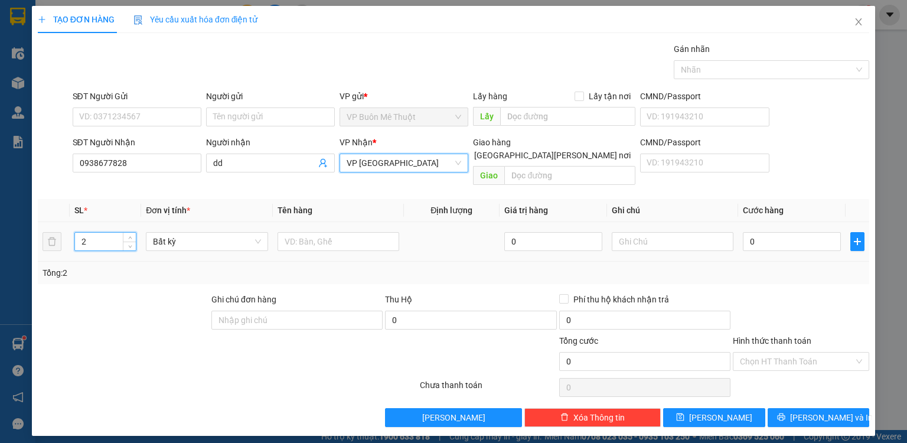
drag, startPoint x: 129, startPoint y: 220, endPoint x: 286, endPoint y: 213, distance: 157.3
click at [131, 233] on span "Increase Value" at bounding box center [129, 237] width 13 height 9
click at [333, 232] on input "text" at bounding box center [339, 241] width 122 height 19
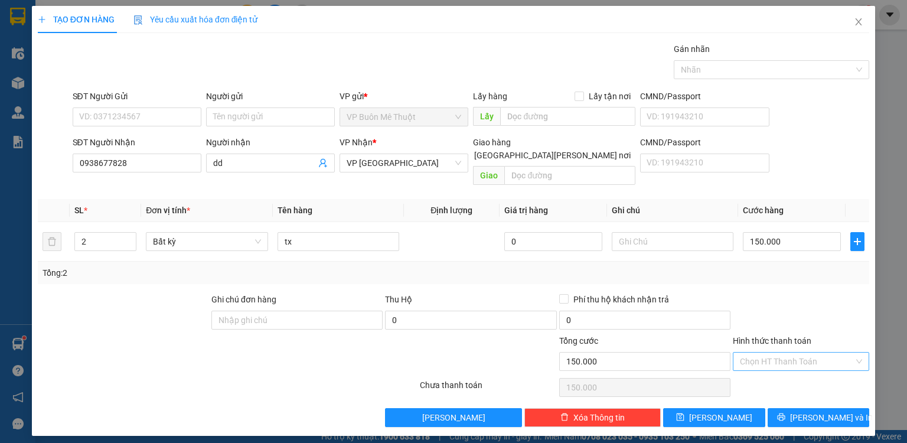
click at [772, 353] on input "Hình thức thanh toán" at bounding box center [797, 362] width 114 height 18
click at [766, 373] on div "Tại văn phòng" at bounding box center [801, 370] width 122 height 13
click at [734, 408] on button "[PERSON_NAME]" at bounding box center [714, 417] width 102 height 19
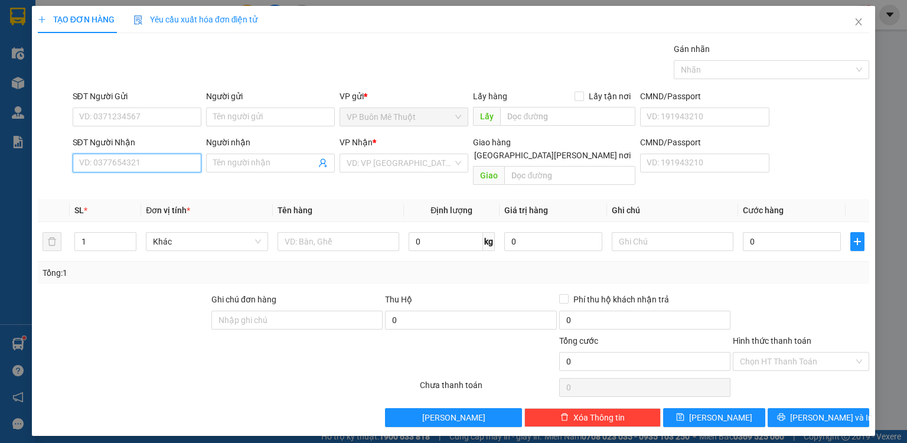
click at [132, 159] on input "SĐT Người Nhận" at bounding box center [137, 163] width 129 height 19
click at [139, 188] on div "0706528655 - [PERSON_NAME]" at bounding box center [138, 186] width 116 height 13
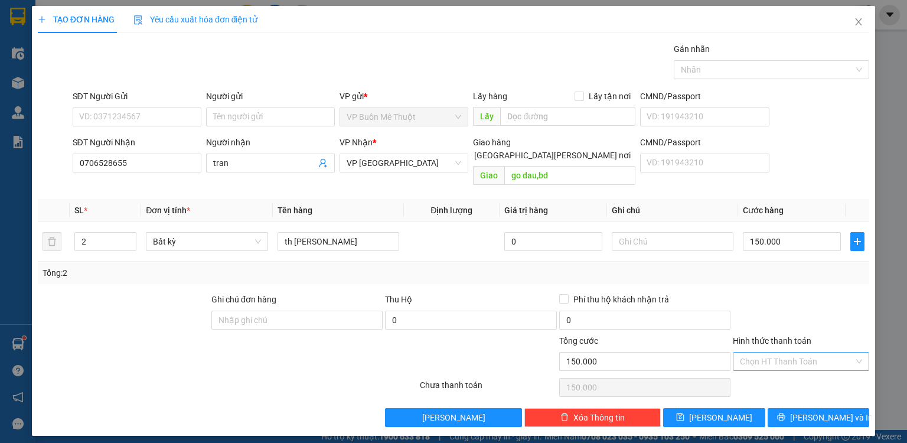
click at [826, 353] on input "Hình thức thanh toán" at bounding box center [797, 362] width 114 height 18
click at [809, 369] on div "Tại văn phòng" at bounding box center [801, 370] width 122 height 13
click at [729, 408] on button "[PERSON_NAME]" at bounding box center [714, 417] width 102 height 19
click at [860, 21] on icon "close" at bounding box center [859, 21] width 6 height 7
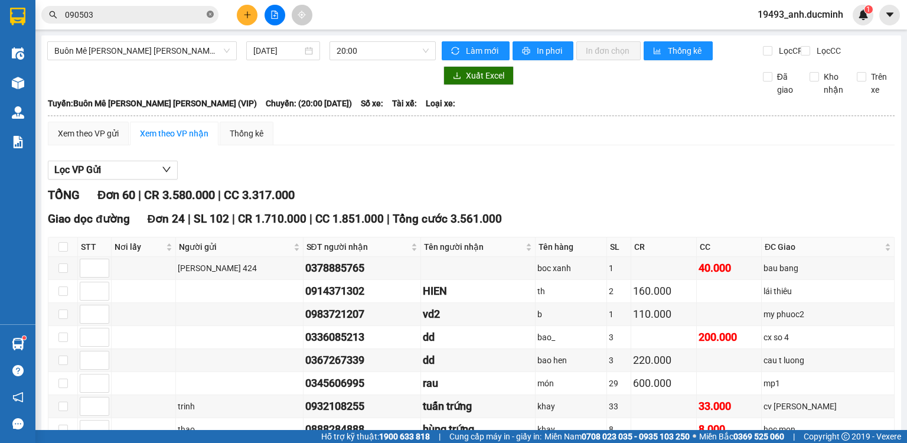
click at [210, 12] on icon "close-circle" at bounding box center [210, 14] width 7 height 7
click at [189, 48] on span "Buôn Mê [PERSON_NAME] [PERSON_NAME] (VIP)" at bounding box center [141, 51] width 175 height 18
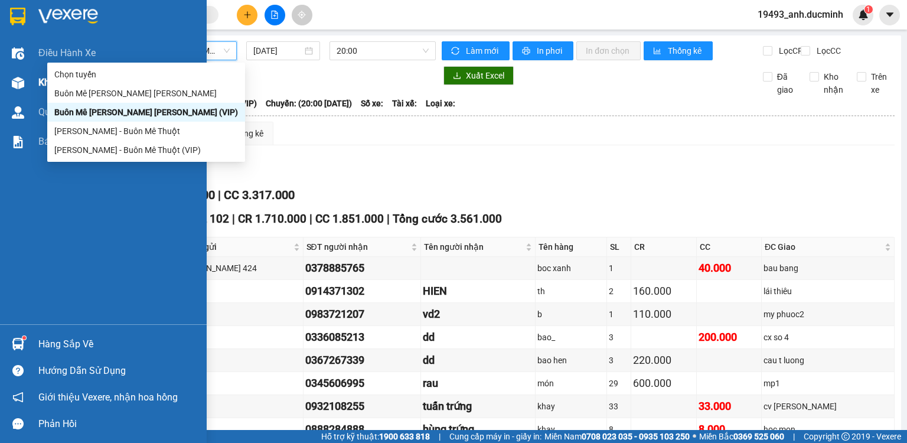
click at [32, 82] on div "Kho hàng mới" at bounding box center [103, 83] width 207 height 30
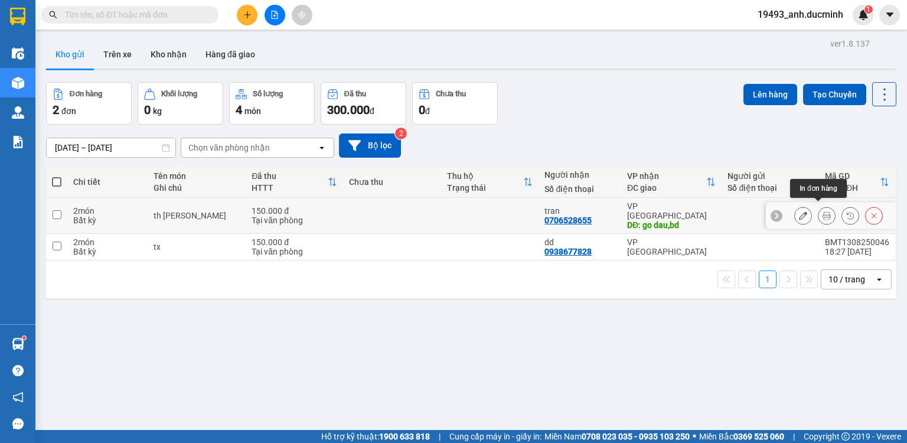
click at [823, 211] on icon at bounding box center [827, 215] width 8 height 8
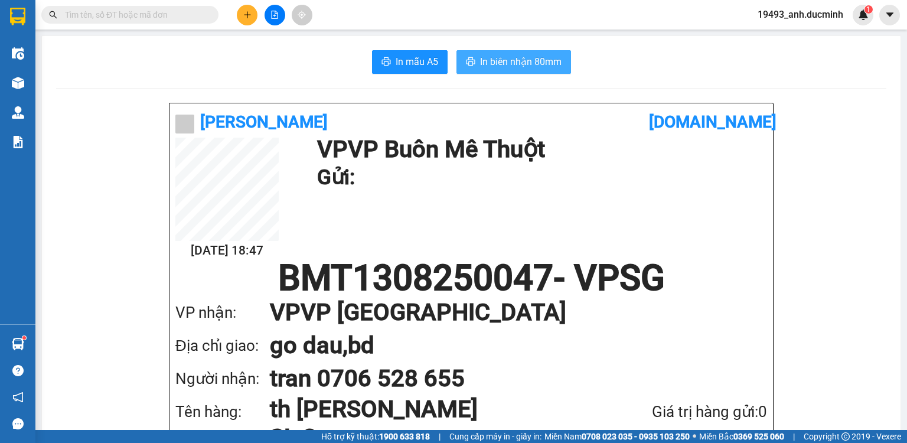
click at [517, 63] on span "In biên nhận 80mm" at bounding box center [521, 61] width 82 height 15
click at [245, 13] on icon "plus" at bounding box center [247, 15] width 8 height 8
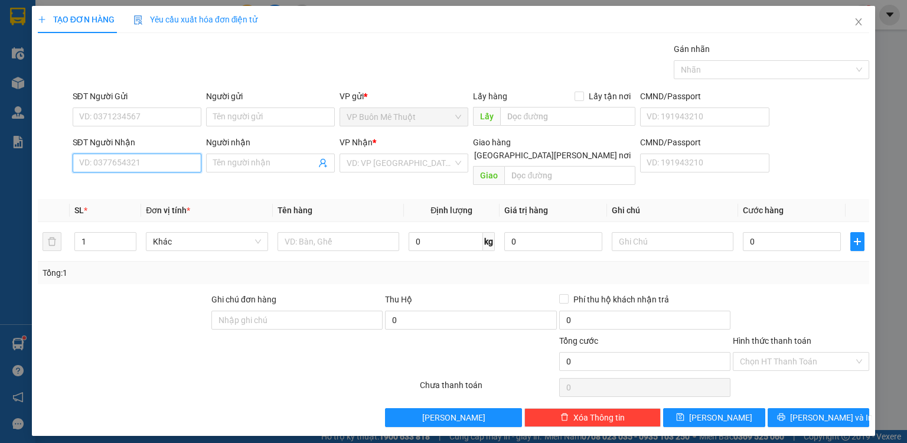
click at [162, 165] on input "SĐT Người Nhận" at bounding box center [137, 163] width 129 height 19
click at [368, 163] on input "search" at bounding box center [400, 163] width 106 height 18
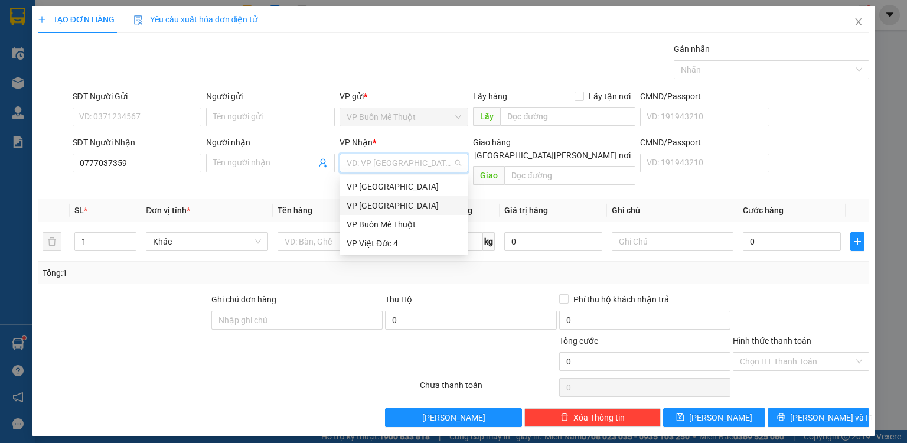
click at [394, 207] on div "VP [GEOGRAPHIC_DATA]" at bounding box center [404, 205] width 115 height 13
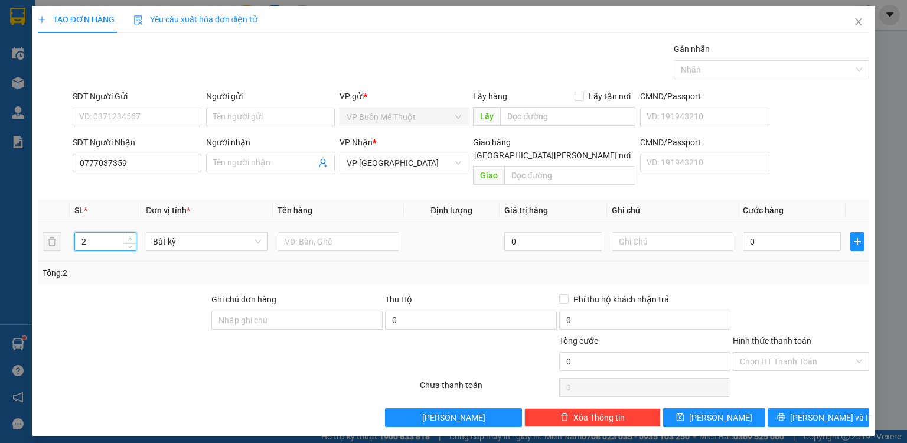
click at [131, 235] on span "up" at bounding box center [129, 238] width 7 height 7
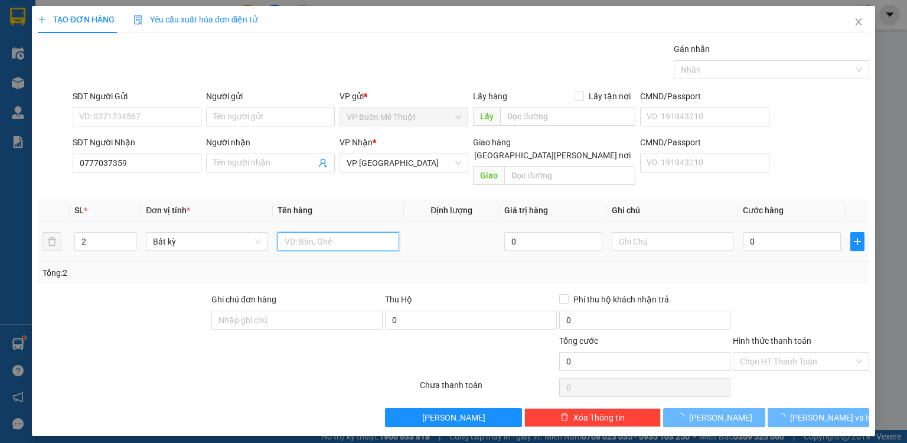
click at [318, 232] on input "text" at bounding box center [339, 241] width 122 height 19
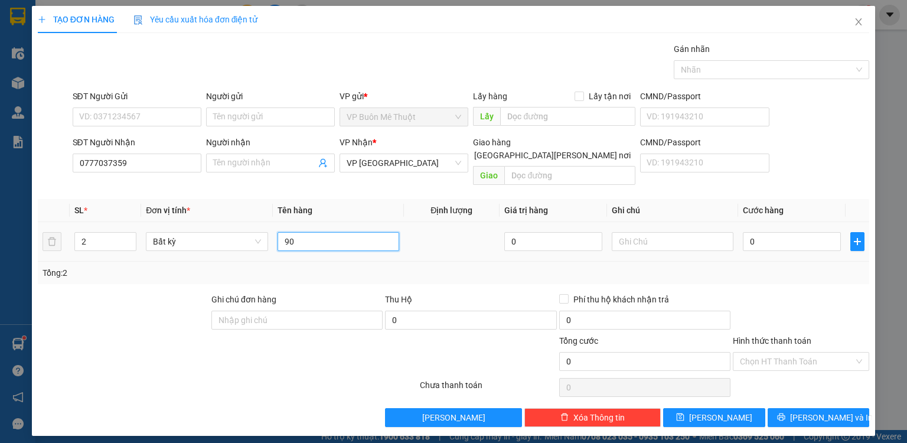
drag, startPoint x: 315, startPoint y: 222, endPoint x: 279, endPoint y: 232, distance: 37.8
click at [279, 232] on input "90" at bounding box center [339, 241] width 122 height 19
click at [768, 232] on input "0" at bounding box center [792, 241] width 98 height 19
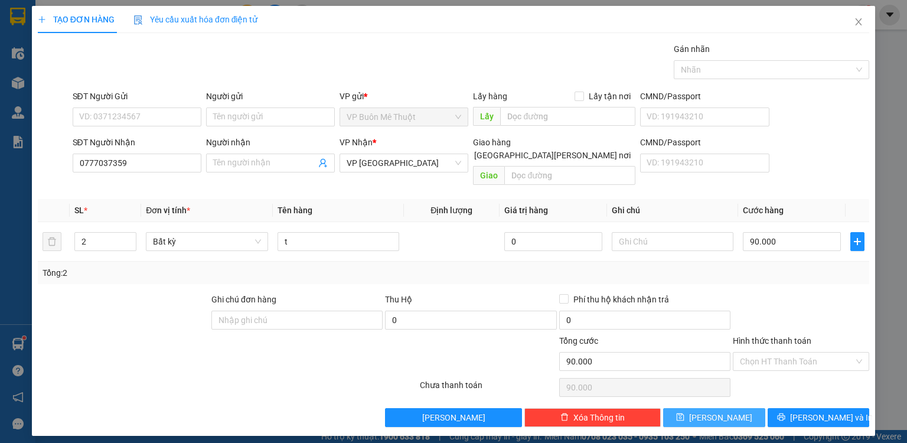
click at [723, 411] on span "[PERSON_NAME]" at bounding box center [720, 417] width 63 height 13
click at [858, 24] on icon "close" at bounding box center [859, 21] width 6 height 7
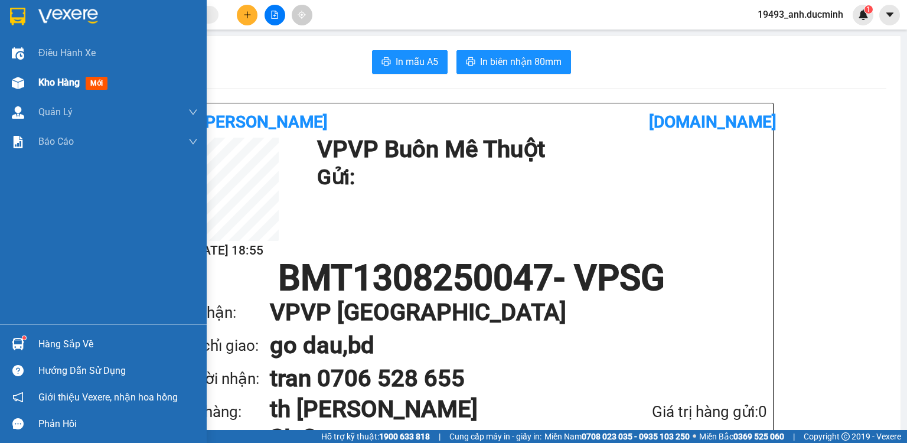
click at [49, 83] on span "Kho hàng" at bounding box center [58, 82] width 41 height 11
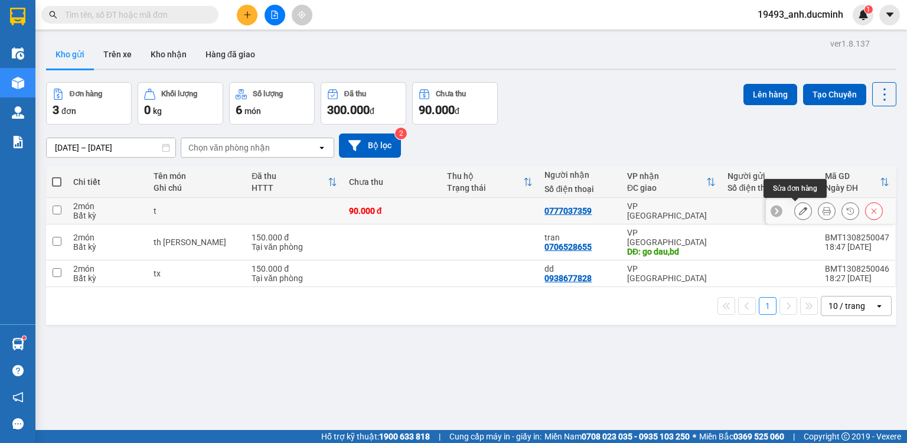
click at [799, 211] on icon at bounding box center [803, 211] width 8 height 8
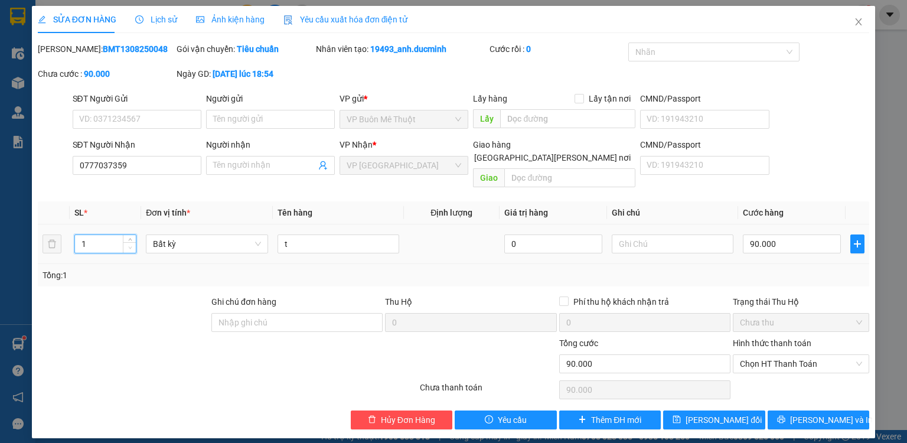
click at [129, 246] on icon "down" at bounding box center [130, 248] width 4 height 4
click at [810, 234] on input "90.000" at bounding box center [792, 243] width 98 height 19
click at [723, 413] on span "[PERSON_NAME] đổi" at bounding box center [724, 419] width 76 height 13
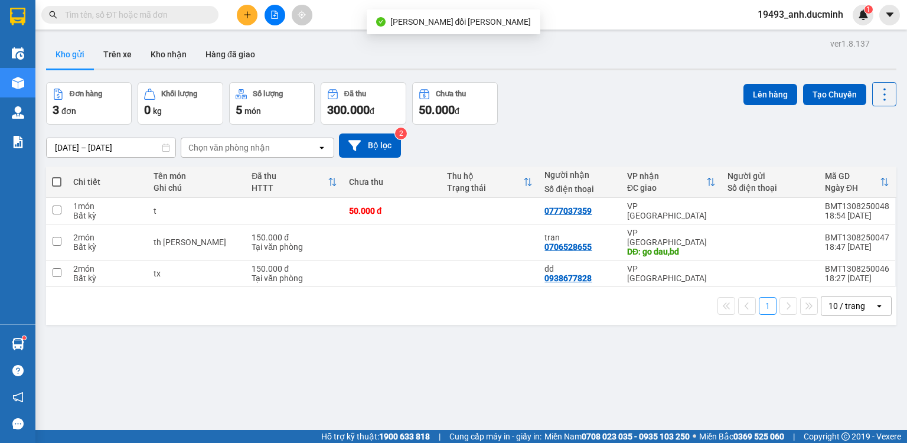
click at [248, 14] on icon "plus" at bounding box center [247, 15] width 8 height 8
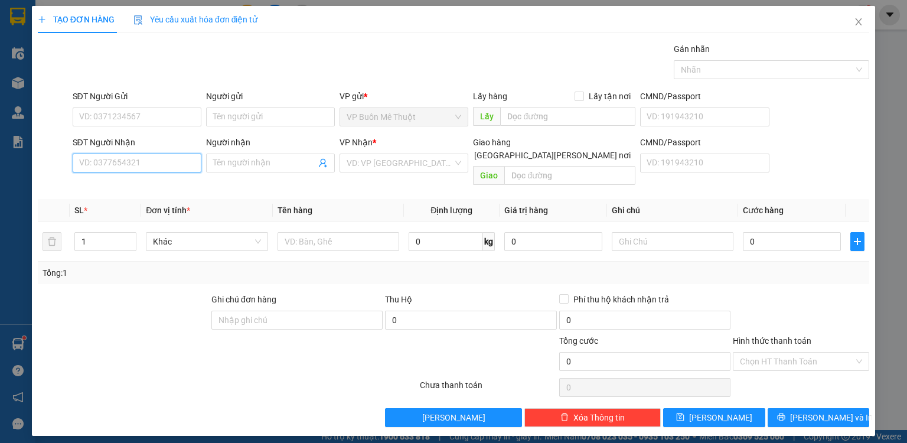
click at [174, 163] on input "SĐT Người Nhận" at bounding box center [137, 163] width 129 height 19
click at [119, 204] on div "0987170987 - lan" at bounding box center [137, 204] width 115 height 13
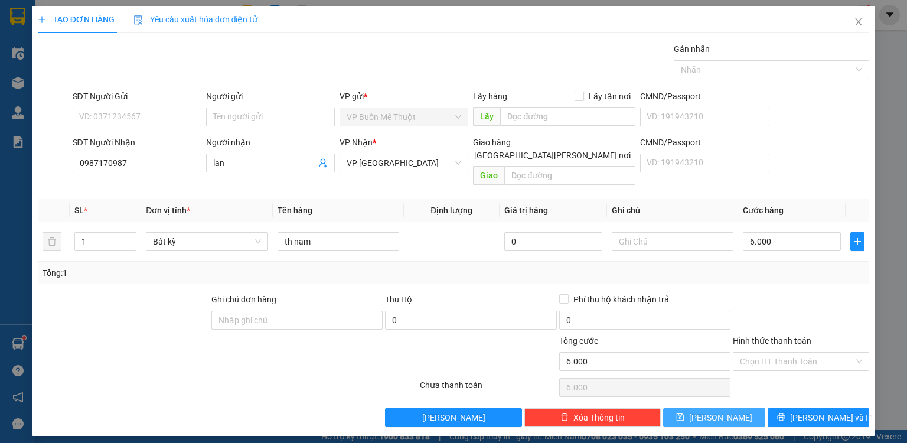
click at [739, 408] on button "[PERSON_NAME]" at bounding box center [714, 417] width 102 height 19
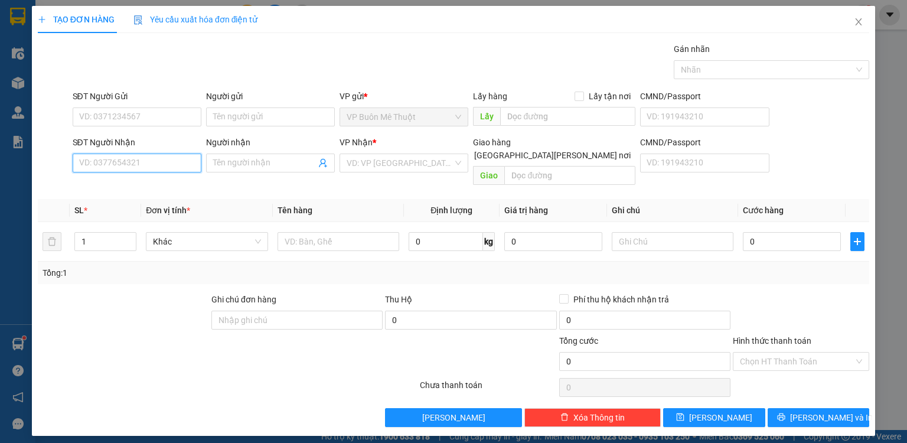
click at [157, 162] on input "SĐT Người Nhận" at bounding box center [137, 163] width 129 height 19
click at [132, 188] on div "0908279130 - tân" at bounding box center [137, 186] width 115 height 13
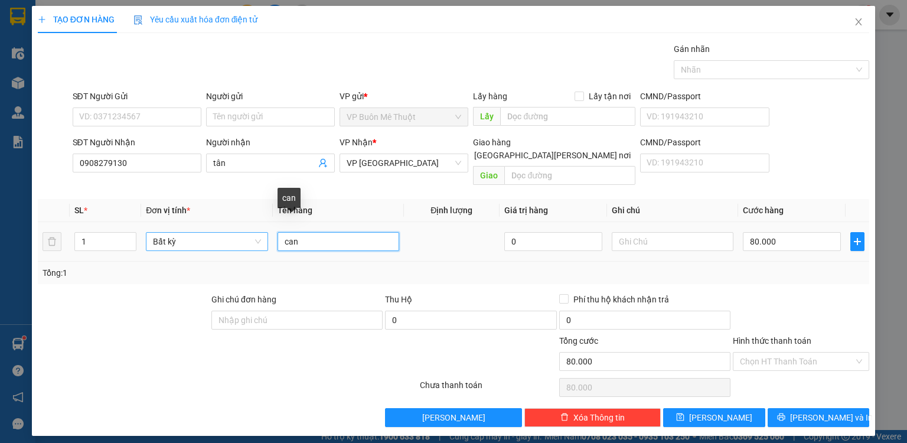
drag, startPoint x: 287, startPoint y: 224, endPoint x: 260, endPoint y: 223, distance: 27.2
click at [260, 223] on tr "1 Bất kỳ can 0 80.000" at bounding box center [454, 242] width 832 height 40
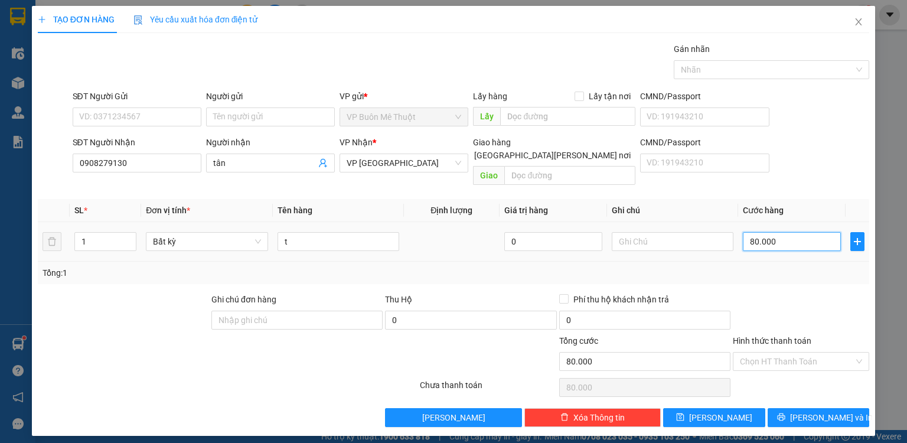
click at [808, 232] on input "80.000" at bounding box center [792, 241] width 98 height 19
click at [798, 353] on input "Hình thức thanh toán" at bounding box center [797, 362] width 114 height 18
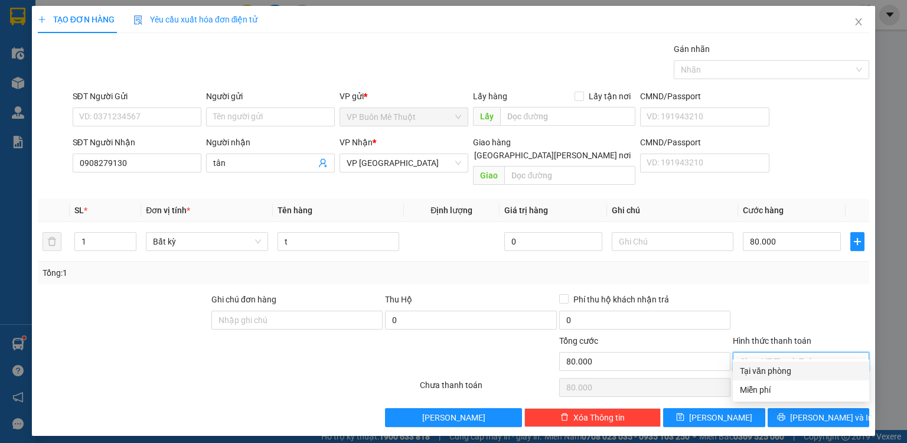
click at [783, 373] on div "Tại văn phòng" at bounding box center [801, 370] width 122 height 13
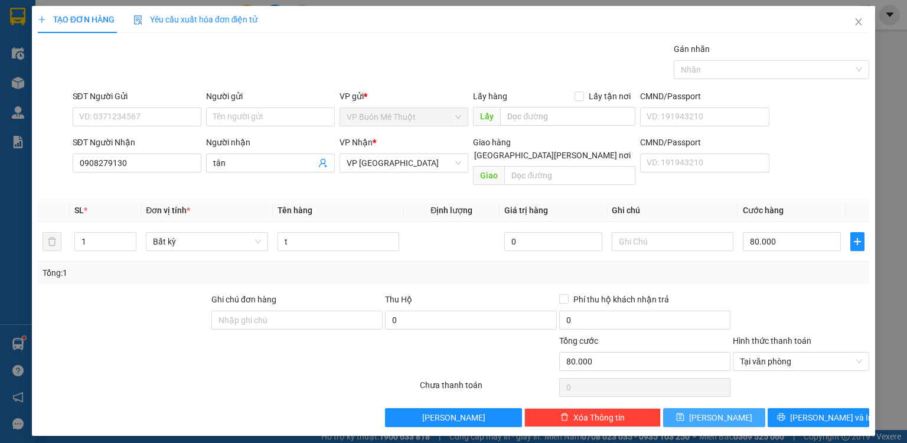
click at [742, 408] on button "[PERSON_NAME]" at bounding box center [714, 417] width 102 height 19
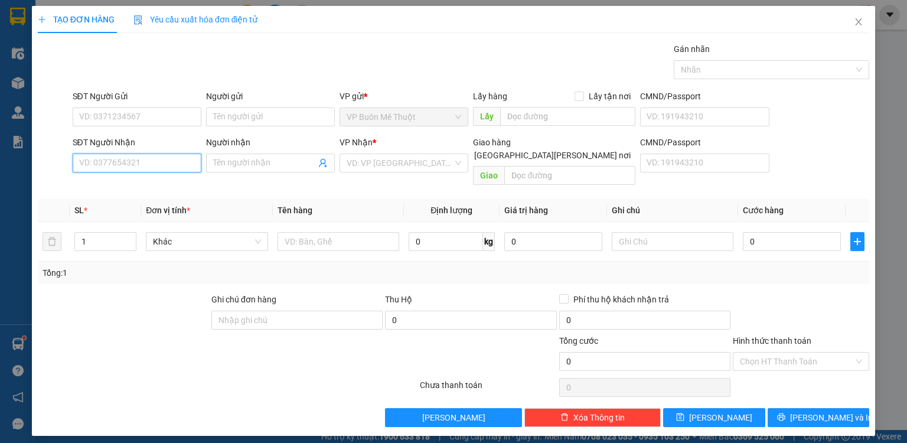
click at [172, 155] on input "SĐT Người Nhận" at bounding box center [137, 163] width 129 height 19
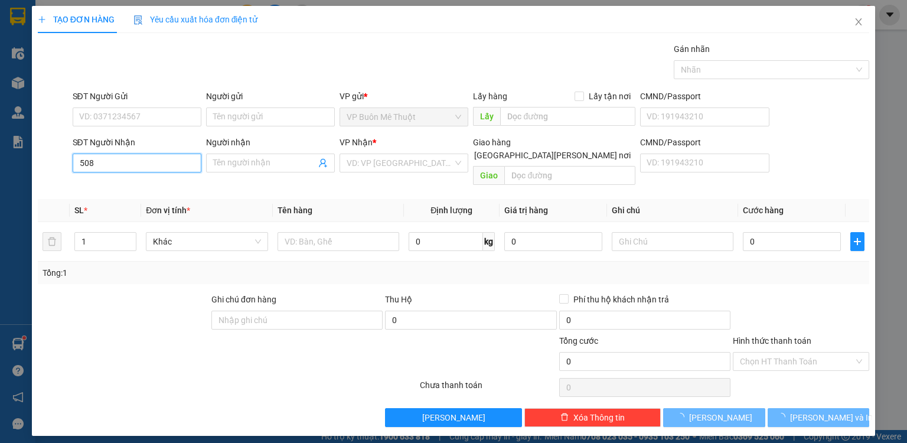
click at [130, 157] on input "508" at bounding box center [137, 163] width 129 height 19
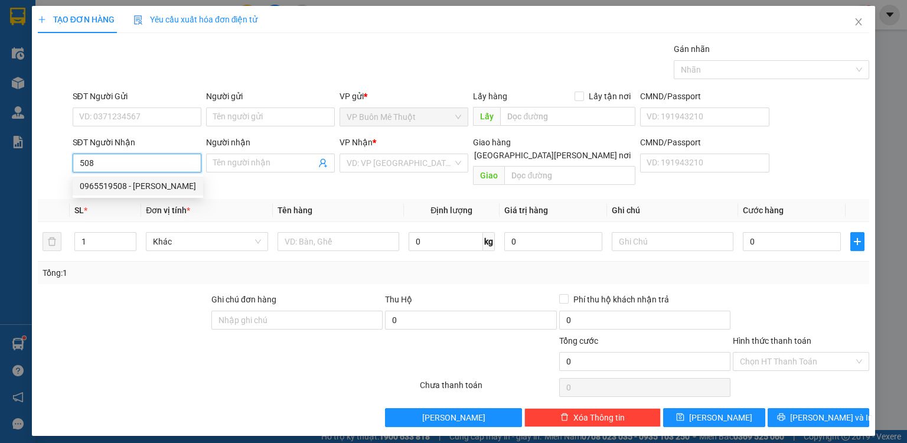
click at [130, 189] on div "0965519508 - [PERSON_NAME]" at bounding box center [138, 186] width 116 height 13
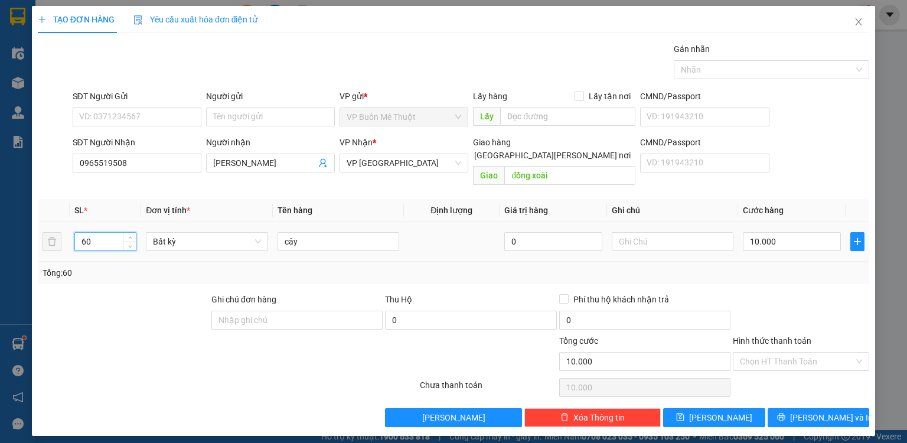
click at [109, 233] on input "60" at bounding box center [105, 242] width 61 height 18
click at [333, 233] on input "cây" at bounding box center [339, 241] width 122 height 19
click at [249, 106] on div "Người gửi" at bounding box center [270, 99] width 129 height 18
click at [247, 121] on input "Người gửi" at bounding box center [270, 116] width 129 height 19
click at [764, 232] on input "0" at bounding box center [792, 241] width 98 height 19
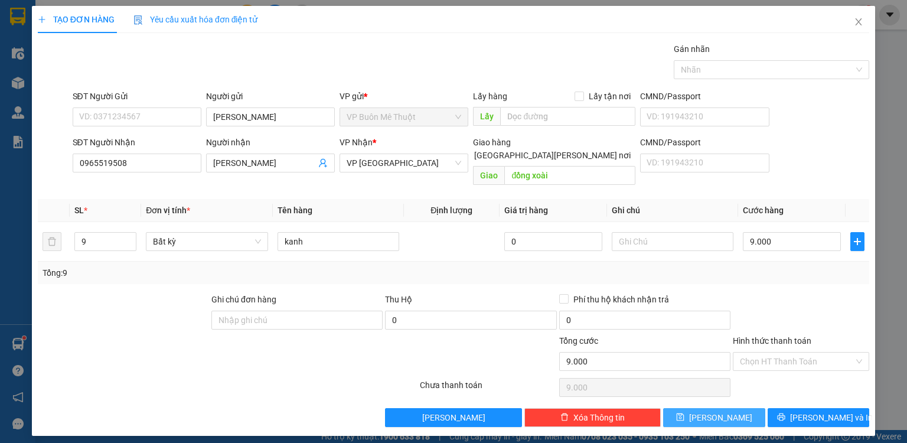
click at [713, 408] on button "[PERSON_NAME]" at bounding box center [714, 417] width 102 height 19
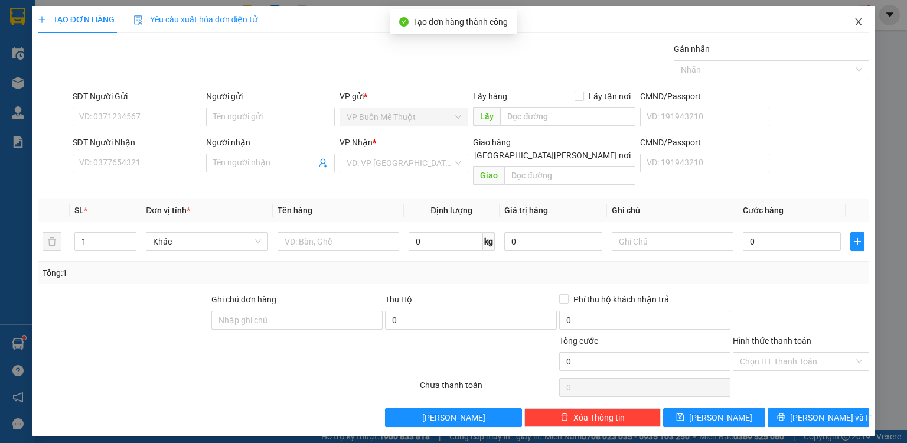
click at [859, 20] on icon "close" at bounding box center [858, 21] width 9 height 9
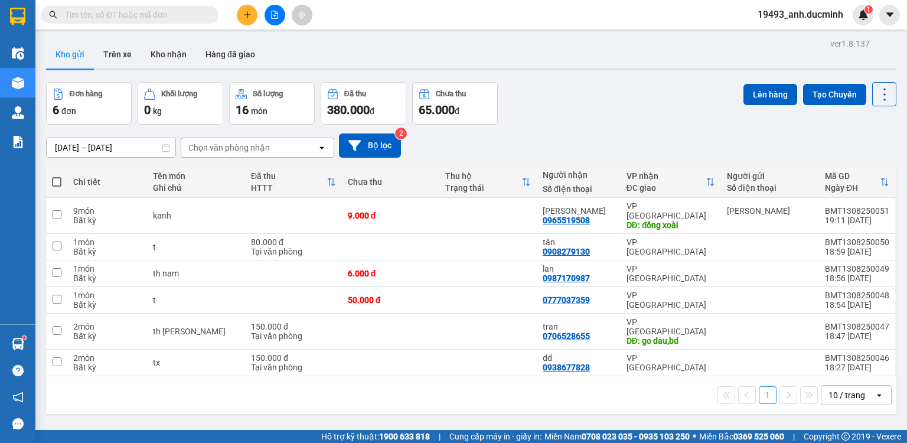
click at [54, 180] on span at bounding box center [56, 181] width 9 height 9
click at [57, 176] on input "checkbox" at bounding box center [57, 176] width 0 height 0
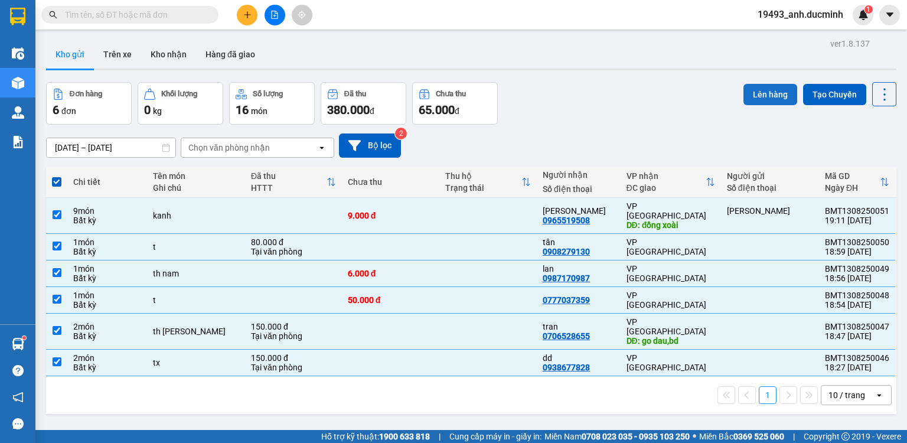
click at [755, 92] on button "Lên hàng" at bounding box center [771, 94] width 54 height 21
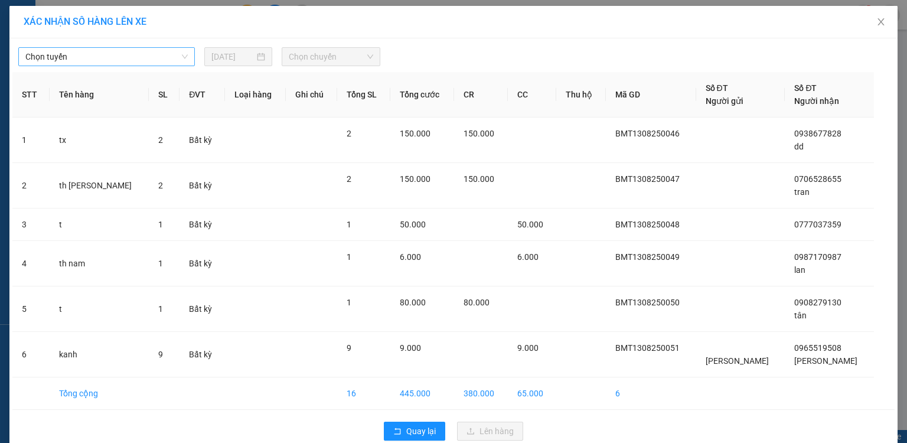
click at [126, 55] on span "Chọn tuyến" at bounding box center [106, 57] width 162 height 18
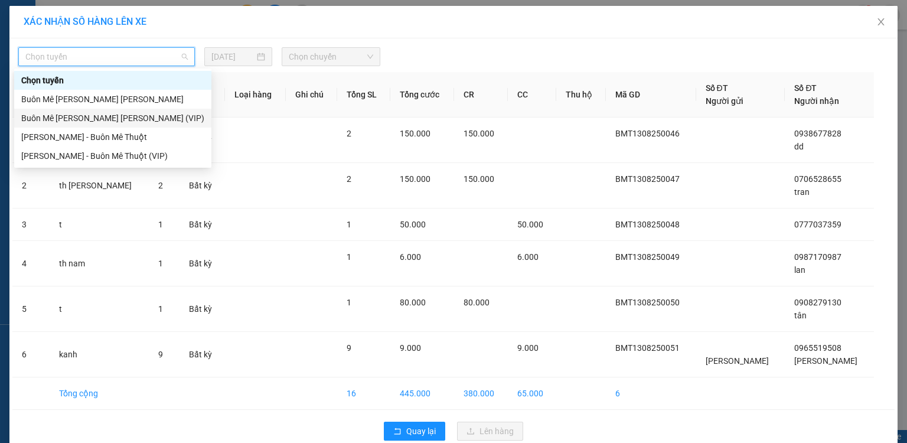
click at [102, 119] on div "Buôn Mê [PERSON_NAME] [PERSON_NAME] (VIP)" at bounding box center [112, 118] width 183 height 13
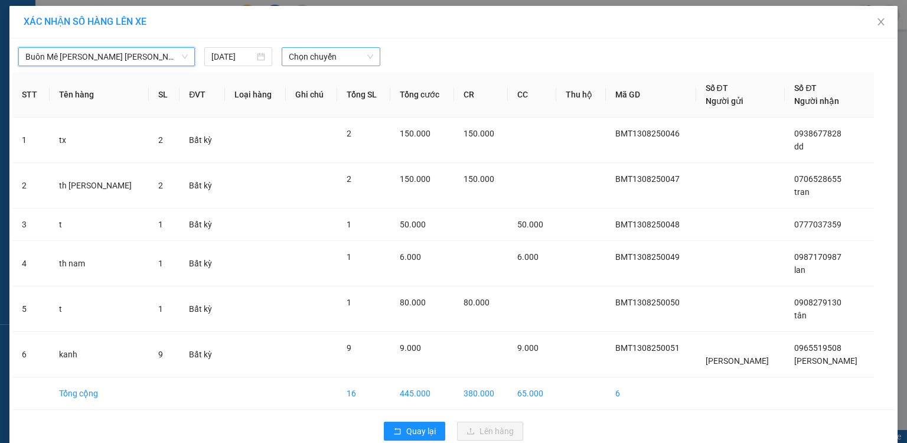
click at [293, 53] on span "Chọn chuyến" at bounding box center [331, 57] width 85 height 18
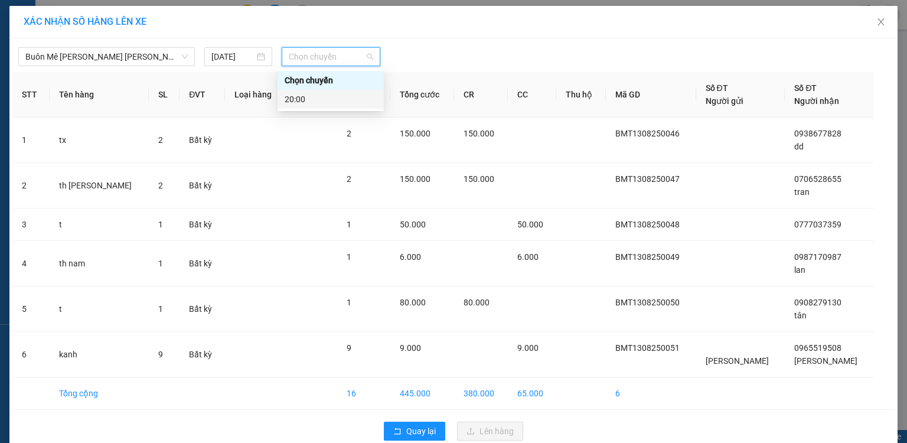
click at [292, 102] on div "20:00" at bounding box center [331, 99] width 92 height 13
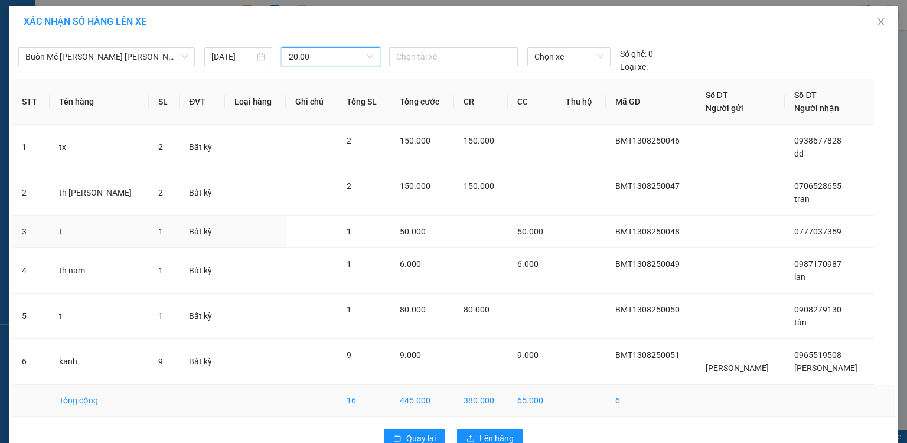
scroll to position [27, 0]
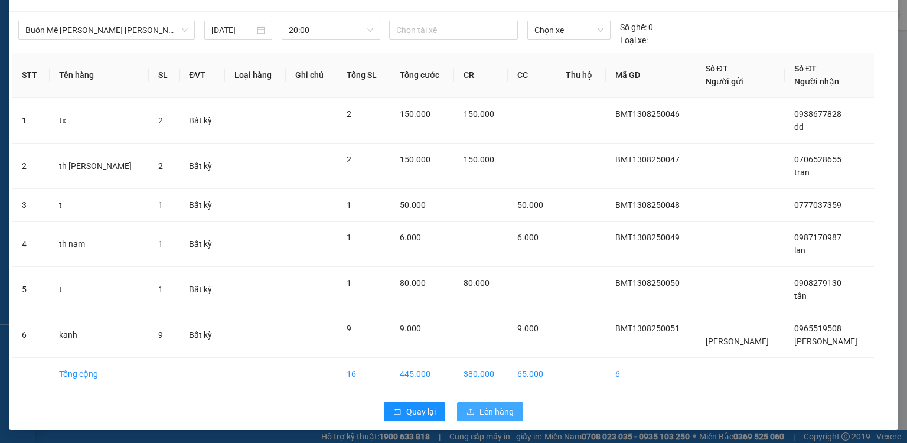
click at [484, 410] on span "Lên hàng" at bounding box center [497, 411] width 34 height 13
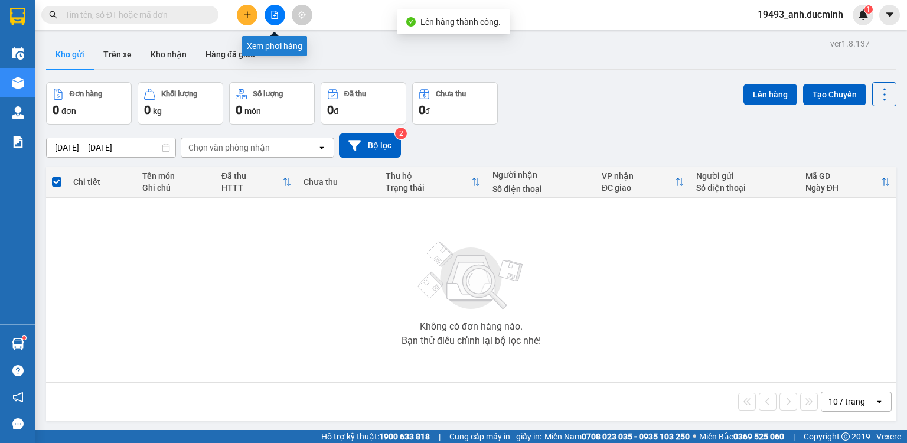
click at [267, 18] on button at bounding box center [275, 15] width 21 height 21
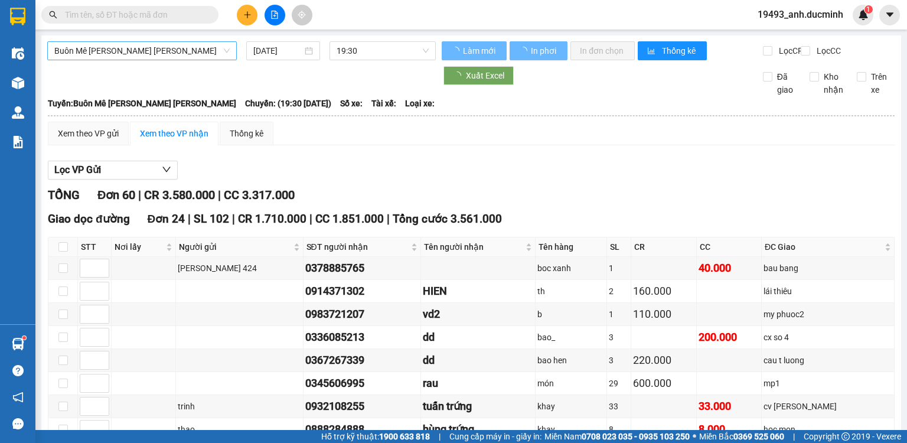
click at [159, 48] on span "Buôn Mê [PERSON_NAME] [PERSON_NAME]" at bounding box center [141, 51] width 175 height 18
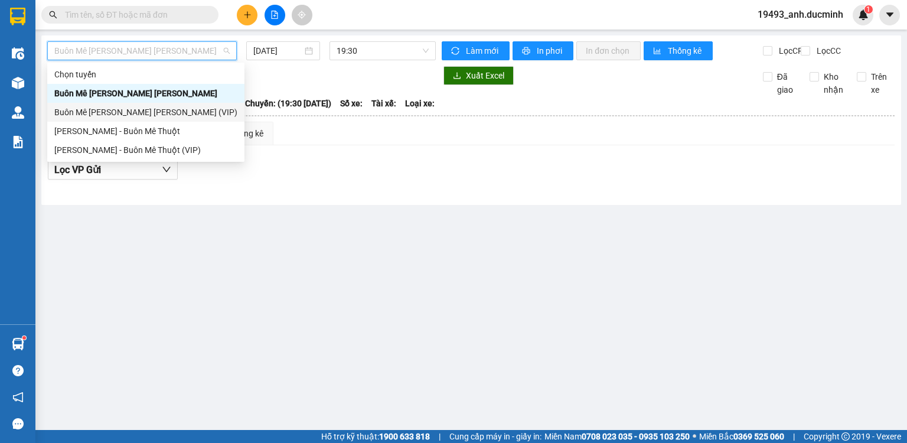
drag, startPoint x: 144, startPoint y: 109, endPoint x: 216, endPoint y: 104, distance: 71.7
click at [144, 109] on div "Buôn Mê [PERSON_NAME] [PERSON_NAME] (VIP)" at bounding box center [145, 112] width 183 height 13
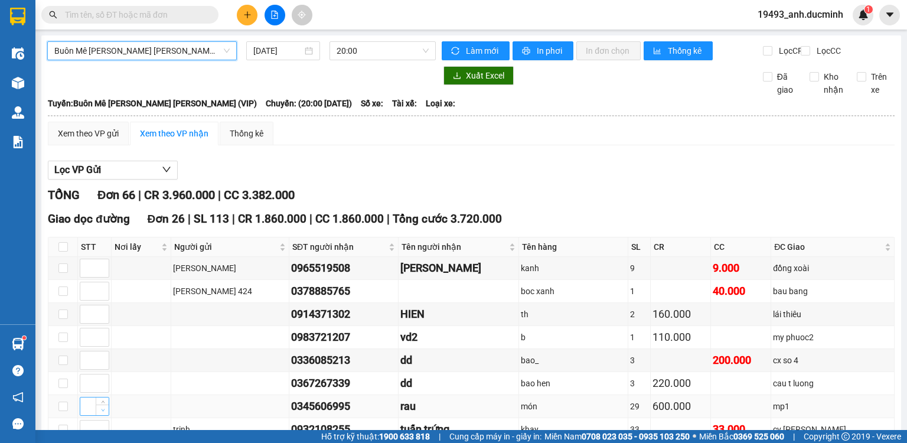
scroll to position [236, 0]
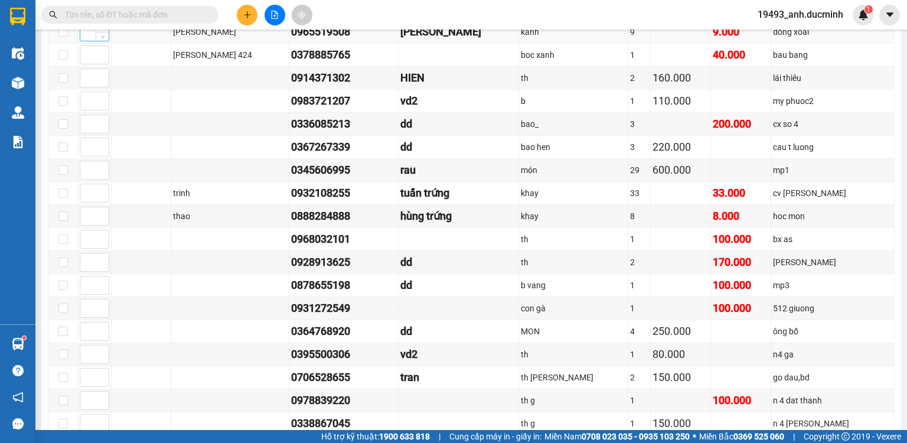
click at [90, 40] on input at bounding box center [94, 32] width 28 height 18
drag, startPoint x: 83, startPoint y: 199, endPoint x: 84, endPoint y: 217, distance: 17.8
click at [83, 201] on input at bounding box center [94, 193] width 28 height 18
click at [84, 223] on input at bounding box center [94, 216] width 28 height 18
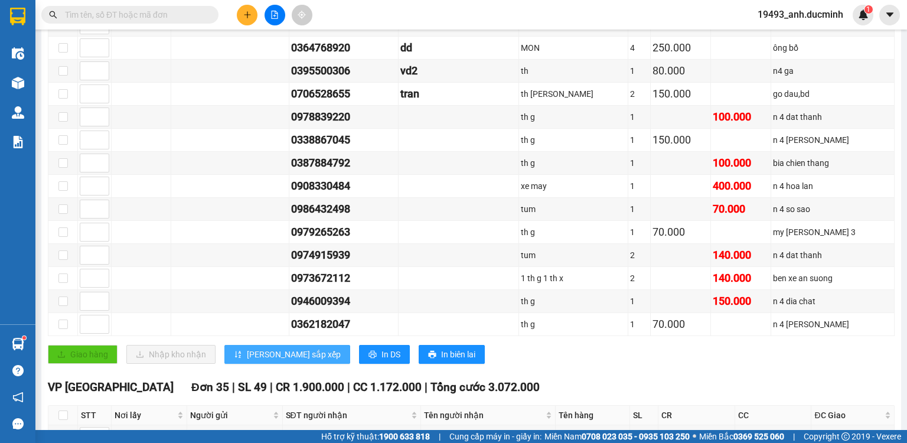
click at [250, 360] on span "[PERSON_NAME] sắp xếp" at bounding box center [294, 354] width 94 height 13
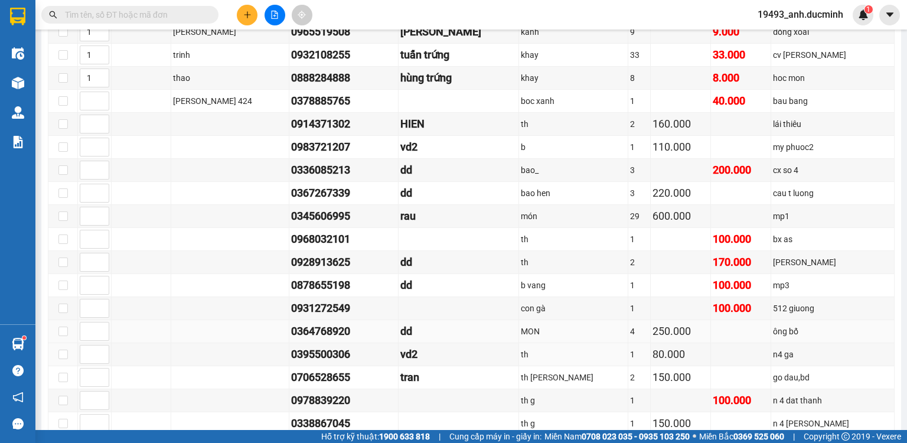
scroll to position [236, 0]
click at [93, 222] on input at bounding box center [94, 216] width 28 height 18
click at [86, 151] on input at bounding box center [94, 147] width 28 height 18
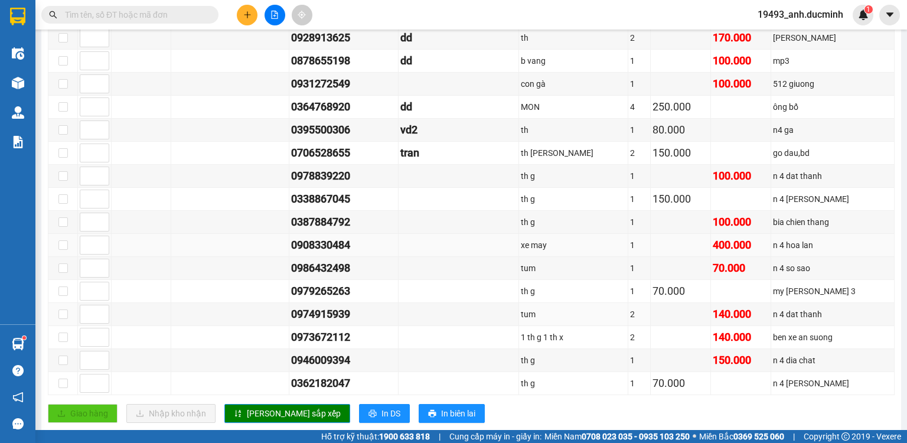
scroll to position [520, 0]
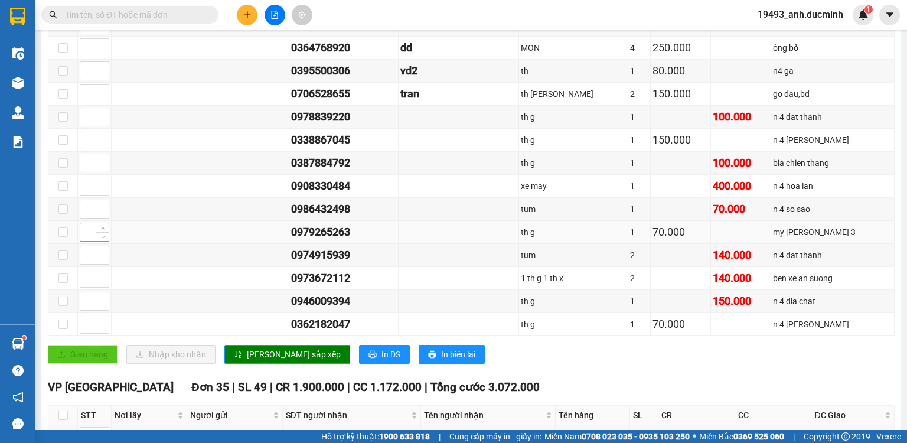
click at [83, 234] on input at bounding box center [94, 232] width 28 height 18
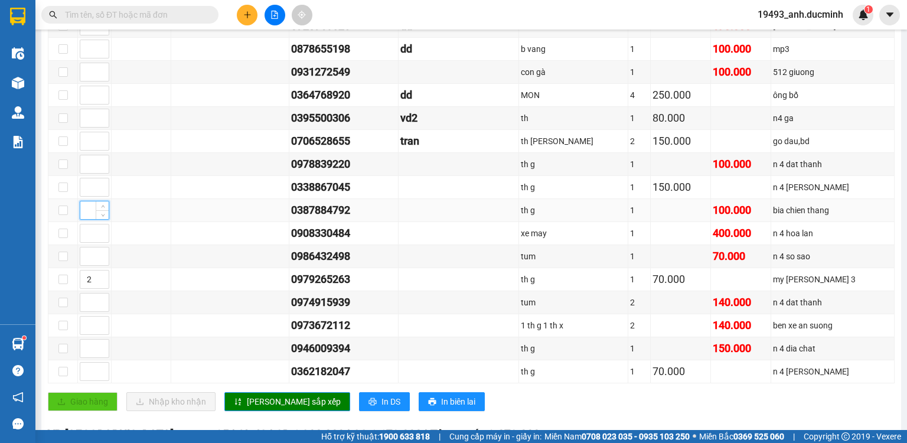
click at [89, 213] on input at bounding box center [94, 210] width 28 height 18
click at [260, 397] on span "[PERSON_NAME] sắp xếp" at bounding box center [294, 401] width 94 height 13
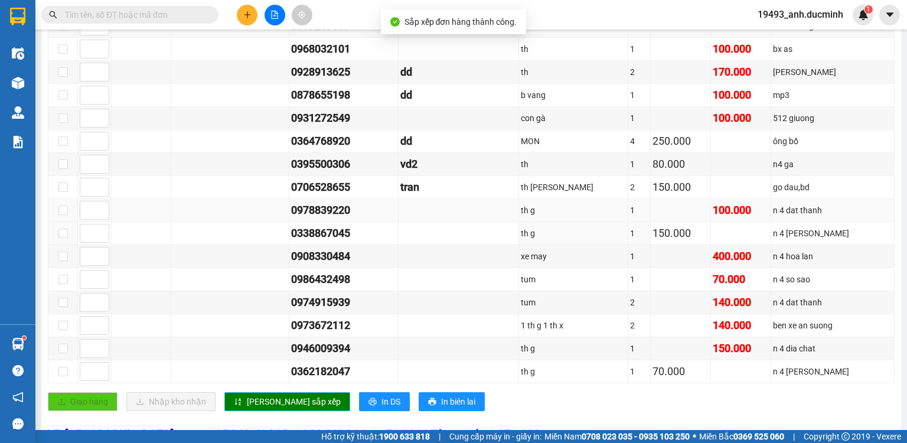
scroll to position [378, 0]
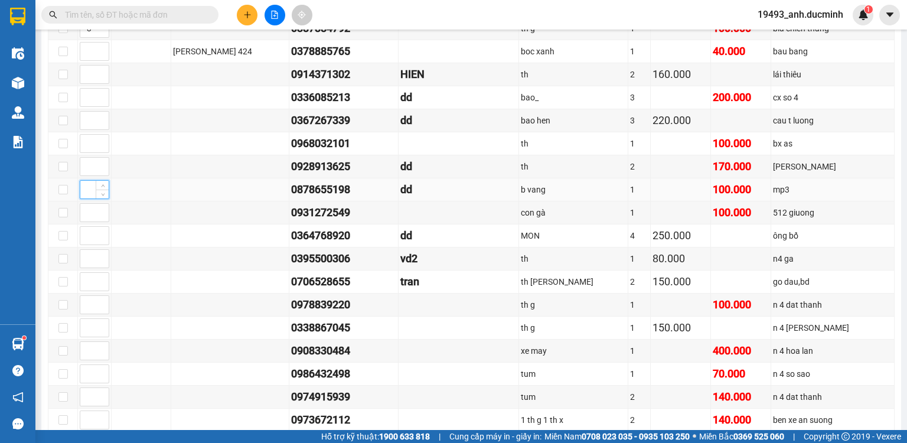
click at [90, 196] on input at bounding box center [94, 190] width 28 height 18
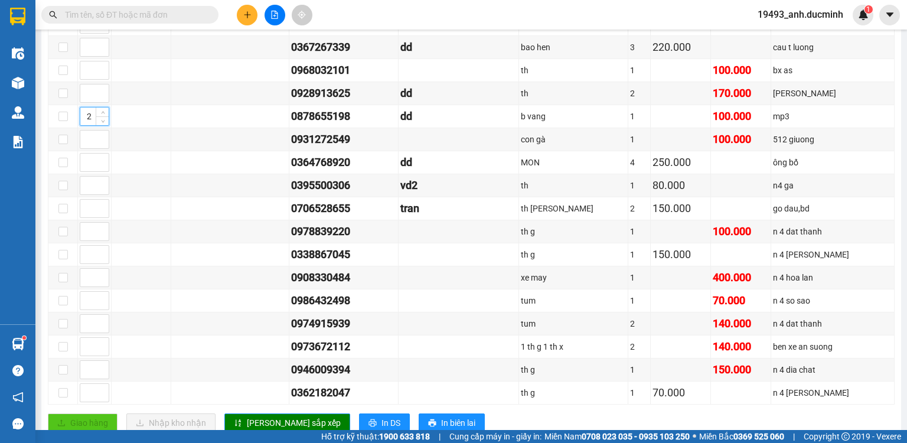
scroll to position [472, 0]
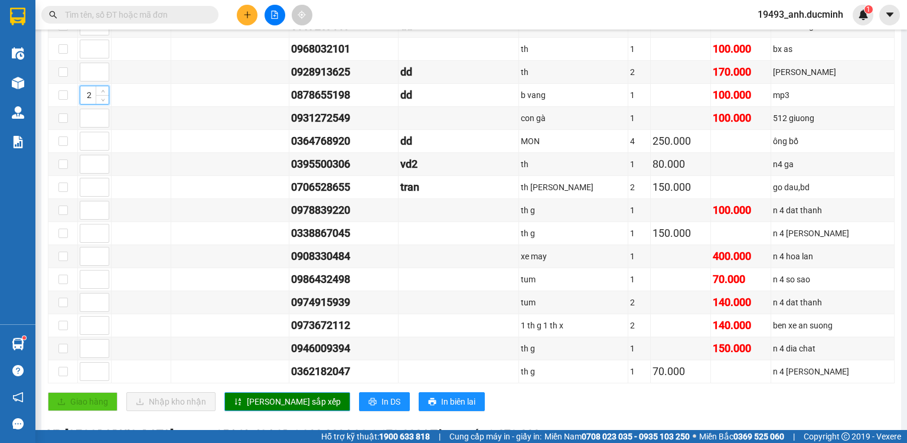
click at [262, 402] on span "[PERSON_NAME] sắp xếp" at bounding box center [294, 401] width 94 height 13
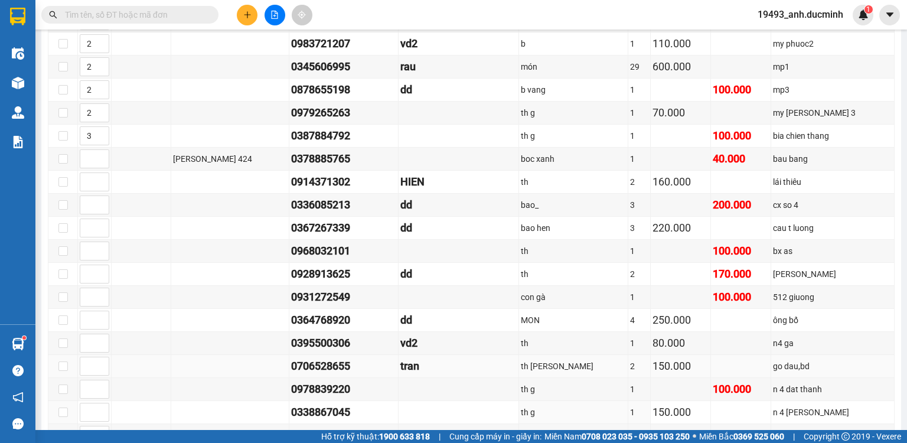
scroll to position [283, 0]
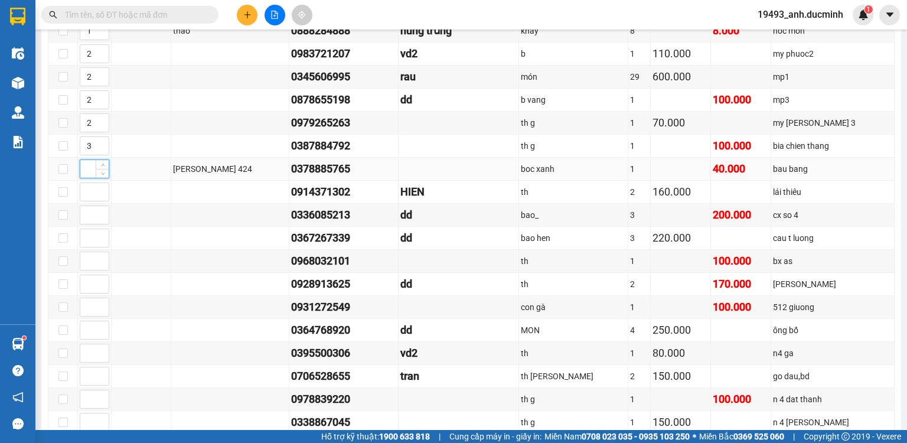
click at [87, 178] on input at bounding box center [94, 169] width 28 height 18
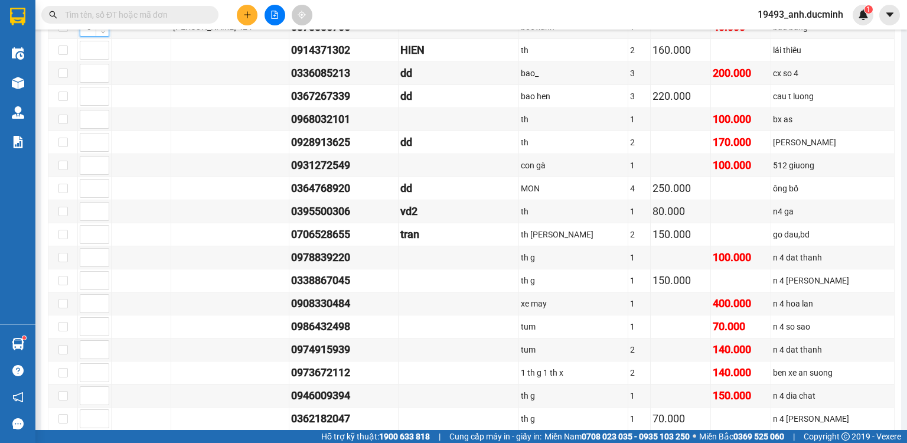
scroll to position [614, 0]
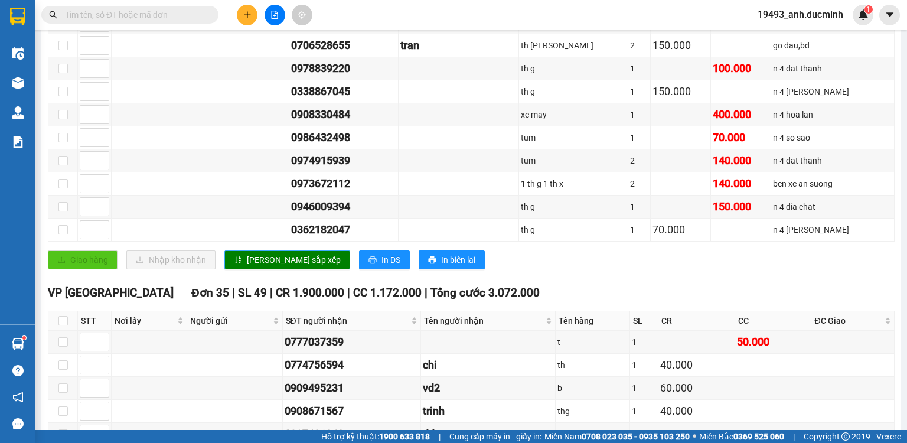
click at [266, 255] on span "[PERSON_NAME] sắp xếp" at bounding box center [294, 259] width 94 height 13
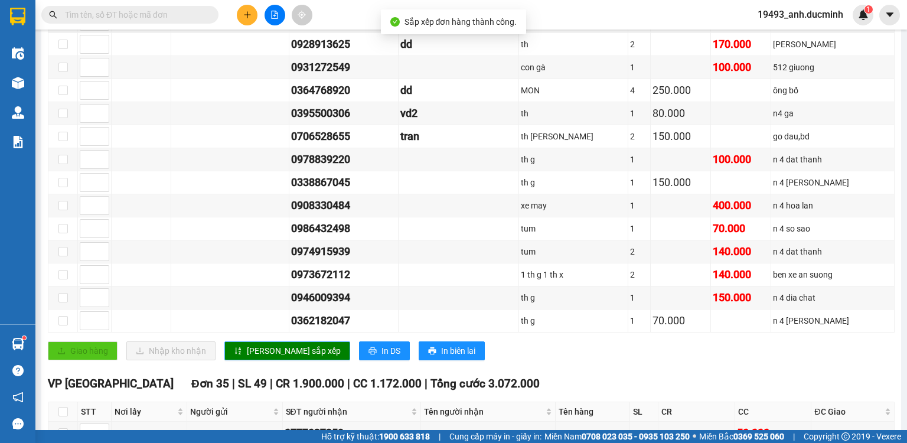
scroll to position [472, 0]
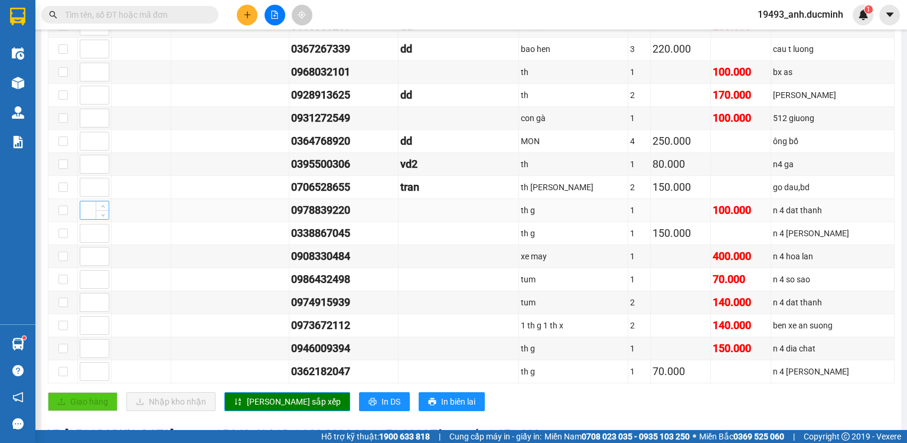
click at [85, 215] on input at bounding box center [94, 210] width 28 height 18
click at [85, 227] on input at bounding box center [94, 233] width 28 height 18
click at [88, 326] on input at bounding box center [94, 326] width 28 height 18
click at [241, 400] on button "[PERSON_NAME] sắp xếp" at bounding box center [287, 401] width 126 height 19
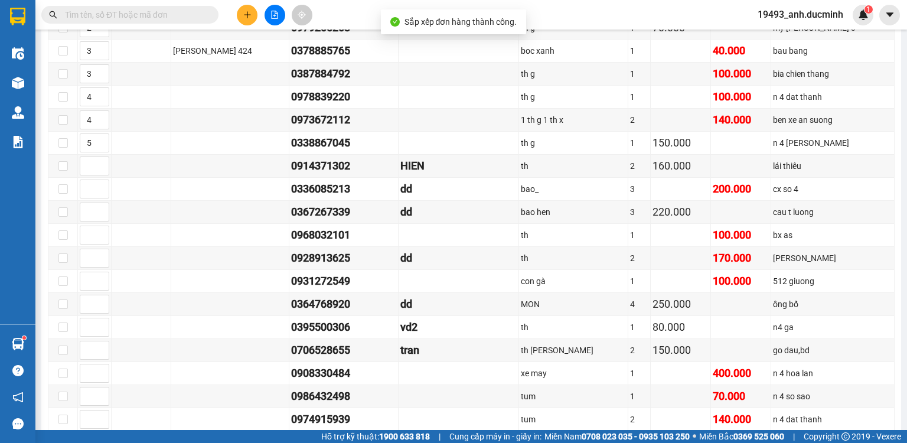
scroll to position [378, 0]
click at [90, 171] on input at bounding box center [94, 167] width 28 height 18
click at [90, 129] on input "4" at bounding box center [94, 121] width 28 height 18
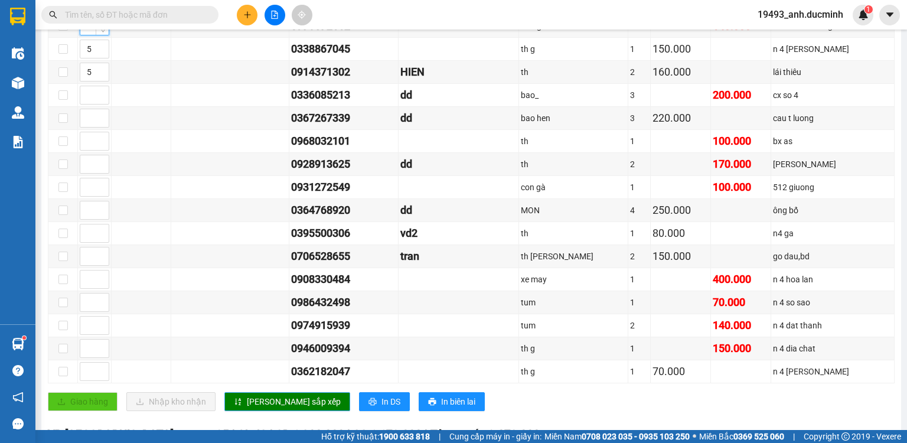
click at [247, 397] on span "[PERSON_NAME] sắp xếp" at bounding box center [294, 401] width 94 height 13
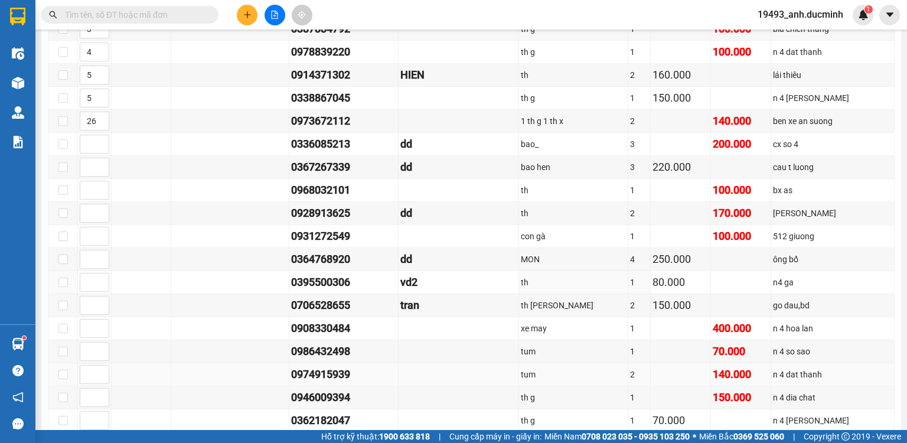
scroll to position [425, 0]
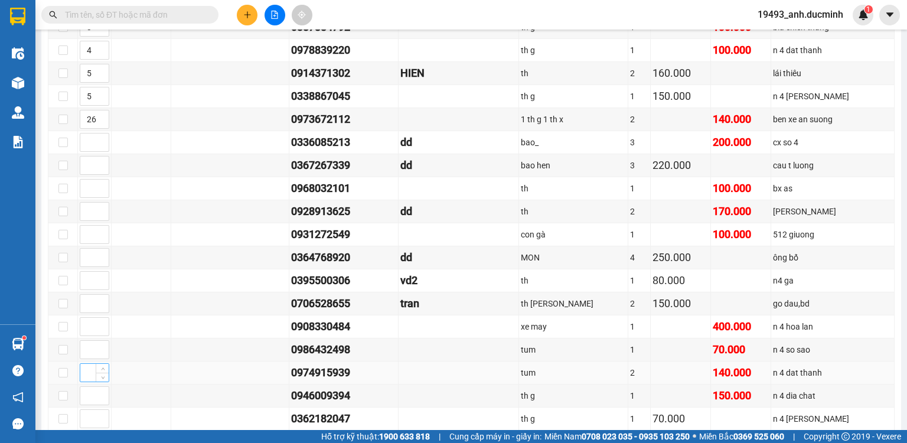
click at [89, 372] on input at bounding box center [94, 373] width 28 height 18
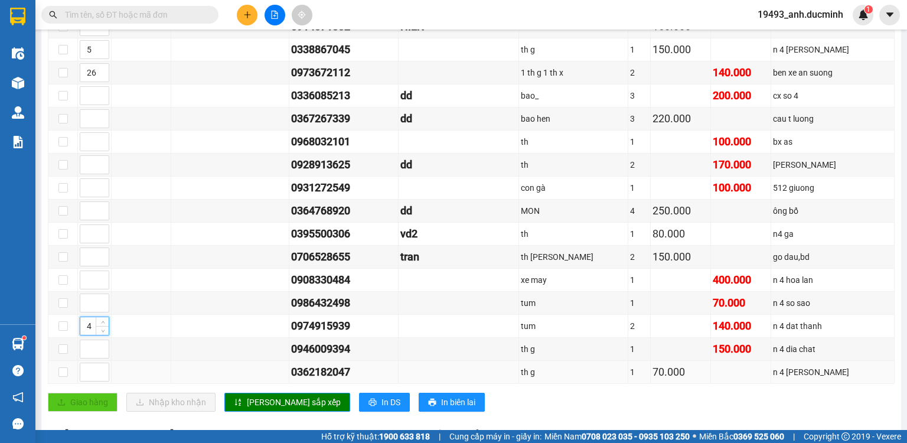
scroll to position [472, 0]
click at [241, 405] on button "[PERSON_NAME] sắp xếp" at bounding box center [287, 401] width 126 height 19
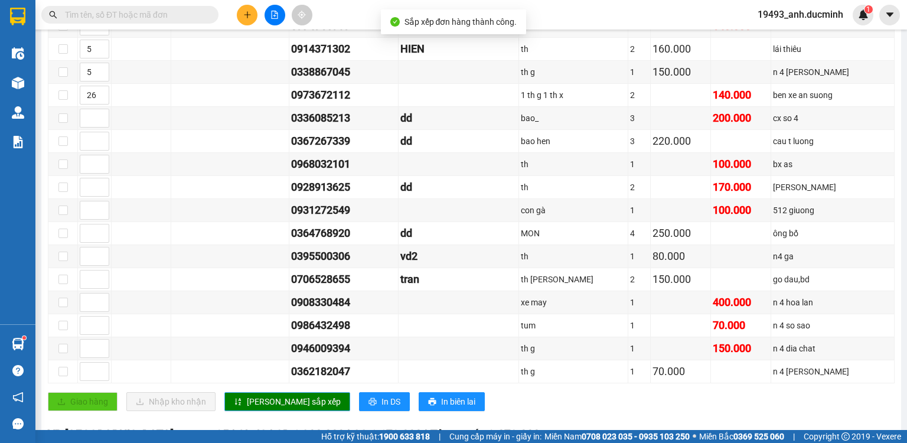
scroll to position [425, 0]
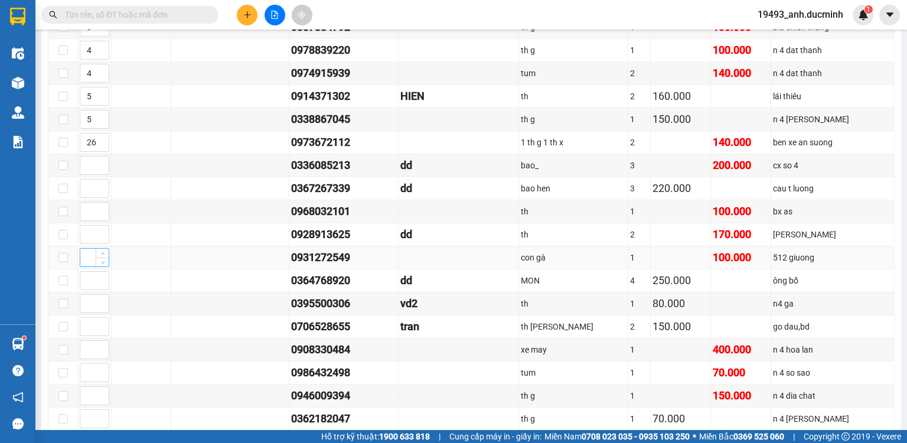
click at [87, 259] on input at bounding box center [94, 258] width 28 height 18
drag, startPoint x: 86, startPoint y: 332, endPoint x: 87, endPoint y: 350, distance: 17.8
click at [86, 333] on input at bounding box center [94, 327] width 28 height 18
click at [87, 356] on input at bounding box center [94, 350] width 28 height 18
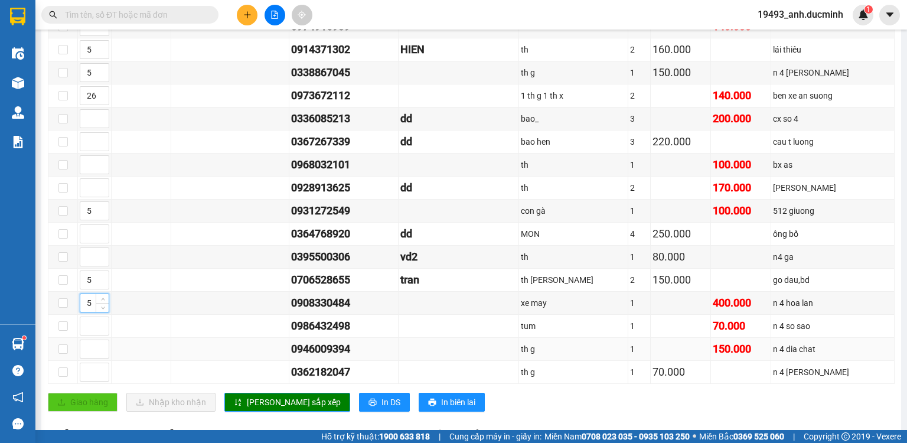
scroll to position [472, 0]
click at [247, 404] on span "[PERSON_NAME] sắp xếp" at bounding box center [294, 401] width 94 height 13
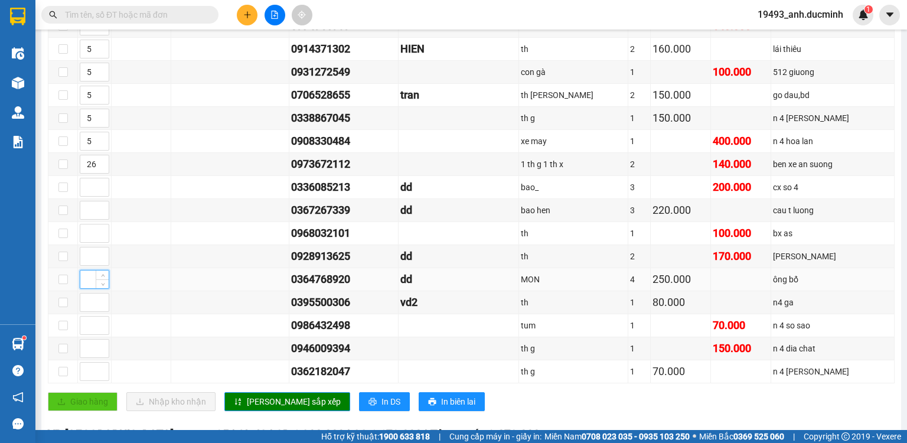
click at [92, 279] on input at bounding box center [94, 279] width 28 height 18
click at [88, 253] on input at bounding box center [94, 256] width 28 height 18
click at [85, 191] on input at bounding box center [94, 187] width 28 height 18
click at [256, 400] on span "[PERSON_NAME] sắp xếp" at bounding box center [294, 401] width 94 height 13
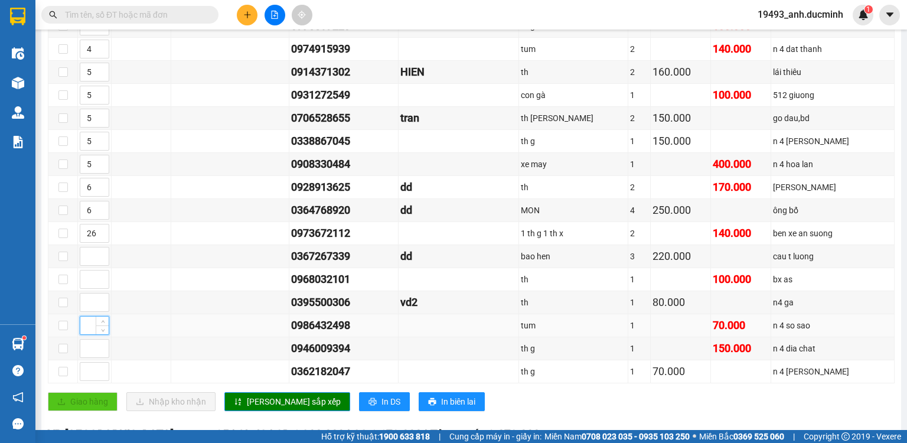
click at [85, 325] on input at bounding box center [94, 326] width 28 height 18
drag, startPoint x: 86, startPoint y: 348, endPoint x: 167, endPoint y: 364, distance: 82.9
click at [87, 349] on input at bounding box center [94, 349] width 28 height 18
click at [253, 403] on span "[PERSON_NAME] sắp xếp" at bounding box center [294, 401] width 94 height 13
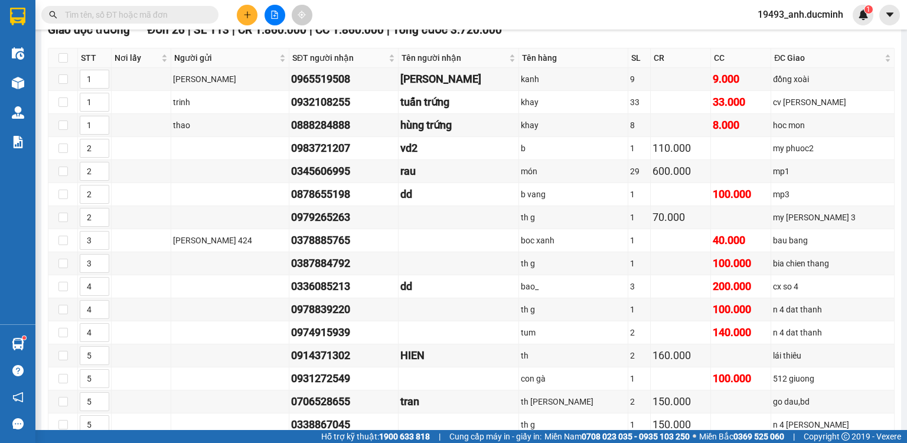
scroll to position [0, 0]
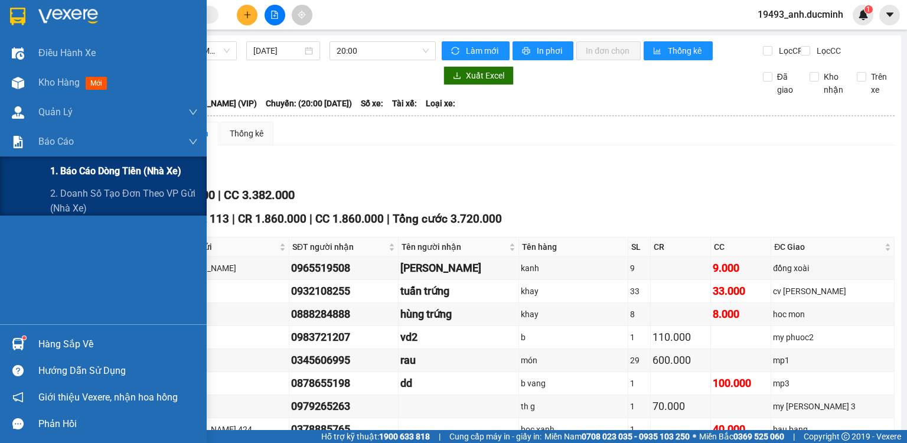
click at [99, 176] on span "1. Báo cáo dòng tiền (nhà xe)" at bounding box center [115, 171] width 131 height 15
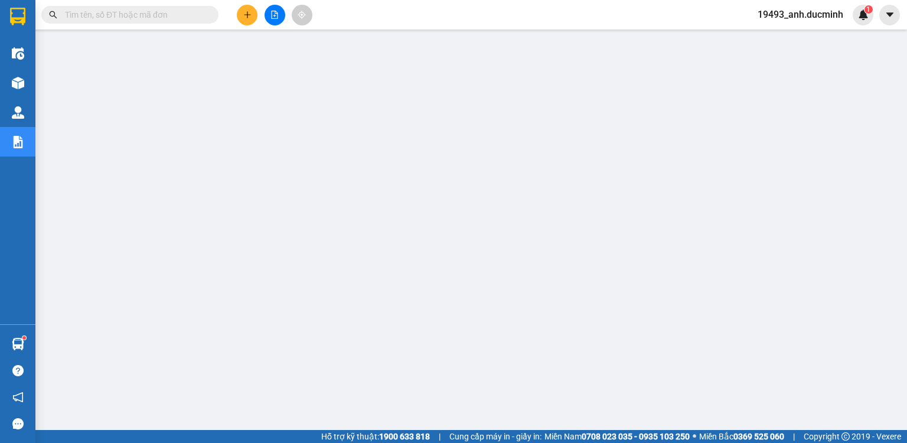
scroll to position [47, 0]
click at [247, 5] on button at bounding box center [247, 15] width 21 height 21
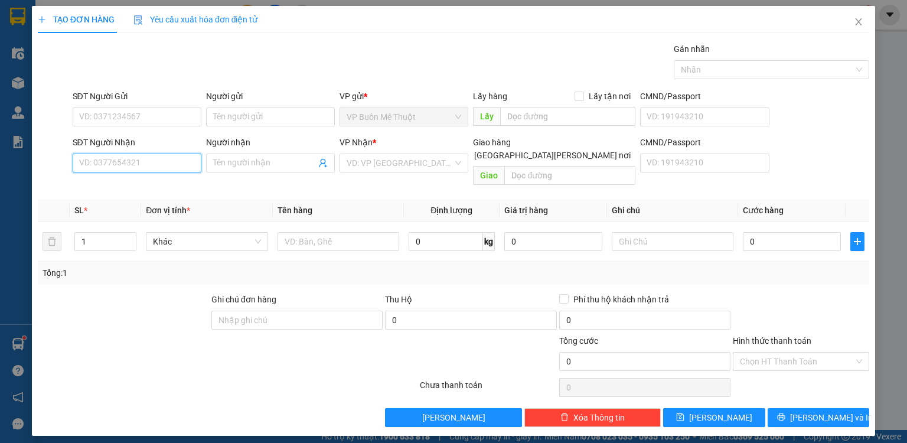
click at [128, 159] on input "SĐT Người Nhận" at bounding box center [137, 163] width 129 height 19
click at [150, 182] on div "0983239308 - [PERSON_NAME]" at bounding box center [138, 186] width 116 height 13
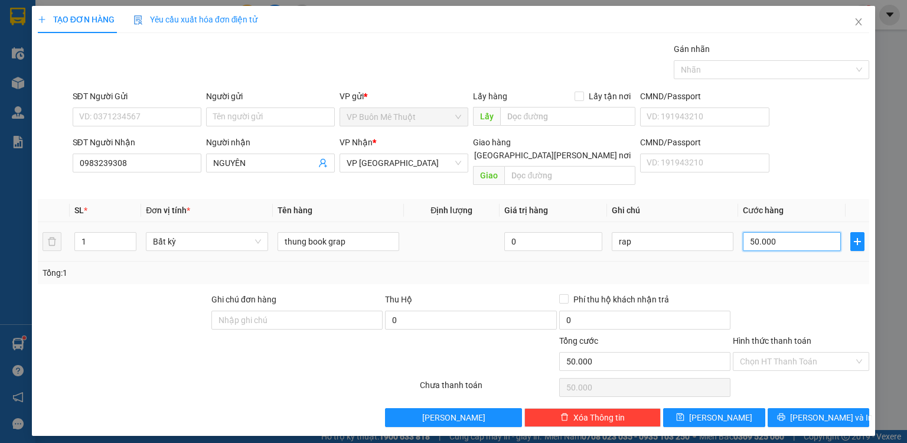
click at [803, 232] on input "50.000" at bounding box center [792, 241] width 98 height 19
click at [633, 232] on input "rap" at bounding box center [673, 241] width 122 height 19
click at [762, 353] on input "Hình thức thanh toán" at bounding box center [797, 362] width 114 height 18
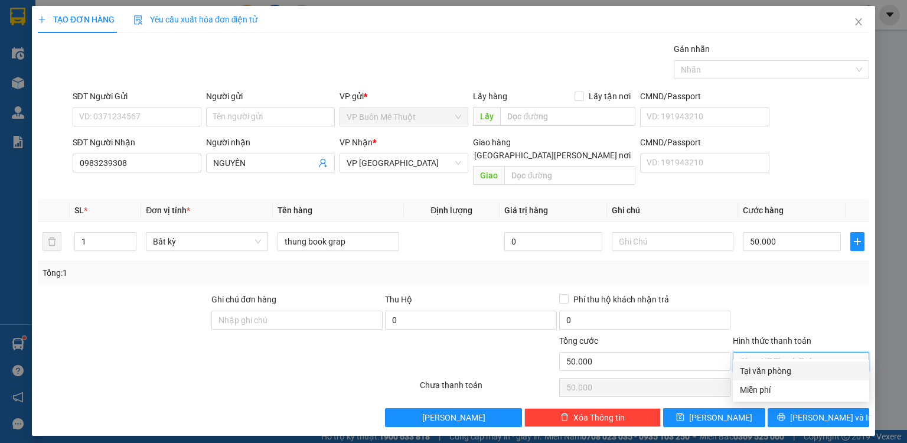
click at [758, 370] on div "Tại văn phòng" at bounding box center [801, 370] width 122 height 13
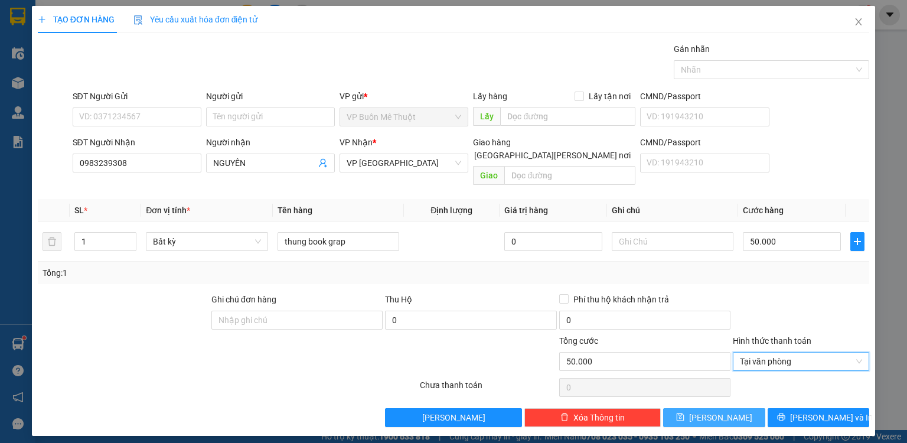
click at [736, 408] on button "[PERSON_NAME]" at bounding box center [714, 417] width 102 height 19
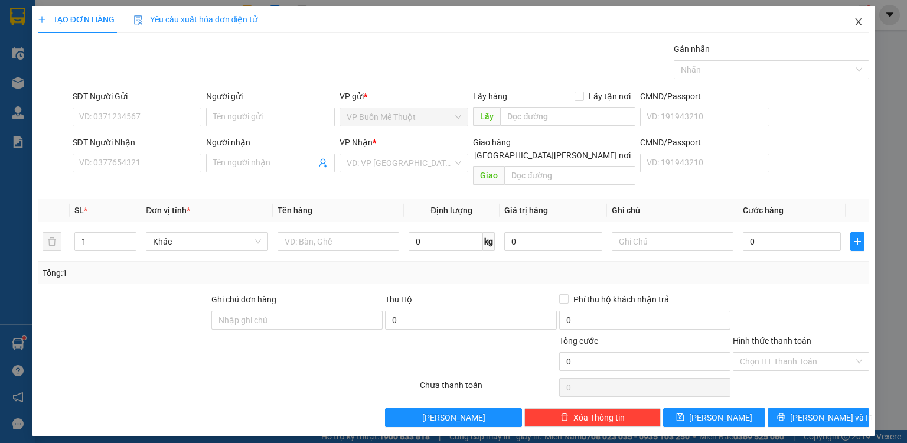
click at [860, 17] on span "Close" at bounding box center [858, 22] width 33 height 33
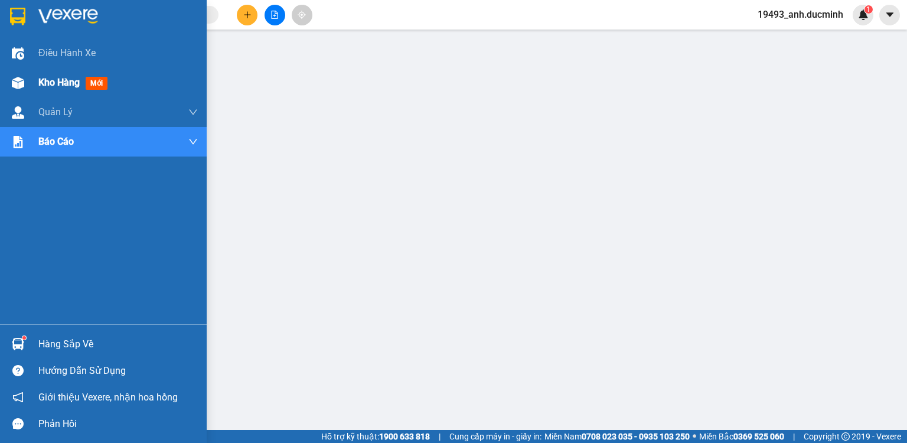
click at [53, 82] on span "Kho hàng" at bounding box center [58, 82] width 41 height 11
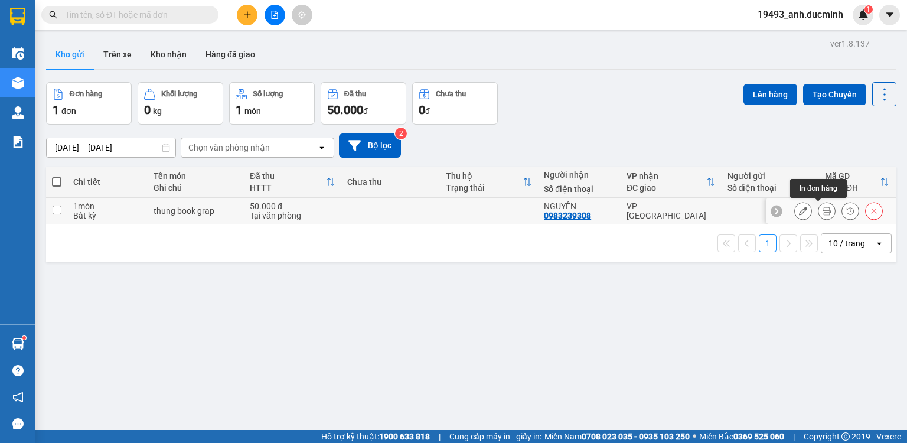
click at [823, 207] on icon at bounding box center [827, 211] width 8 height 8
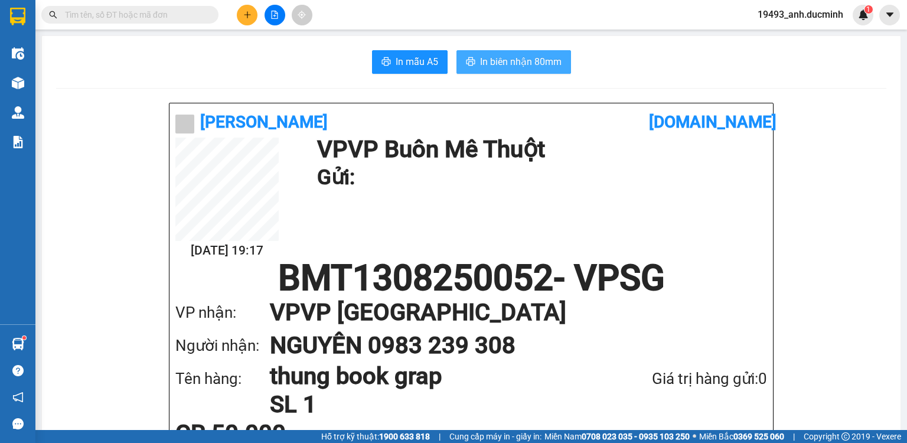
click at [548, 60] on span "In biên nhận 80mm" at bounding box center [521, 61] width 82 height 15
click at [242, 14] on button at bounding box center [247, 15] width 21 height 21
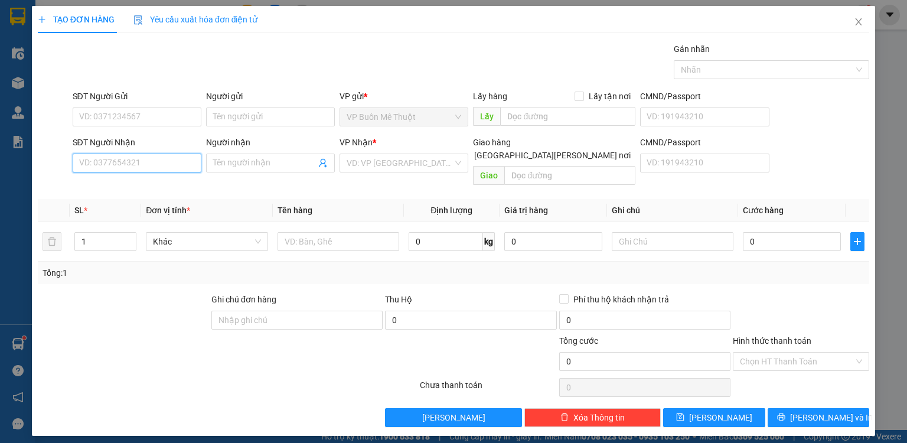
click at [165, 165] on input "SĐT Người Nhận" at bounding box center [137, 163] width 129 height 19
click at [250, 162] on input "Người nhận" at bounding box center [264, 163] width 103 height 13
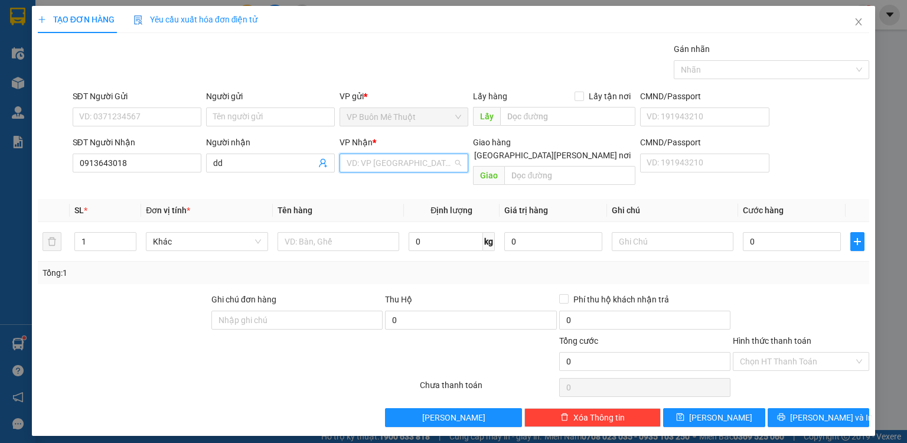
click at [356, 164] on input "search" at bounding box center [400, 163] width 106 height 18
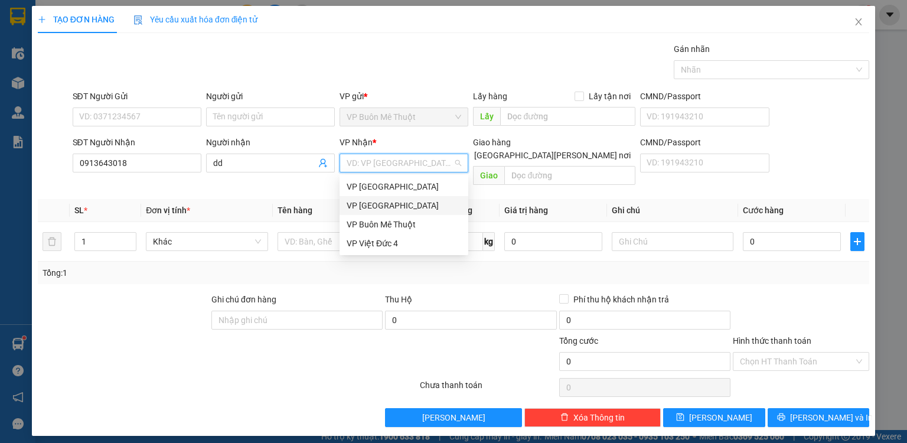
drag, startPoint x: 358, startPoint y: 208, endPoint x: 598, endPoint y: 187, distance: 240.7
click at [363, 206] on div "VP [GEOGRAPHIC_DATA]" at bounding box center [404, 205] width 115 height 13
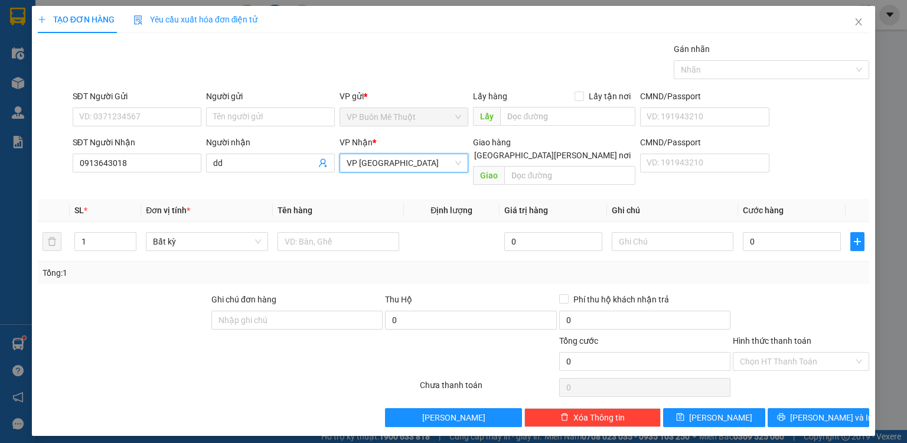
click at [591, 152] on div "Giao hàng [GEOGRAPHIC_DATA][PERSON_NAME] nơi" at bounding box center [554, 151] width 162 height 31
click at [575, 166] on input "text" at bounding box center [569, 175] width 131 height 19
click at [378, 232] on input "text" at bounding box center [339, 241] width 122 height 19
click at [776, 232] on input "0" at bounding box center [792, 241] width 98 height 19
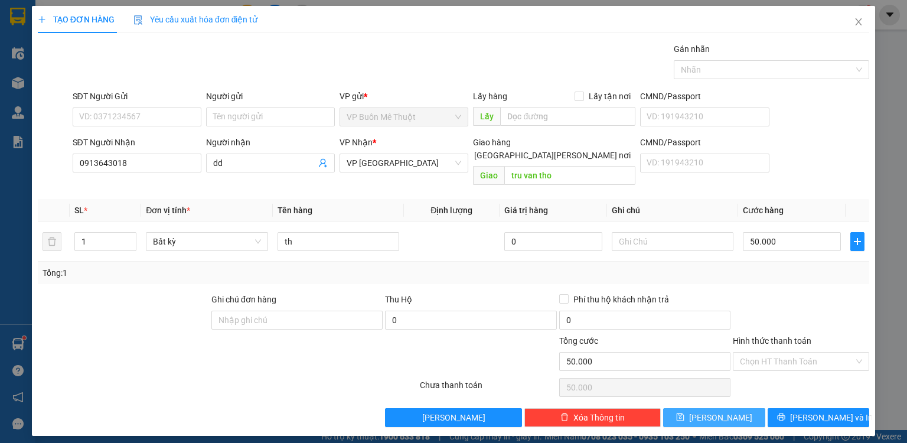
drag, startPoint x: 744, startPoint y: 399, endPoint x: 775, endPoint y: 328, distance: 77.5
click at [745, 408] on button "[PERSON_NAME]" at bounding box center [714, 417] width 102 height 19
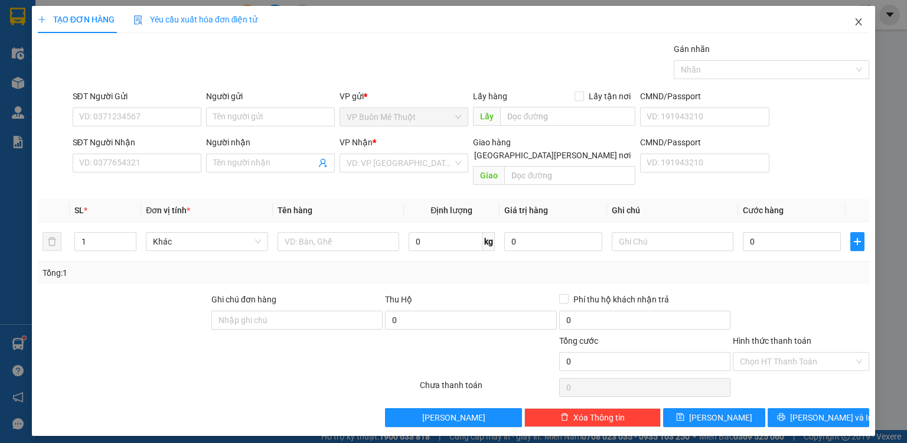
click at [858, 21] on icon "close" at bounding box center [858, 21] width 9 height 9
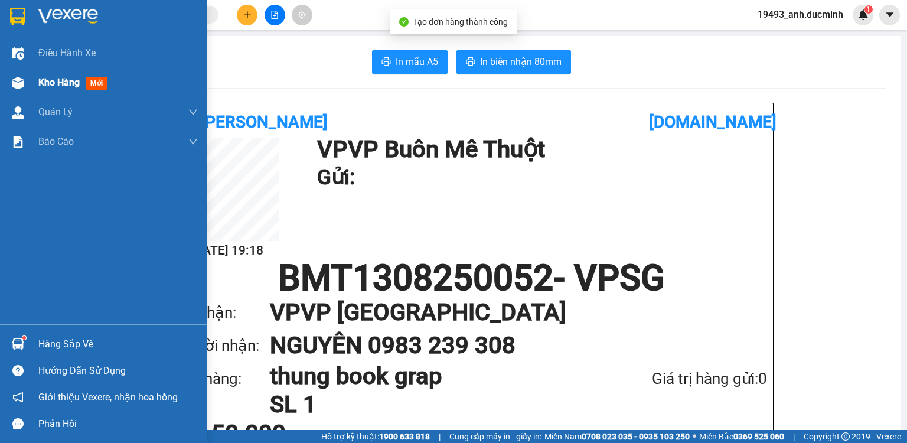
click at [45, 78] on span "Kho hàng" at bounding box center [58, 82] width 41 height 11
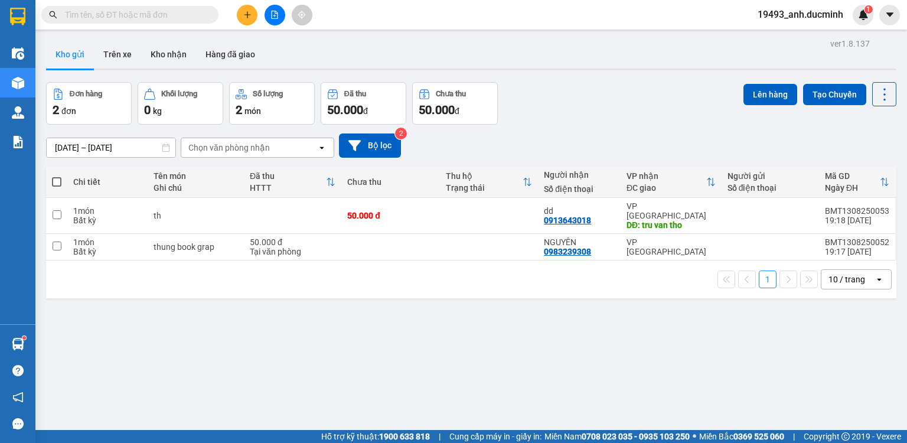
click at [57, 178] on span at bounding box center [56, 181] width 9 height 9
click at [57, 176] on input "checkbox" at bounding box center [57, 176] width 0 height 0
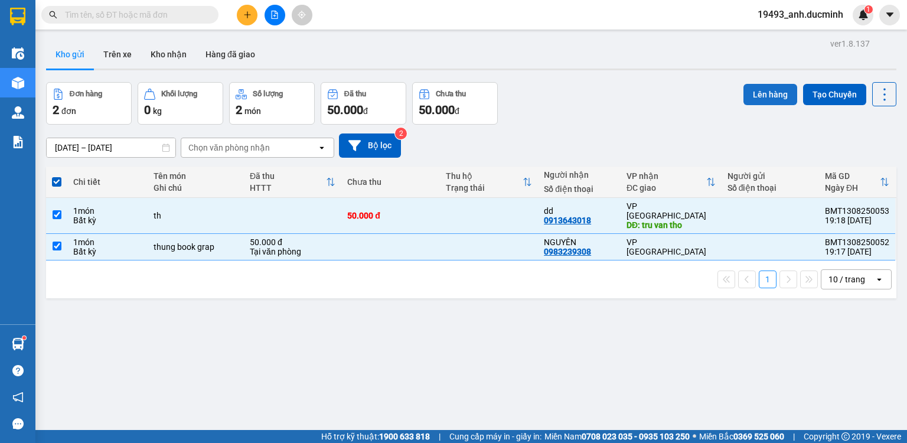
click at [752, 91] on button "Lên hàng" at bounding box center [771, 94] width 54 height 21
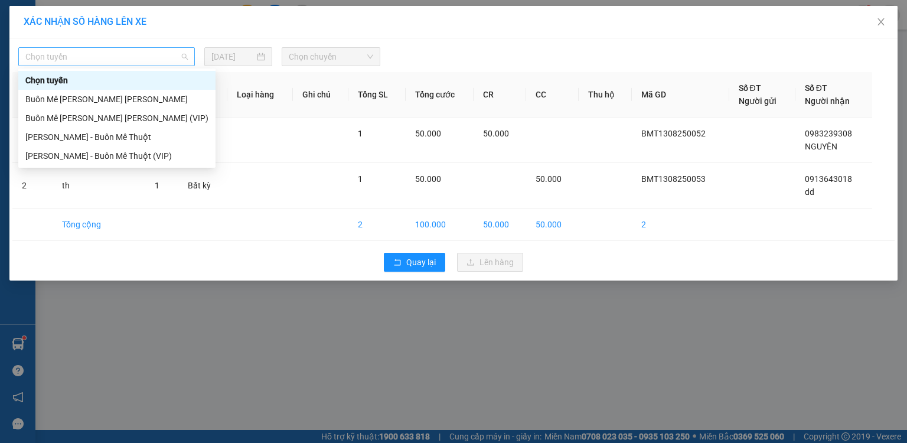
click at [121, 58] on span "Chọn tuyến" at bounding box center [106, 57] width 162 height 18
drag, startPoint x: 102, startPoint y: 116, endPoint x: 217, endPoint y: 76, distance: 122.0
click at [103, 116] on div "Buôn Mê [PERSON_NAME] [PERSON_NAME] (VIP)" at bounding box center [116, 118] width 183 height 13
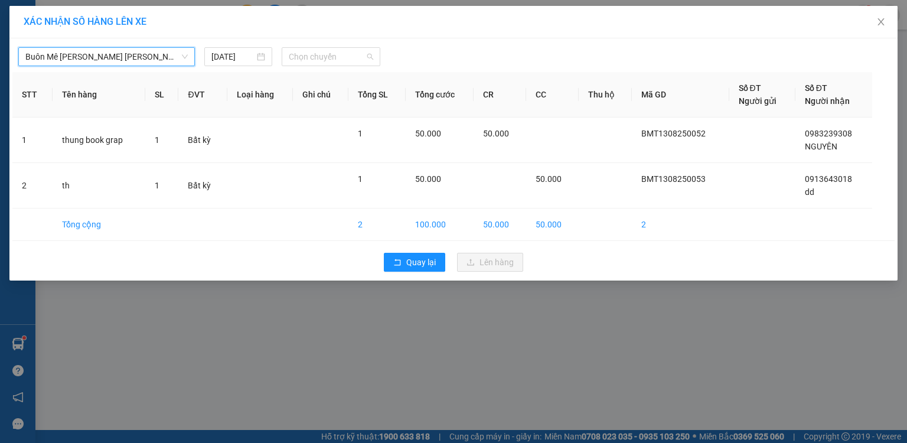
drag, startPoint x: 304, startPoint y: 57, endPoint x: 303, endPoint y: 88, distance: 30.7
click at [304, 60] on span "Chọn chuyến" at bounding box center [331, 57] width 85 height 18
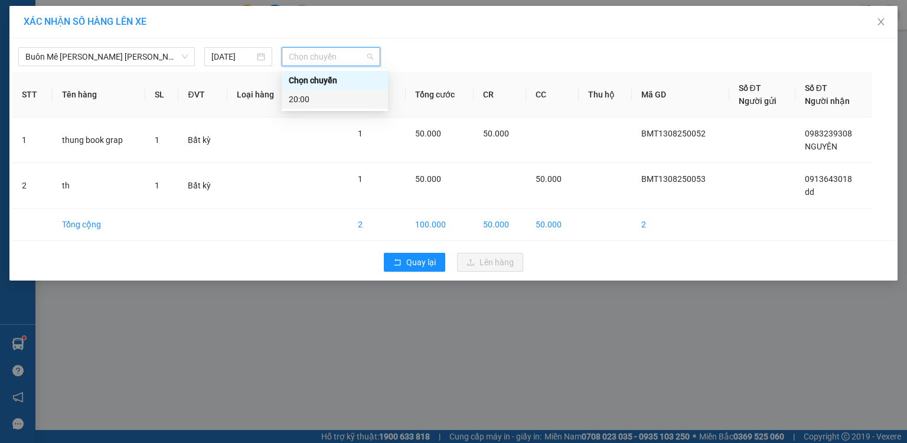
click at [301, 94] on div "20:00" at bounding box center [335, 99] width 92 height 13
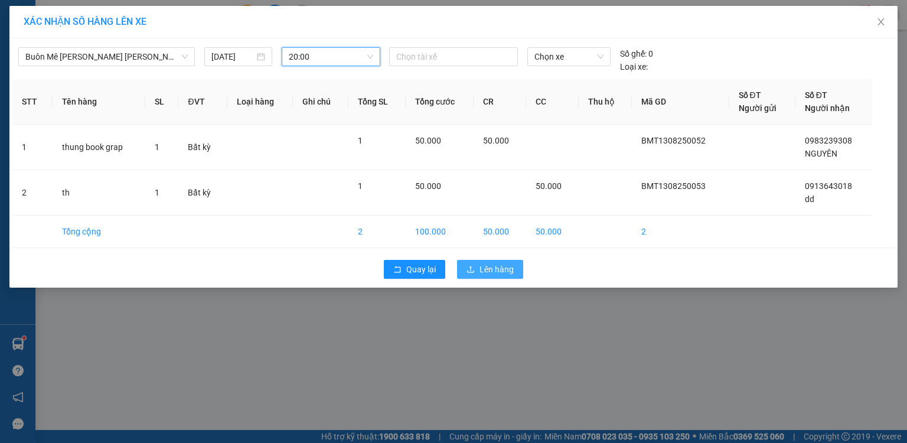
click at [473, 272] on icon "upload" at bounding box center [471, 269] width 8 height 8
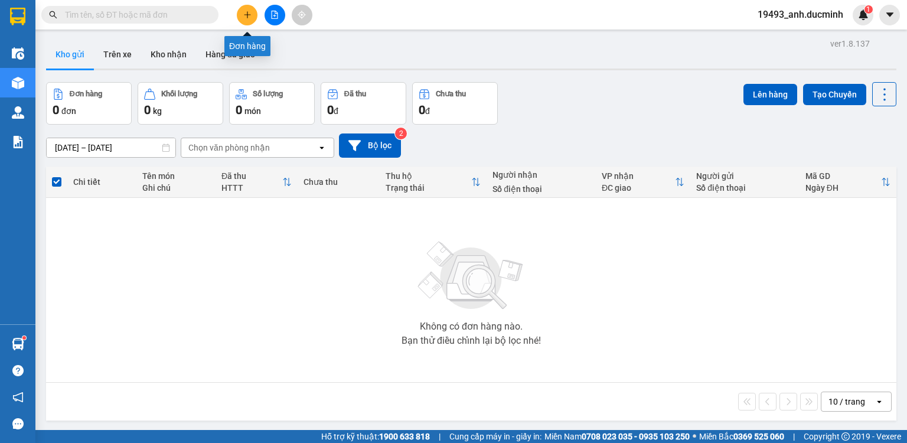
click at [248, 12] on icon "plus" at bounding box center [247, 15] width 8 height 8
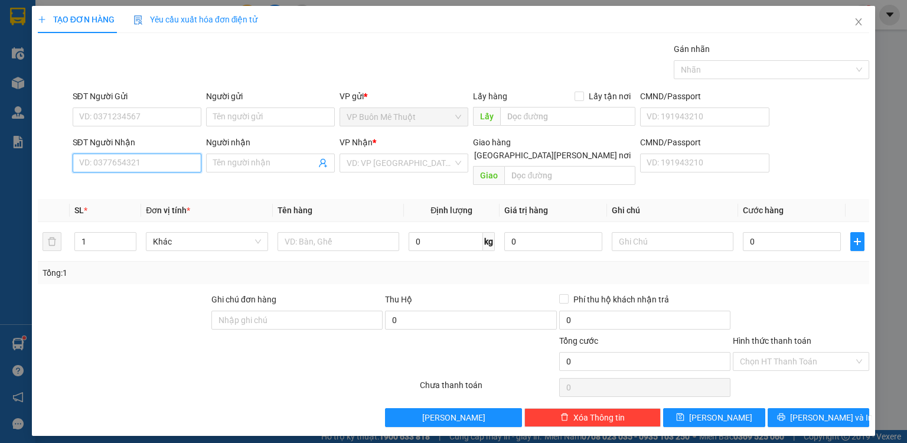
click at [174, 165] on input "SĐT Người Nhận" at bounding box center [137, 163] width 129 height 19
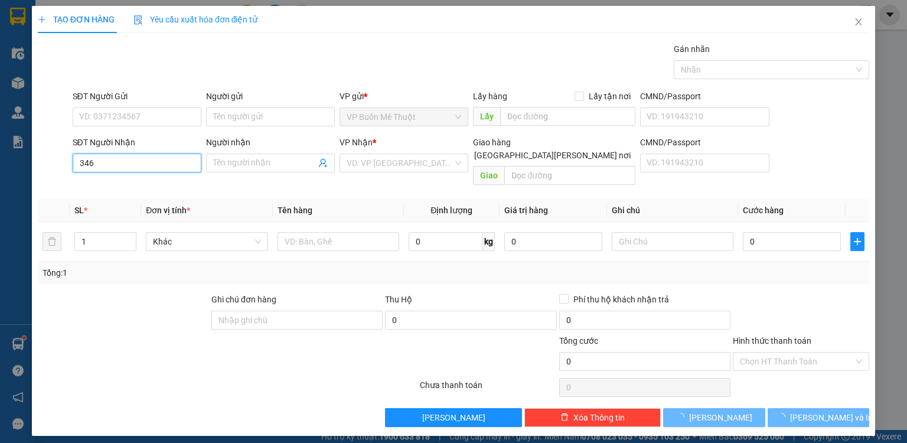
click at [174, 165] on input "346" at bounding box center [137, 163] width 129 height 19
click at [139, 159] on input "346" at bounding box center [137, 163] width 129 height 19
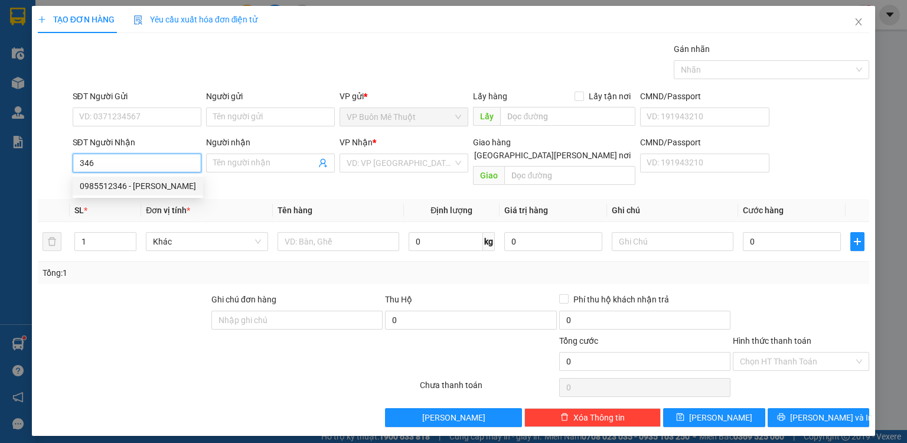
click at [141, 187] on div "0985512346 - [PERSON_NAME]" at bounding box center [138, 186] width 116 height 13
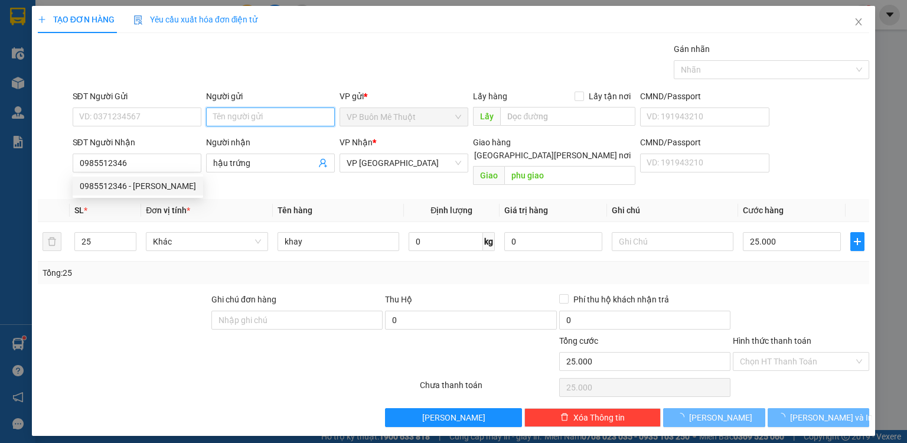
click at [262, 113] on input "Người gửi" at bounding box center [270, 116] width 129 height 19
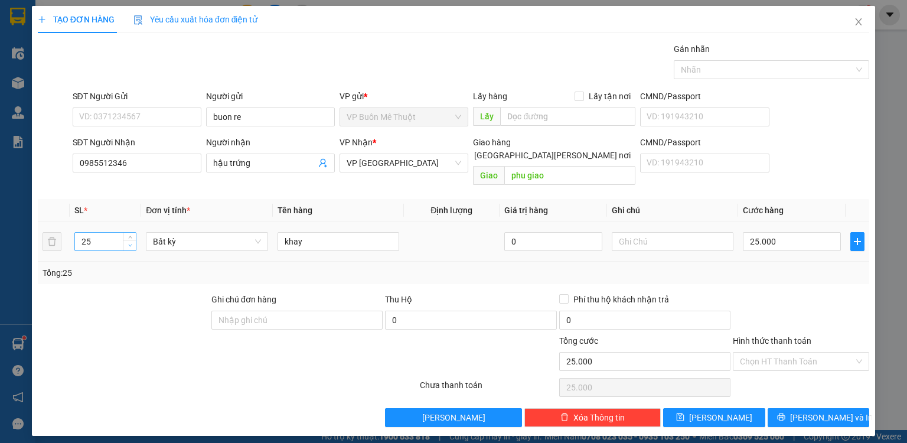
click at [131, 245] on icon "down" at bounding box center [130, 246] width 4 height 2
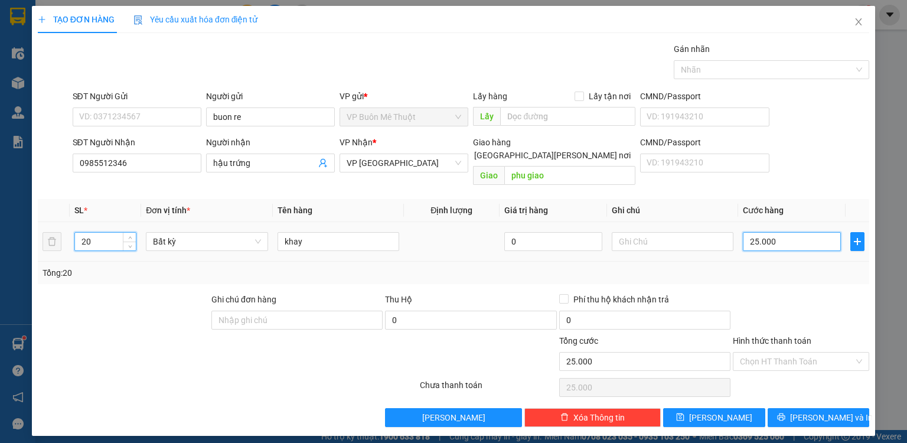
drag, startPoint x: 782, startPoint y: 234, endPoint x: 775, endPoint y: 239, distance: 8.5
click at [782, 234] on input "25.000" at bounding box center [792, 241] width 98 height 19
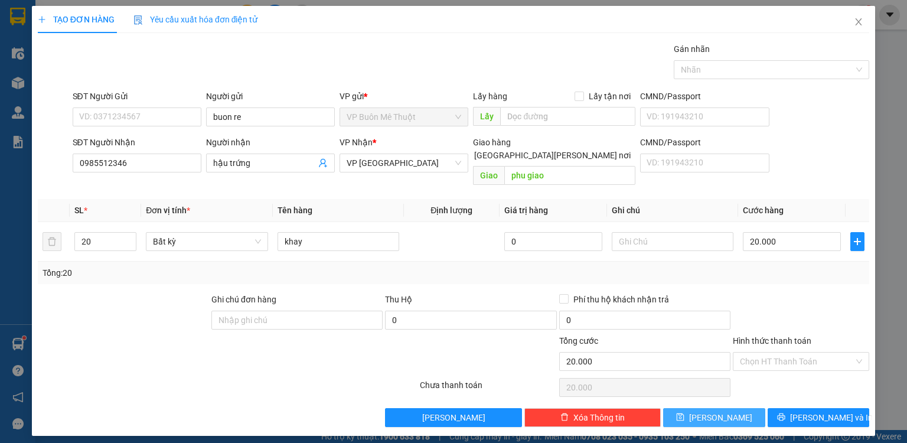
click at [742, 408] on button "[PERSON_NAME]" at bounding box center [714, 417] width 102 height 19
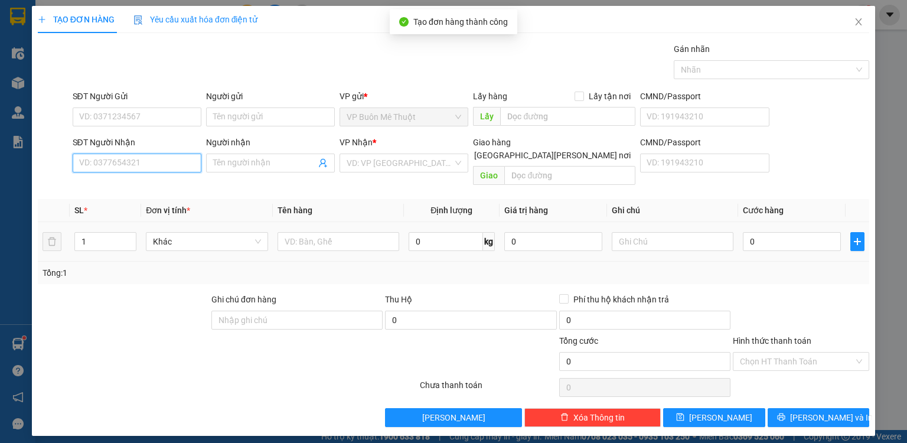
click at [141, 160] on input "SĐT Người Nhận" at bounding box center [137, 163] width 129 height 19
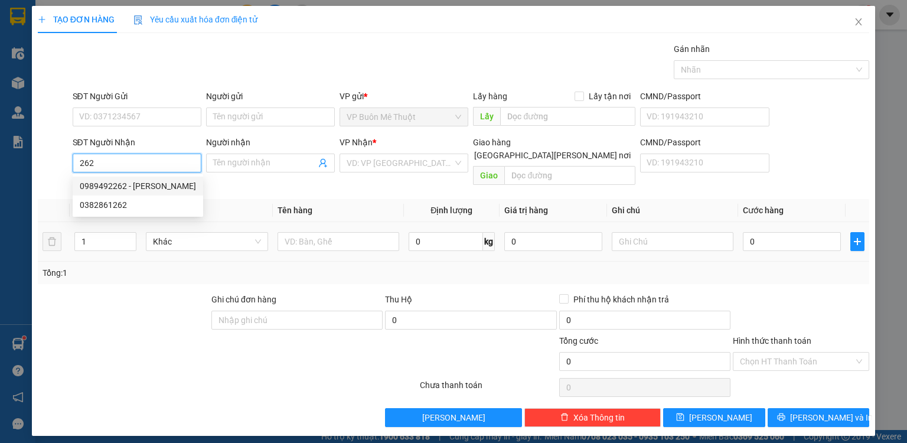
drag, startPoint x: 139, startPoint y: 181, endPoint x: 174, endPoint y: 156, distance: 42.8
click at [140, 181] on div "0989492262 - [PERSON_NAME]" at bounding box center [138, 186] width 116 height 13
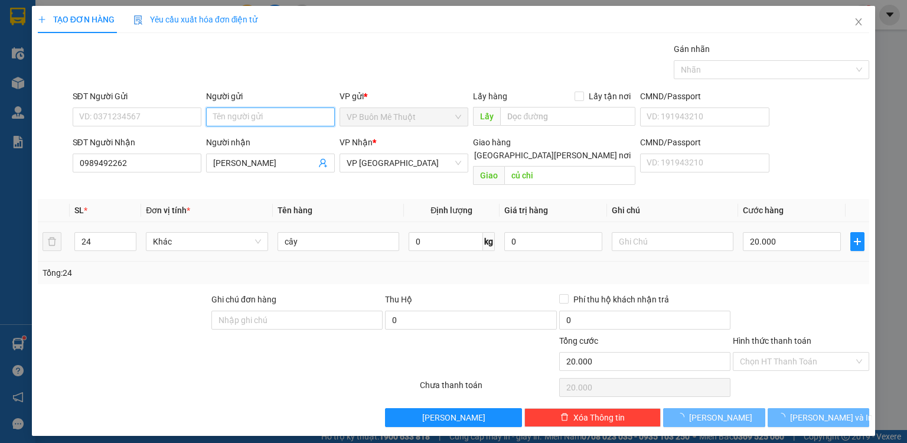
click at [239, 115] on input "Người gửi" at bounding box center [270, 116] width 129 height 19
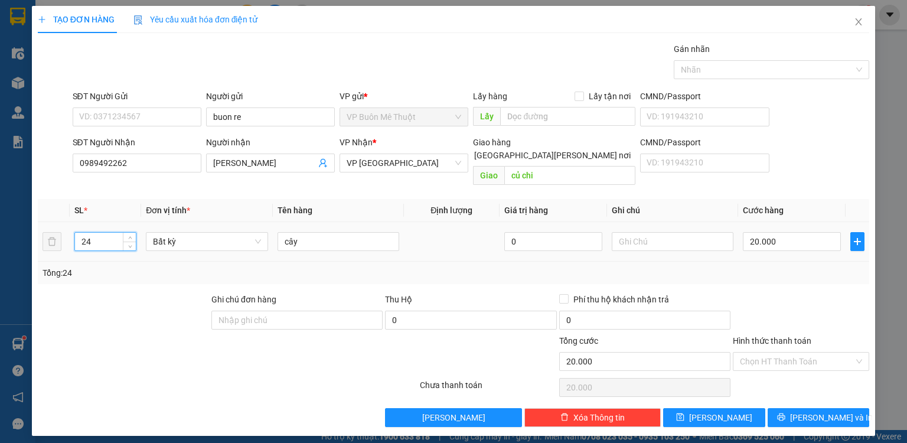
click at [112, 233] on input "24" at bounding box center [105, 242] width 61 height 18
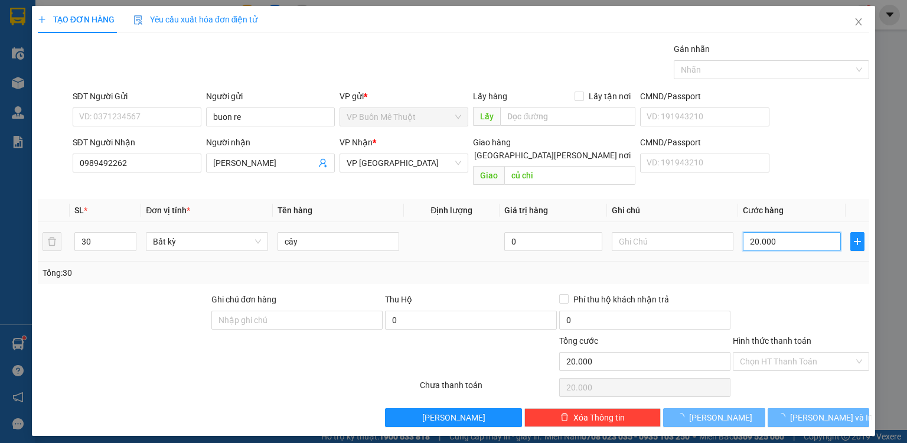
click at [785, 235] on input "20.000" at bounding box center [792, 241] width 98 height 19
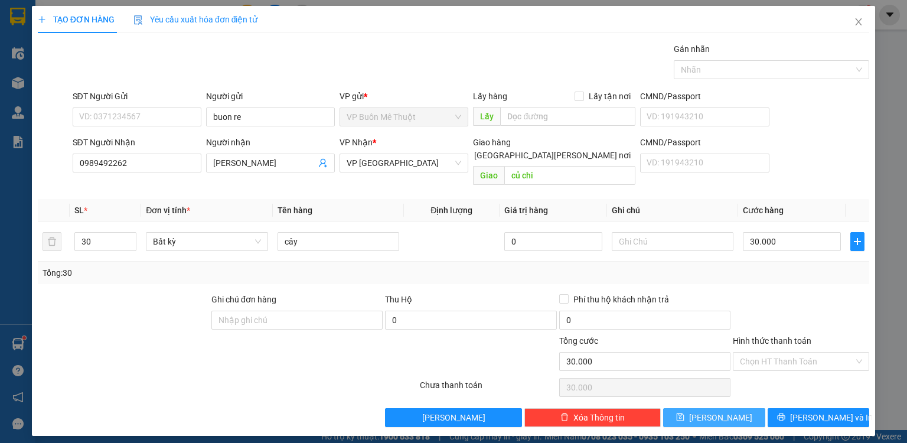
drag, startPoint x: 696, startPoint y: 401, endPoint x: 807, endPoint y: 21, distance: 395.7
click at [696, 408] on button "[PERSON_NAME]" at bounding box center [714, 417] width 102 height 19
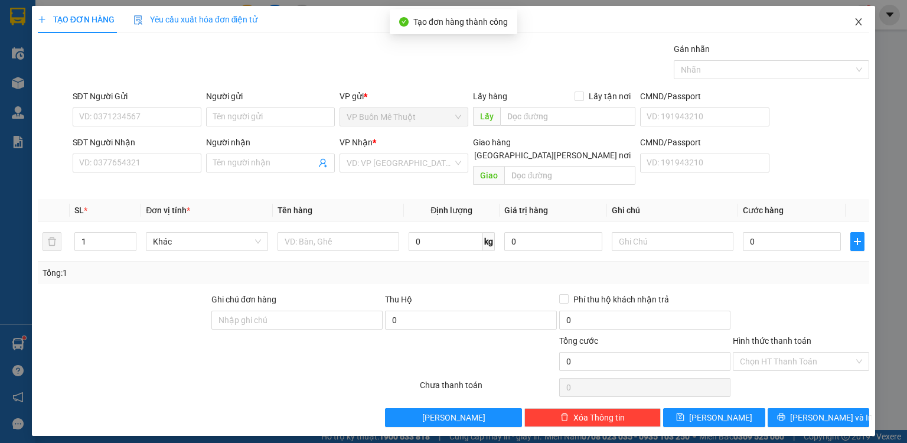
click at [859, 23] on icon "close" at bounding box center [859, 21] width 6 height 7
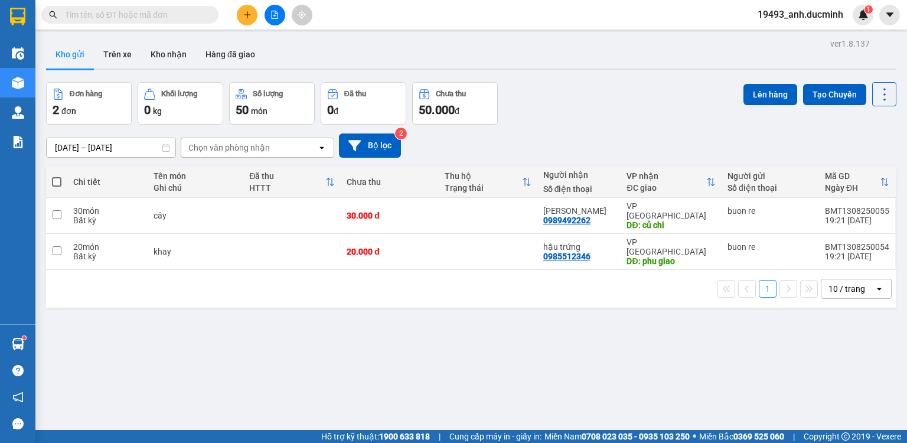
click at [58, 184] on span at bounding box center [56, 181] width 9 height 9
click at [57, 176] on input "checkbox" at bounding box center [57, 176] width 0 height 0
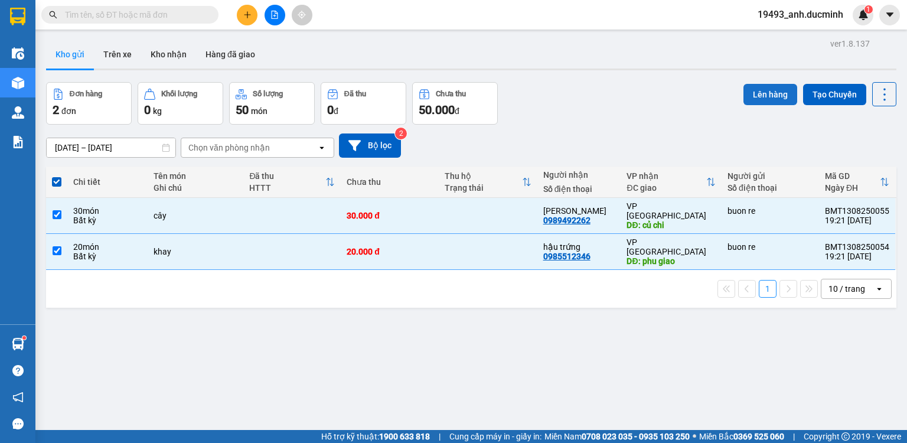
click at [767, 87] on button "Lên hàng" at bounding box center [771, 94] width 54 height 21
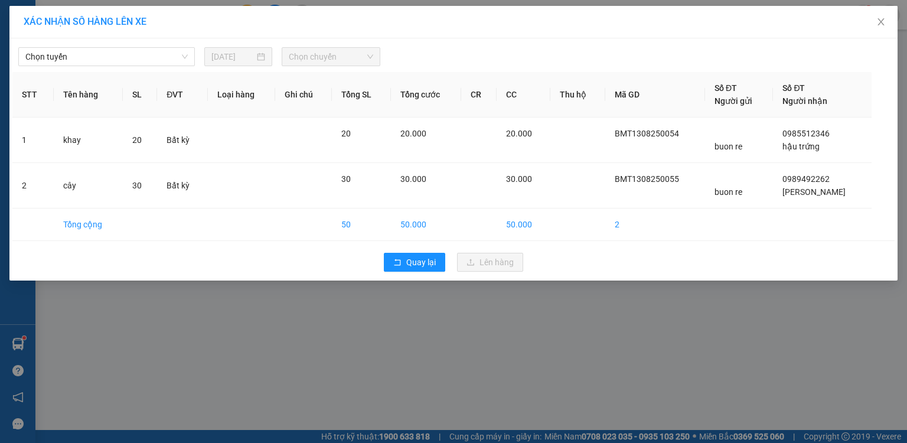
drag, startPoint x: 123, startPoint y: 50, endPoint x: 115, endPoint y: 67, distance: 18.8
click at [122, 51] on span "Chọn tuyến" at bounding box center [106, 57] width 162 height 18
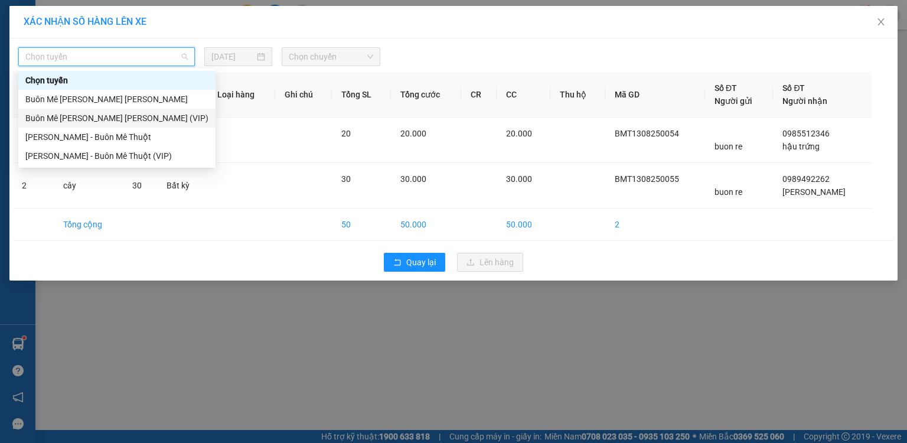
drag, startPoint x: 102, startPoint y: 117, endPoint x: 119, endPoint y: 113, distance: 18.1
click at [102, 117] on div "Buôn Mê [PERSON_NAME] [PERSON_NAME] (VIP)" at bounding box center [116, 118] width 183 height 13
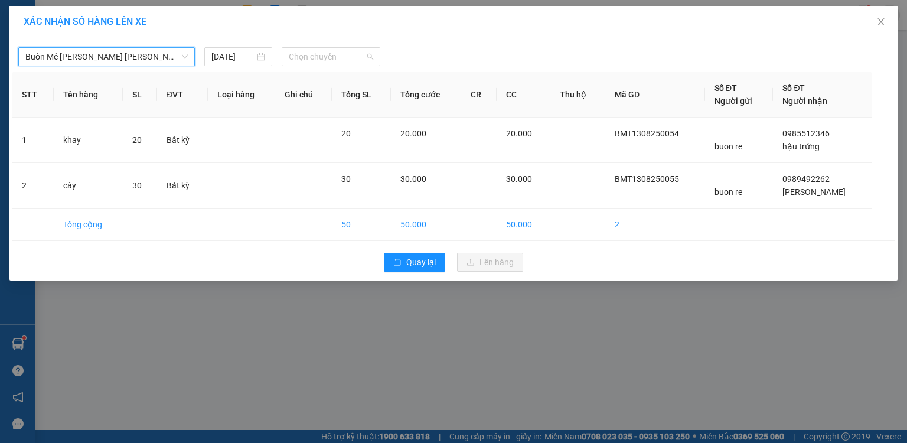
drag, startPoint x: 295, startPoint y: 57, endPoint x: 298, endPoint y: 90, distance: 33.7
click at [295, 57] on span "Chọn chuyến" at bounding box center [331, 57] width 85 height 18
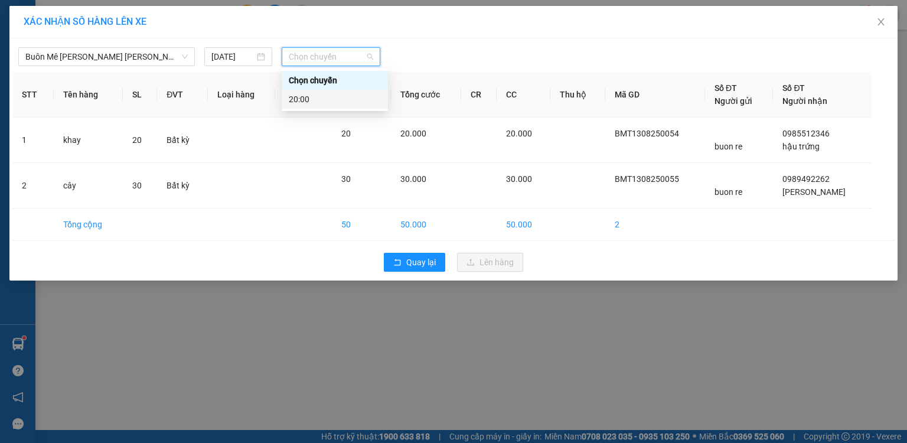
drag, startPoint x: 298, startPoint y: 94, endPoint x: 306, endPoint y: 97, distance: 8.6
click at [298, 94] on div "20:00" at bounding box center [335, 99] width 92 height 13
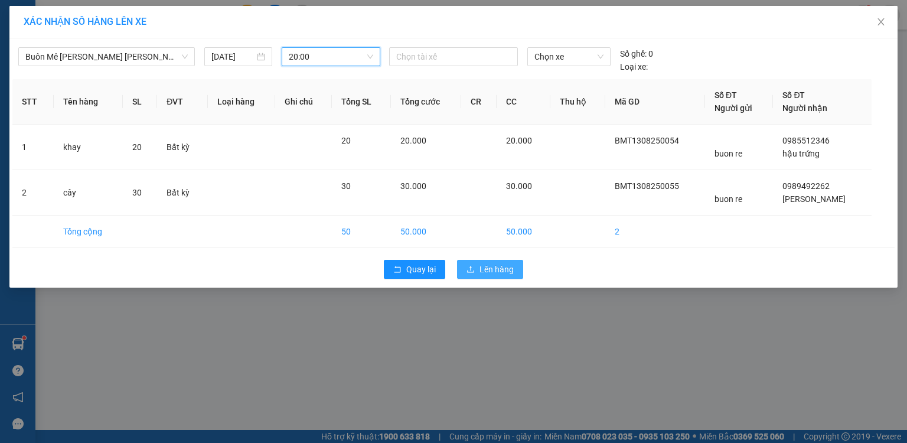
click at [509, 274] on span "Lên hàng" at bounding box center [497, 269] width 34 height 13
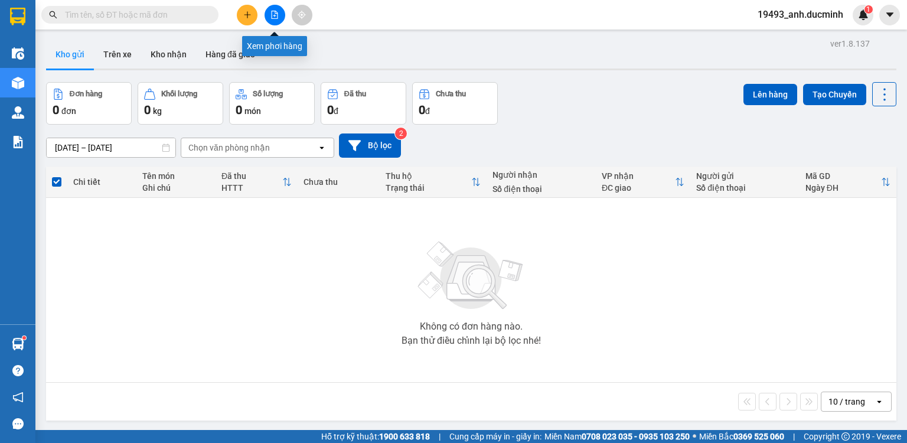
click at [267, 15] on button at bounding box center [275, 15] width 21 height 21
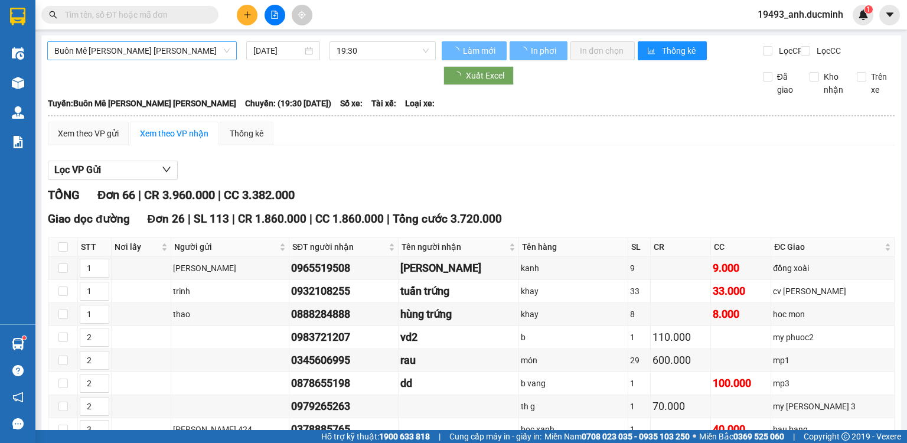
click at [181, 50] on span "Buôn Mê [PERSON_NAME] [PERSON_NAME]" at bounding box center [141, 51] width 175 height 18
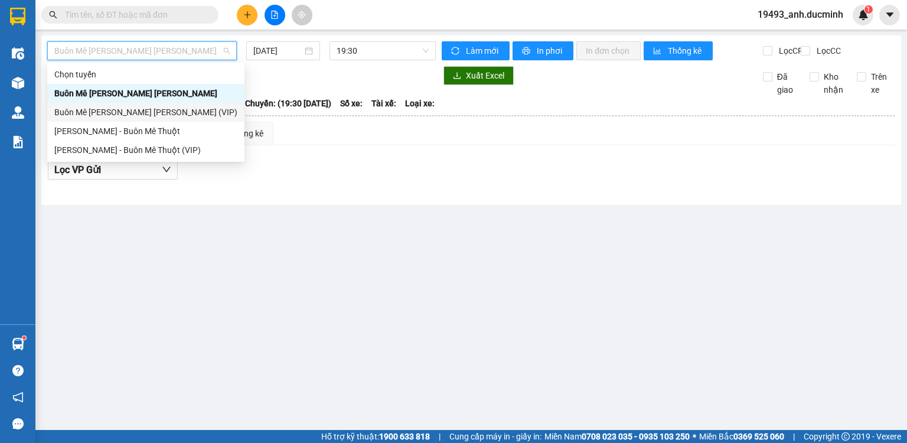
click at [165, 113] on div "Buôn Mê [PERSON_NAME] [PERSON_NAME] (VIP)" at bounding box center [145, 112] width 183 height 13
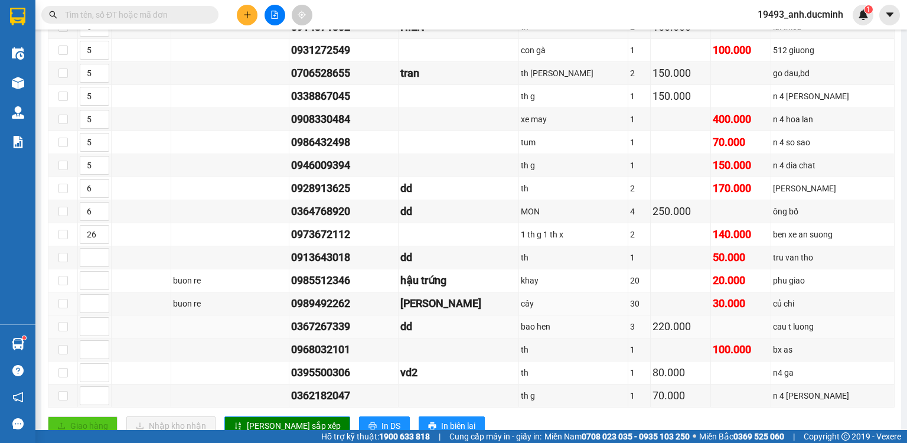
scroll to position [520, 0]
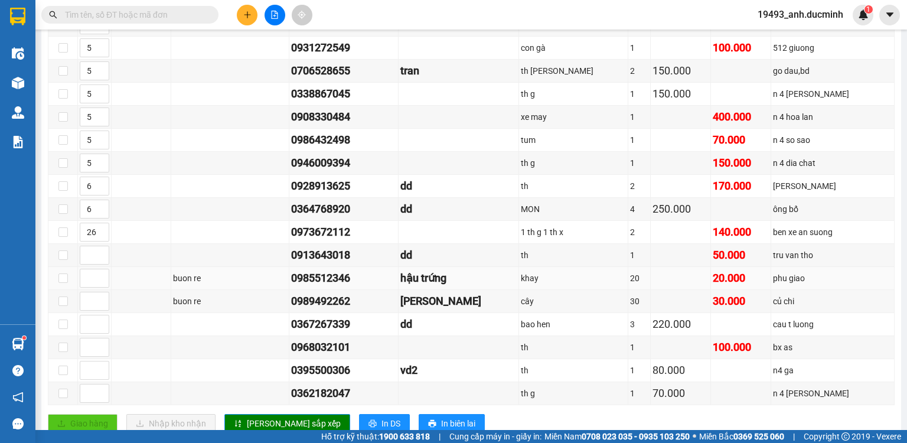
drag, startPoint x: 89, startPoint y: 281, endPoint x: 119, endPoint y: 269, distance: 32.6
click at [102, 272] on div at bounding box center [95, 278] width 30 height 19
click at [82, 301] on input at bounding box center [94, 301] width 28 height 18
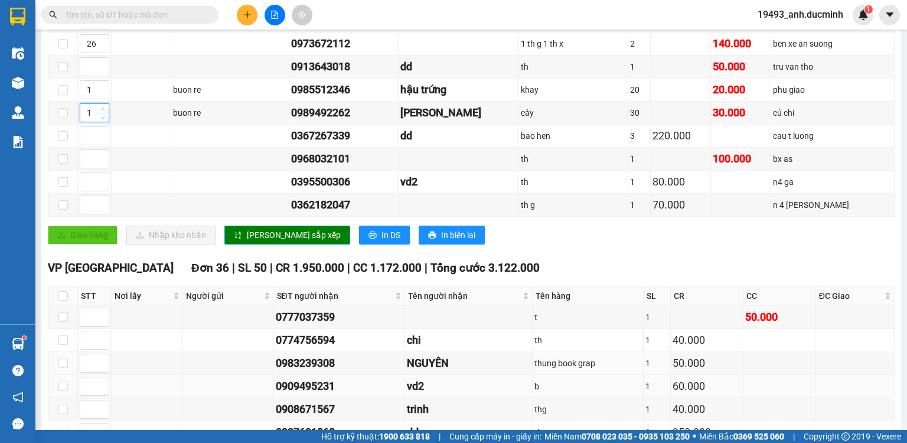
scroll to position [709, 0]
click at [275, 234] on span "[PERSON_NAME] sắp xếp" at bounding box center [294, 234] width 94 height 13
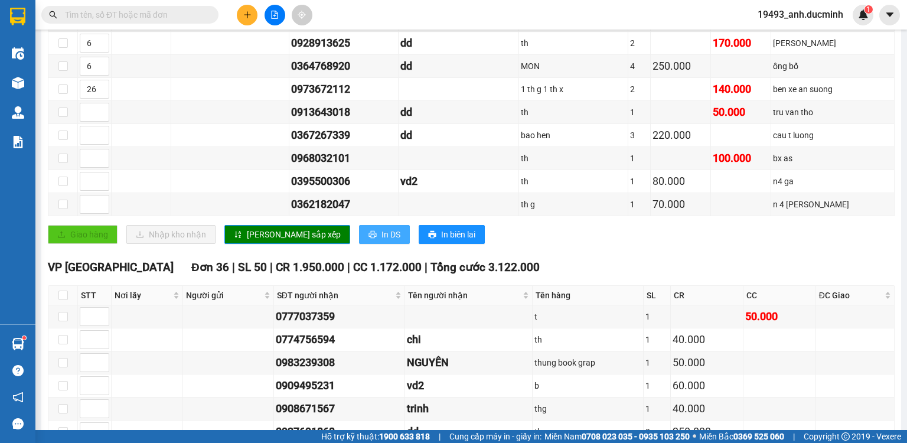
click at [382, 236] on span "In DS" at bounding box center [391, 234] width 19 height 13
click at [454, 289] on span "Tên người nhận" at bounding box center [464, 295] width 113 height 13
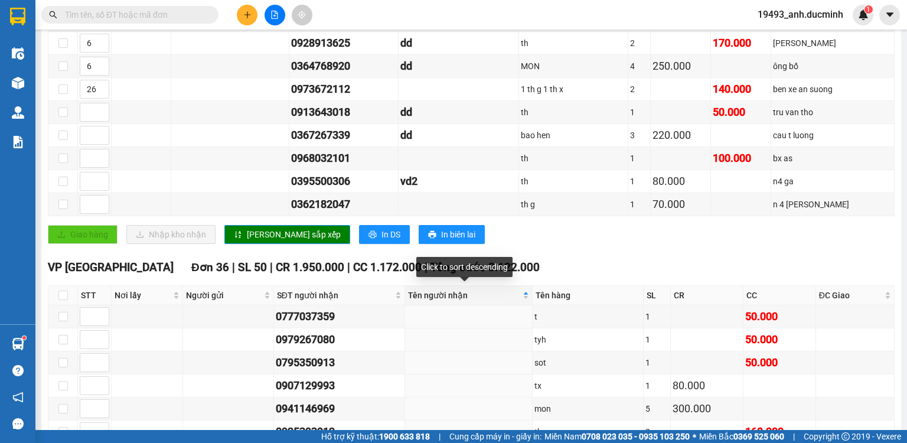
click at [498, 275] on div "Click to sort descending" at bounding box center [464, 267] width 96 height 20
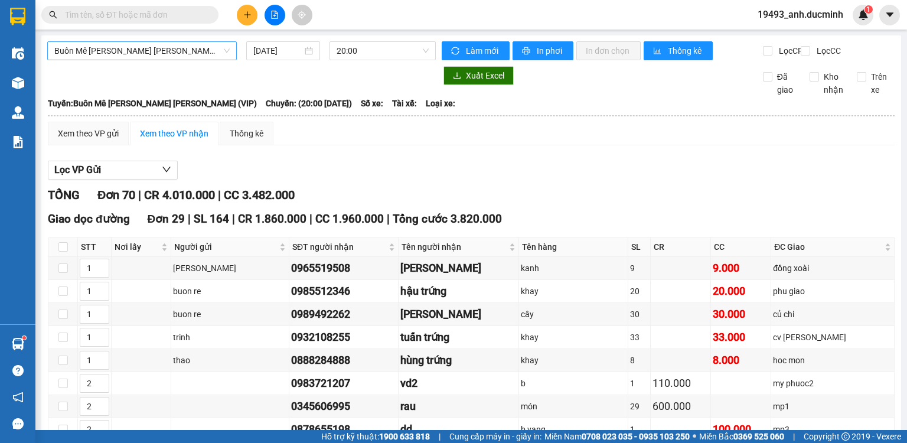
drag, startPoint x: 113, startPoint y: 46, endPoint x: 113, endPoint y: 57, distance: 10.6
click at [113, 47] on span "Buôn Mê [PERSON_NAME] [PERSON_NAME] (VIP)" at bounding box center [141, 51] width 175 height 18
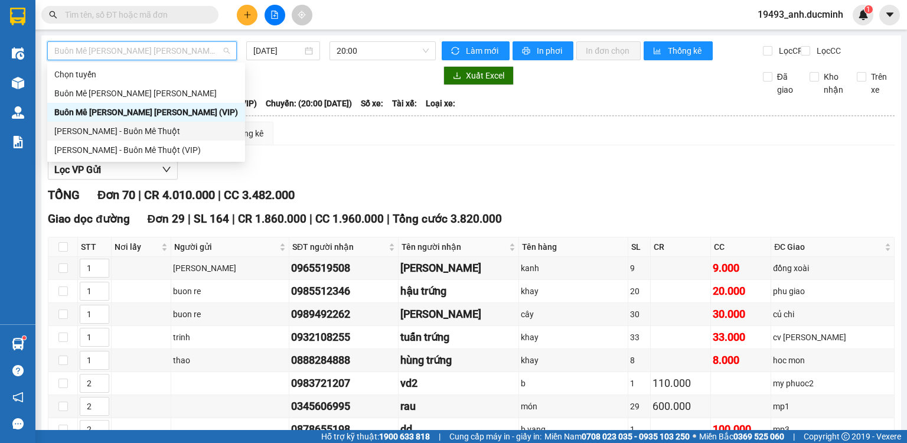
drag, startPoint x: 113, startPoint y: 129, endPoint x: 252, endPoint y: 72, distance: 149.6
click at [115, 129] on div "[PERSON_NAME] - Buôn Mê Thuột" at bounding box center [146, 131] width 184 height 13
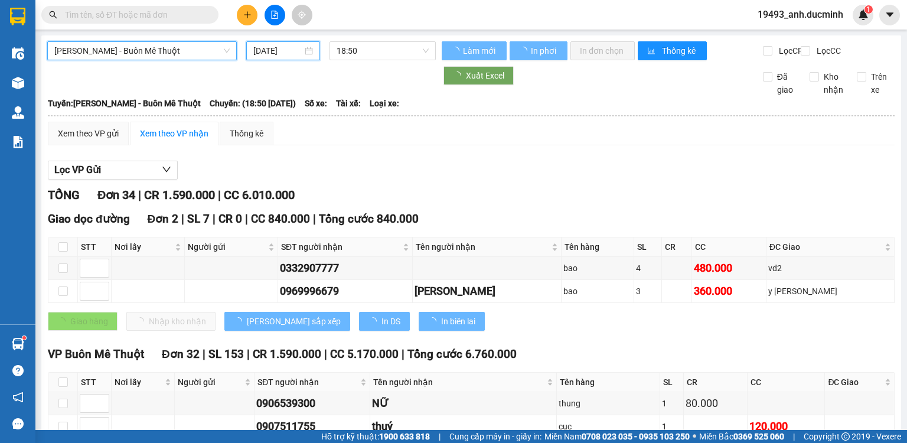
click at [283, 54] on input "[DATE]" at bounding box center [277, 50] width 48 height 13
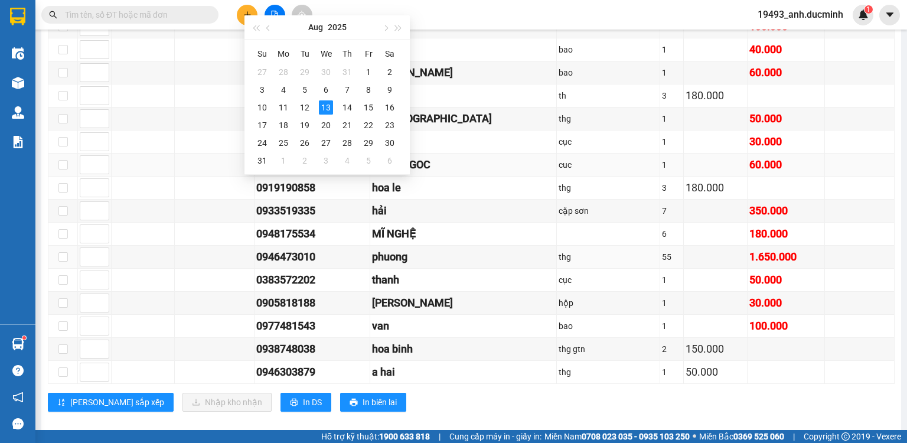
scroll to position [756, 0]
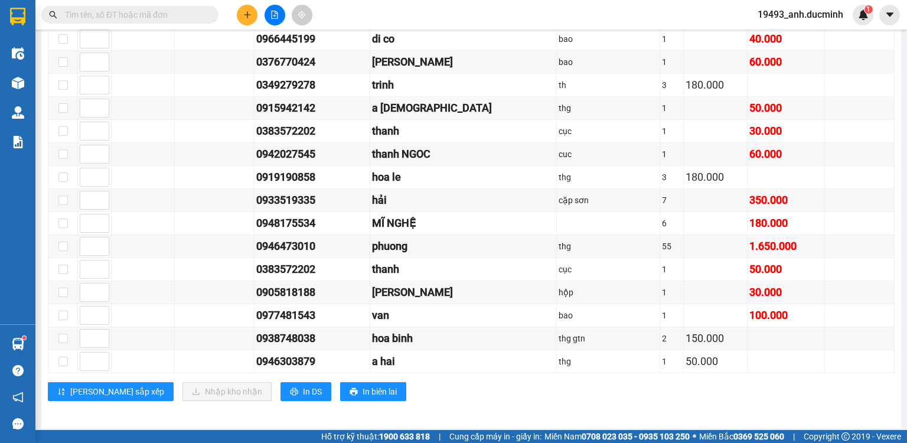
click at [514, 397] on div "[PERSON_NAME] sắp xếp Nhập [PERSON_NAME] In DS In biên lai" at bounding box center [471, 391] width 847 height 19
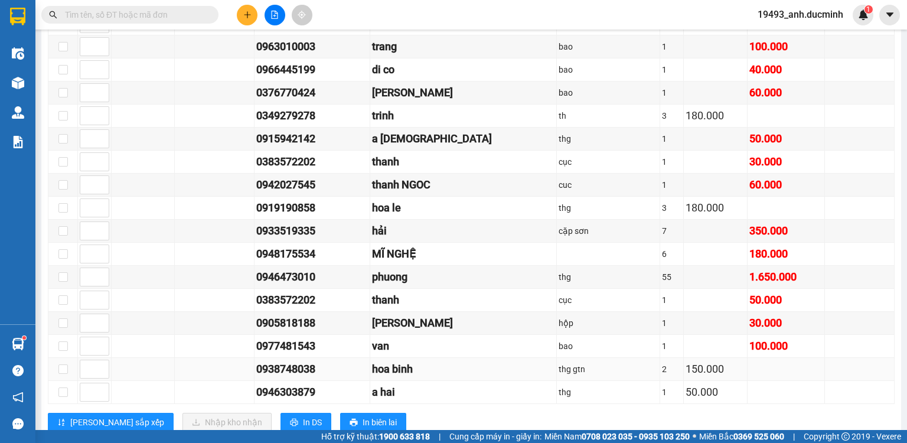
scroll to position [757, 0]
